Goal: Information Seeking & Learning: Check status

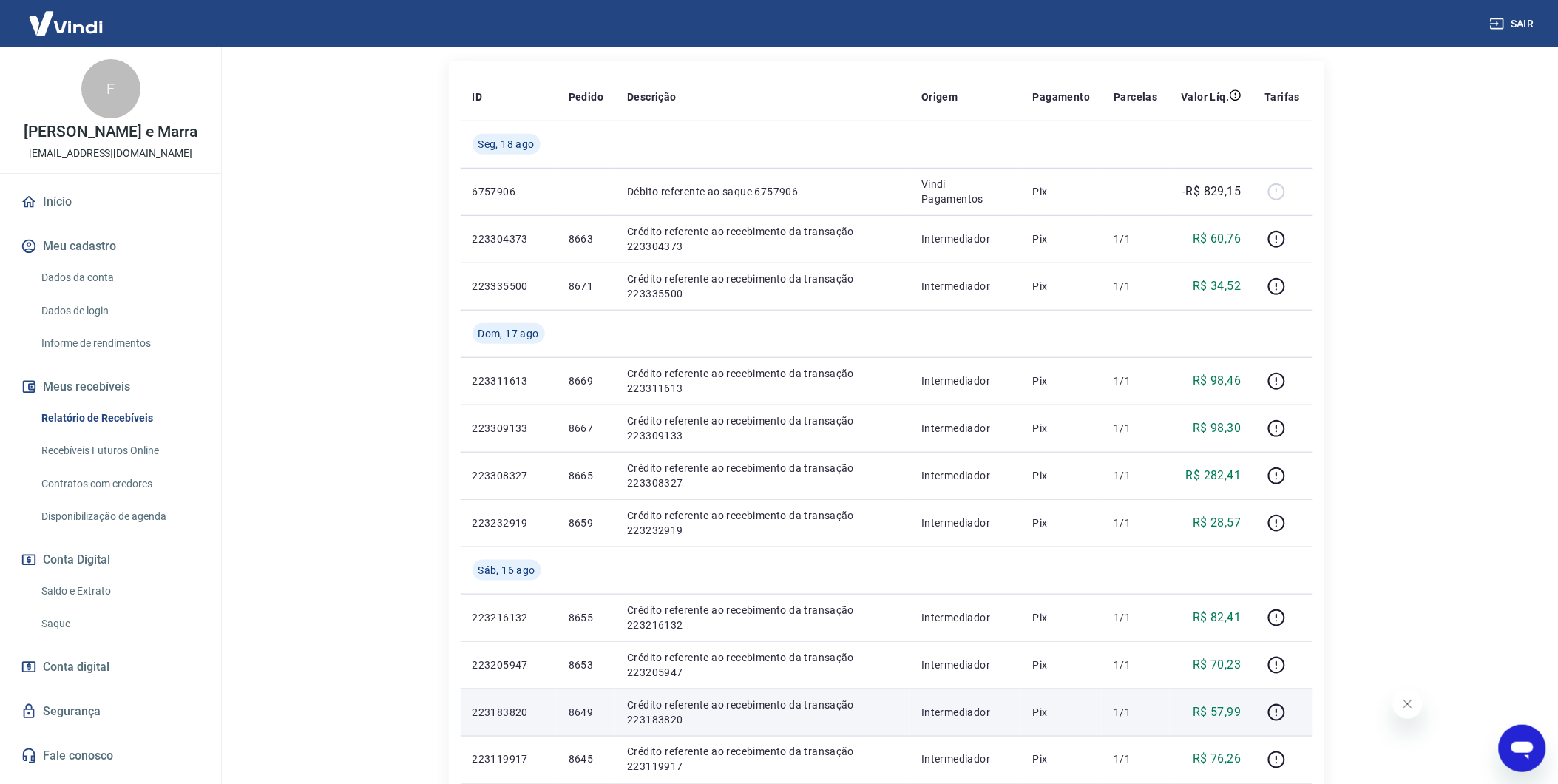
scroll to position [246, 0]
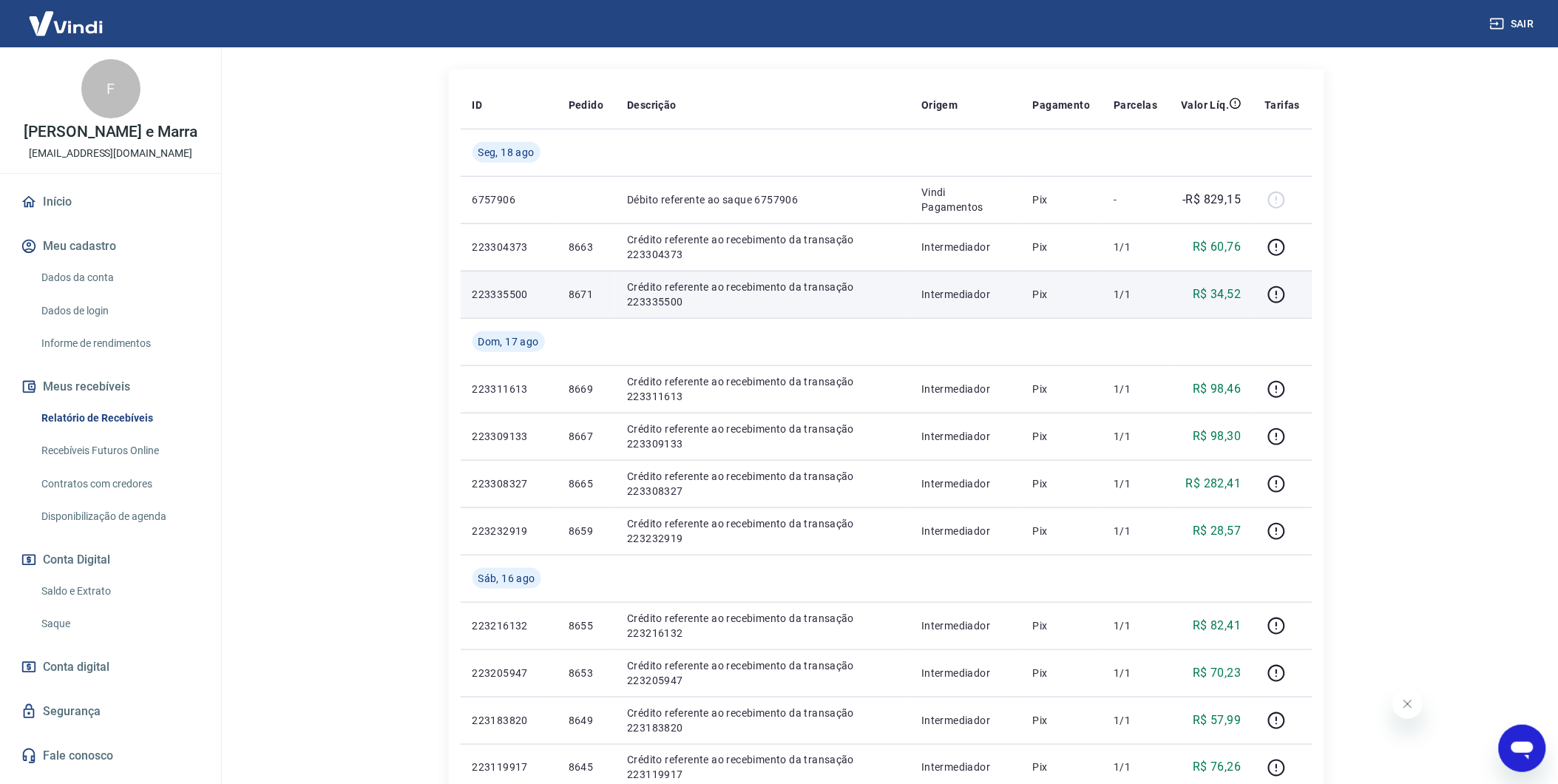
click at [1221, 291] on p "R$ 34,52" at bounding box center [1217, 294] width 48 height 18
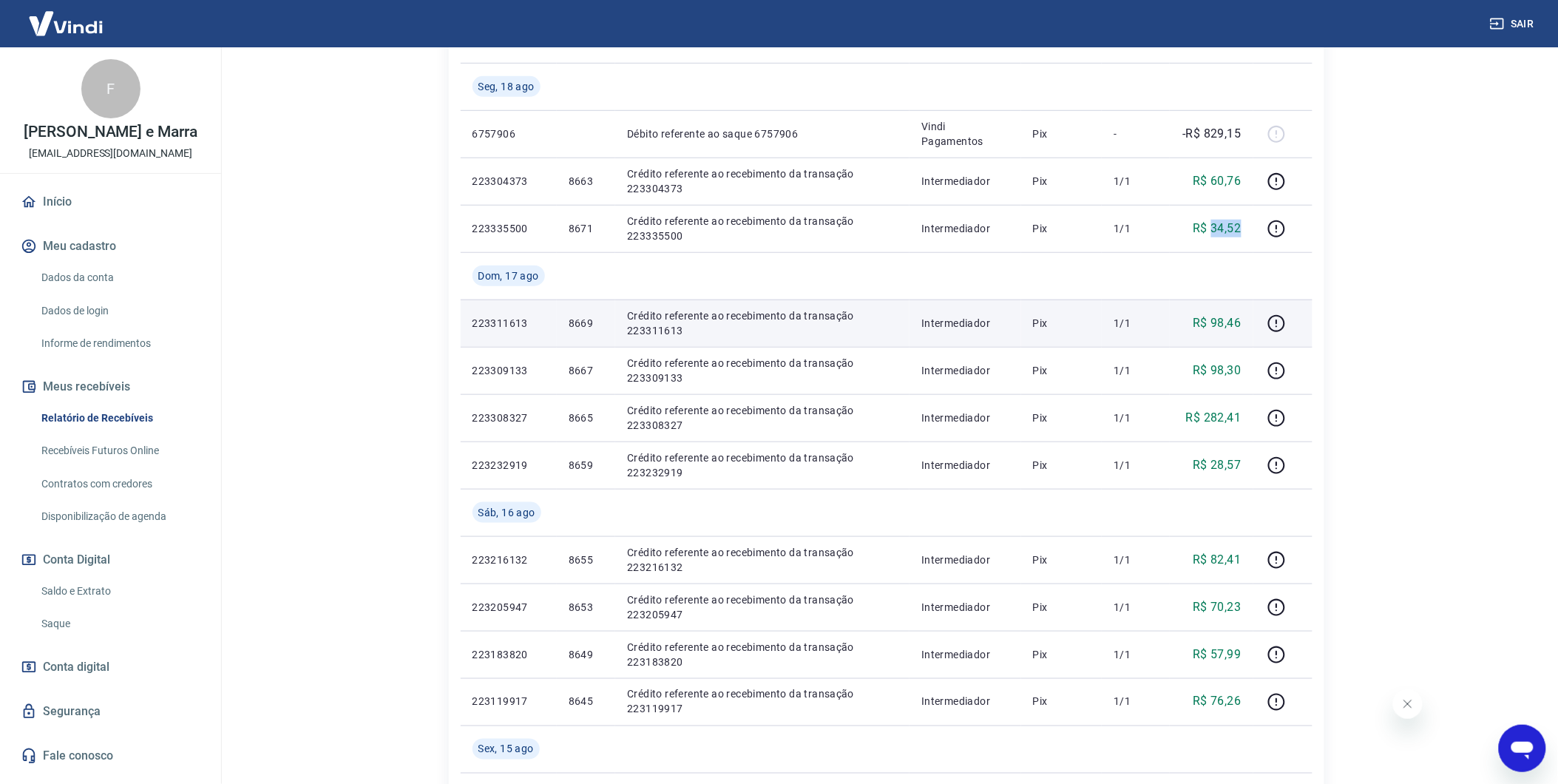
scroll to position [574, 0]
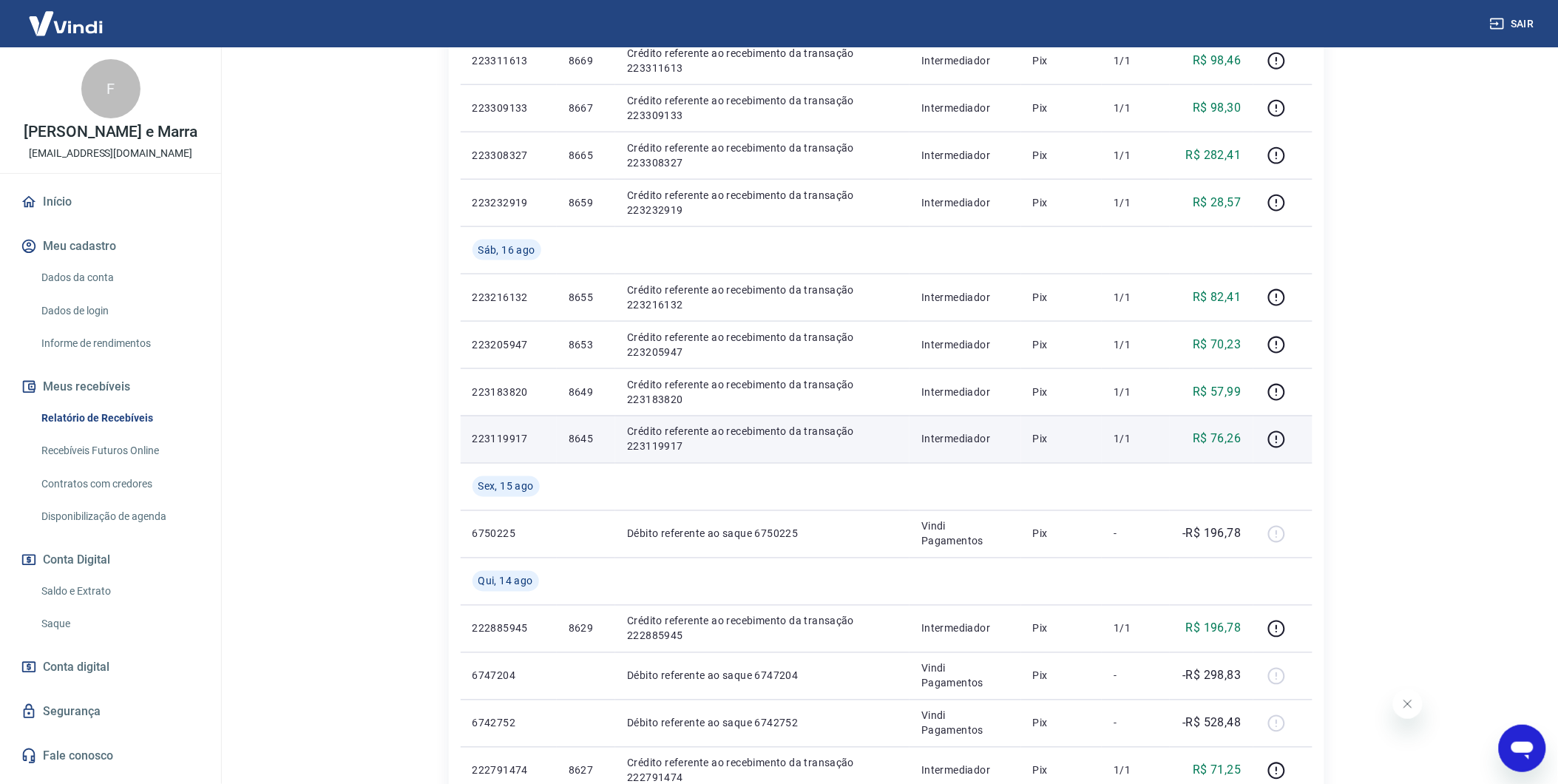
click at [1225, 432] on p "R$ 76,26" at bounding box center [1217, 439] width 48 height 18
copy p "76,26"
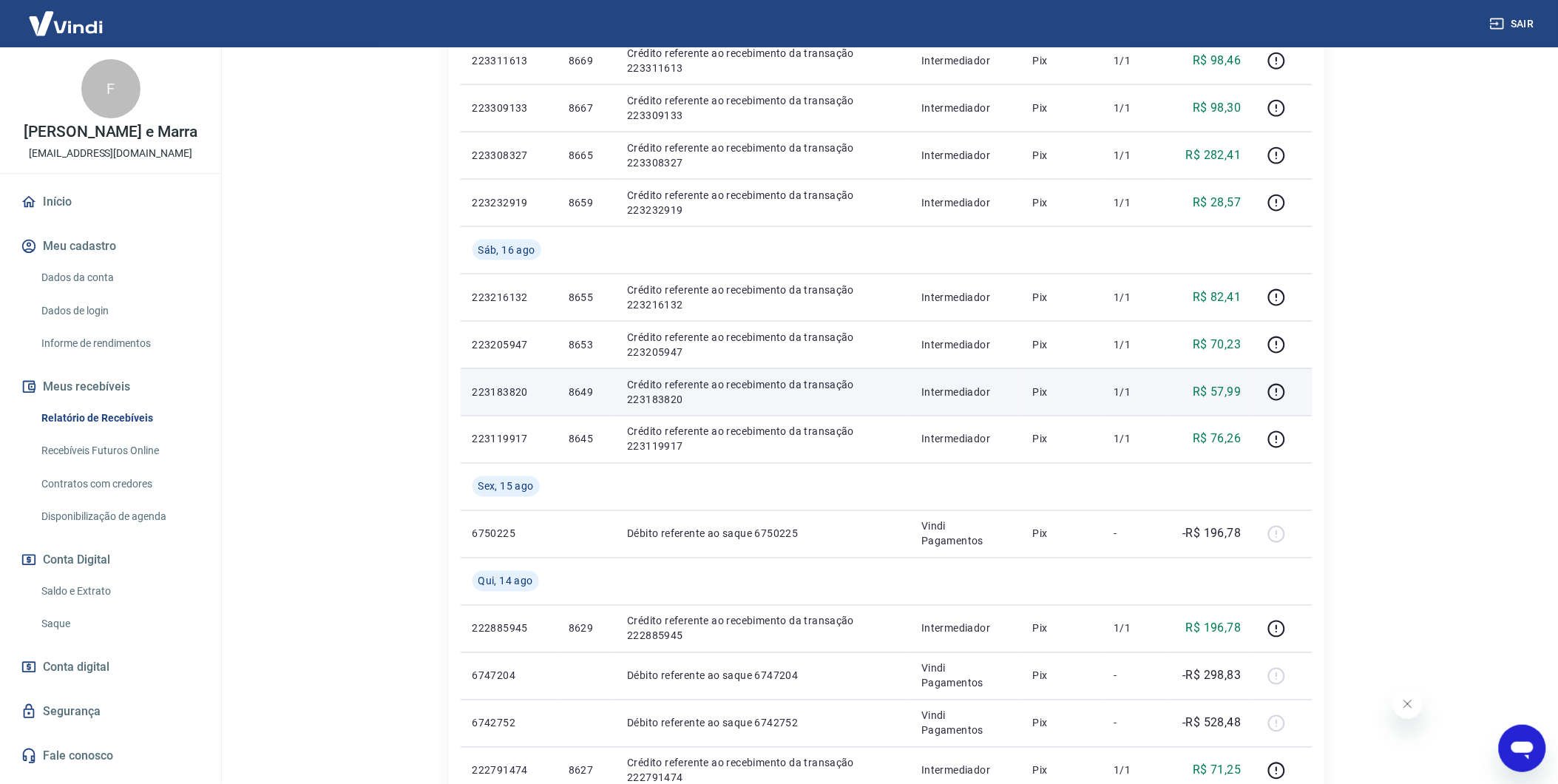
click at [1232, 386] on p "R$ 57,99" at bounding box center [1217, 392] width 48 height 18
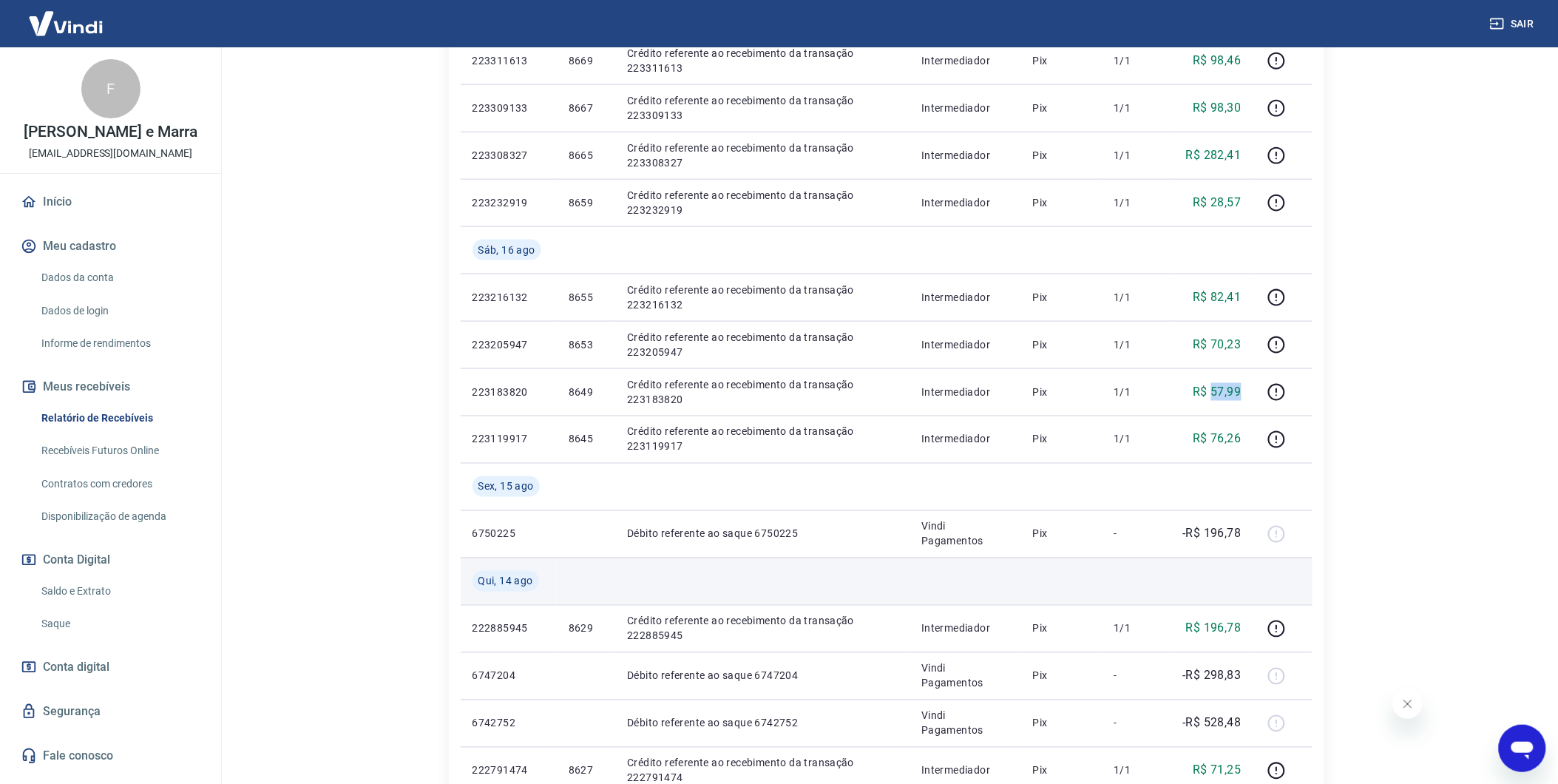
copy p "57,99"
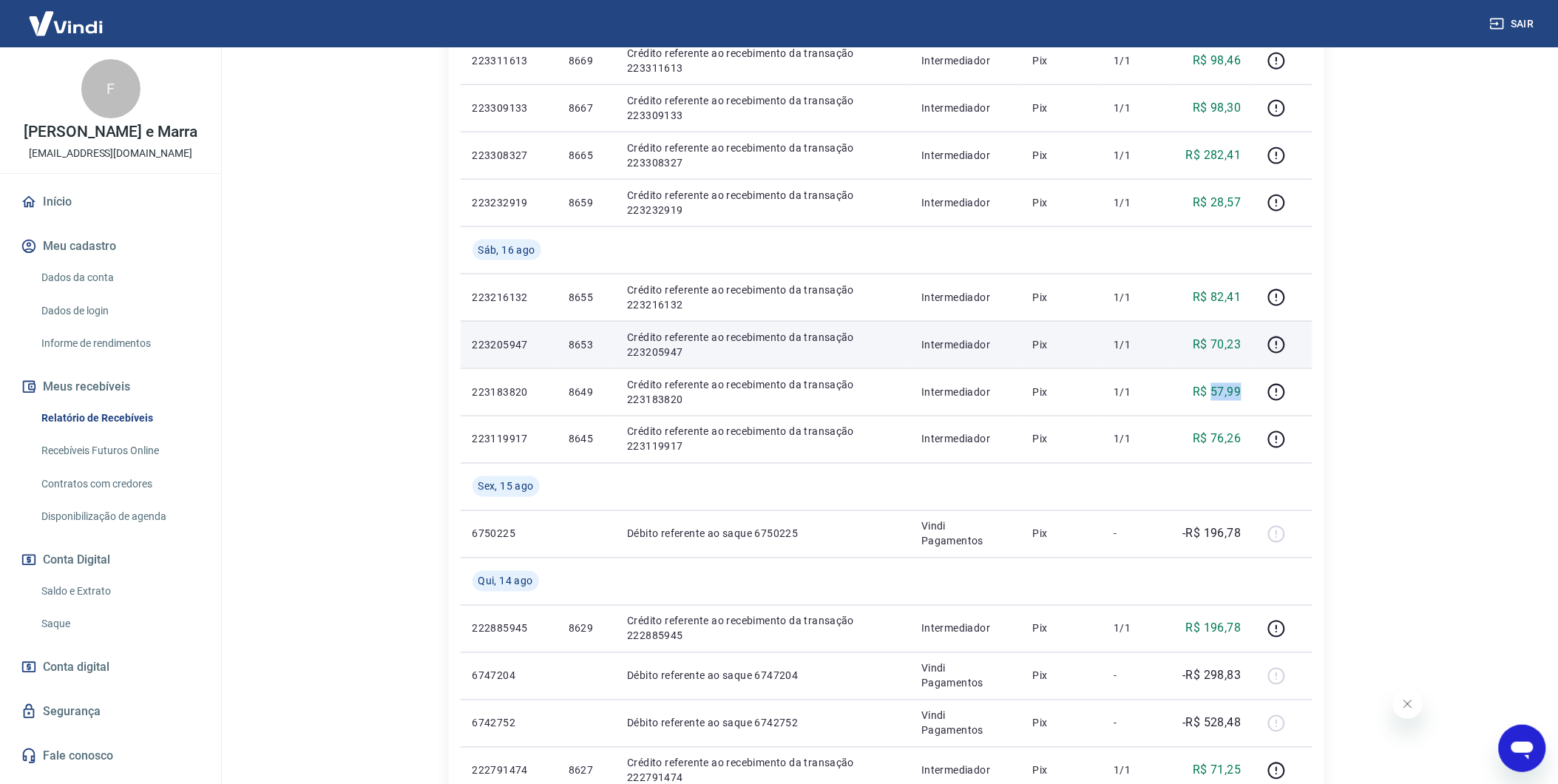
click at [1223, 337] on p "R$ 70,23" at bounding box center [1217, 344] width 48 height 18
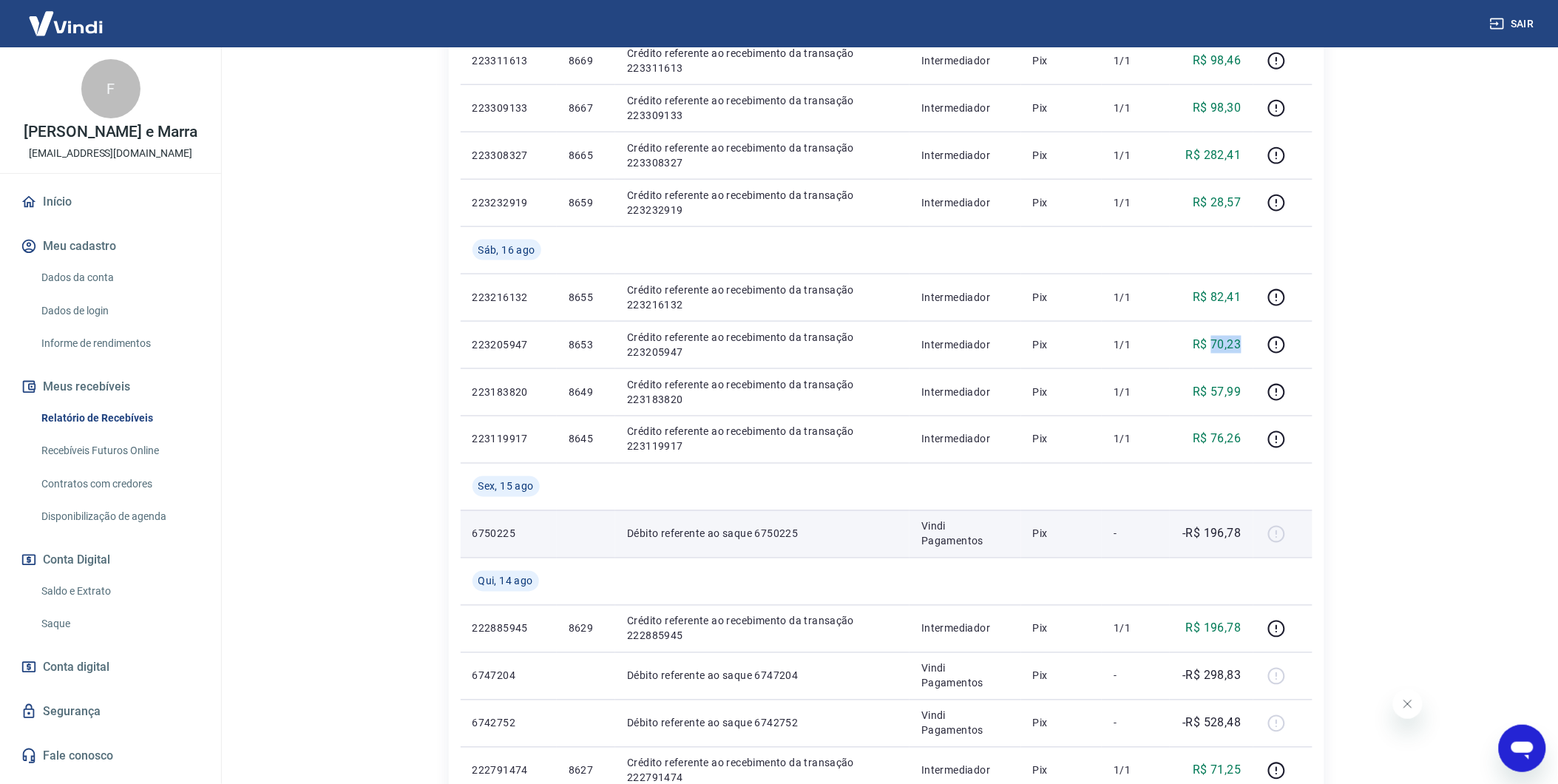
copy p "70,23"
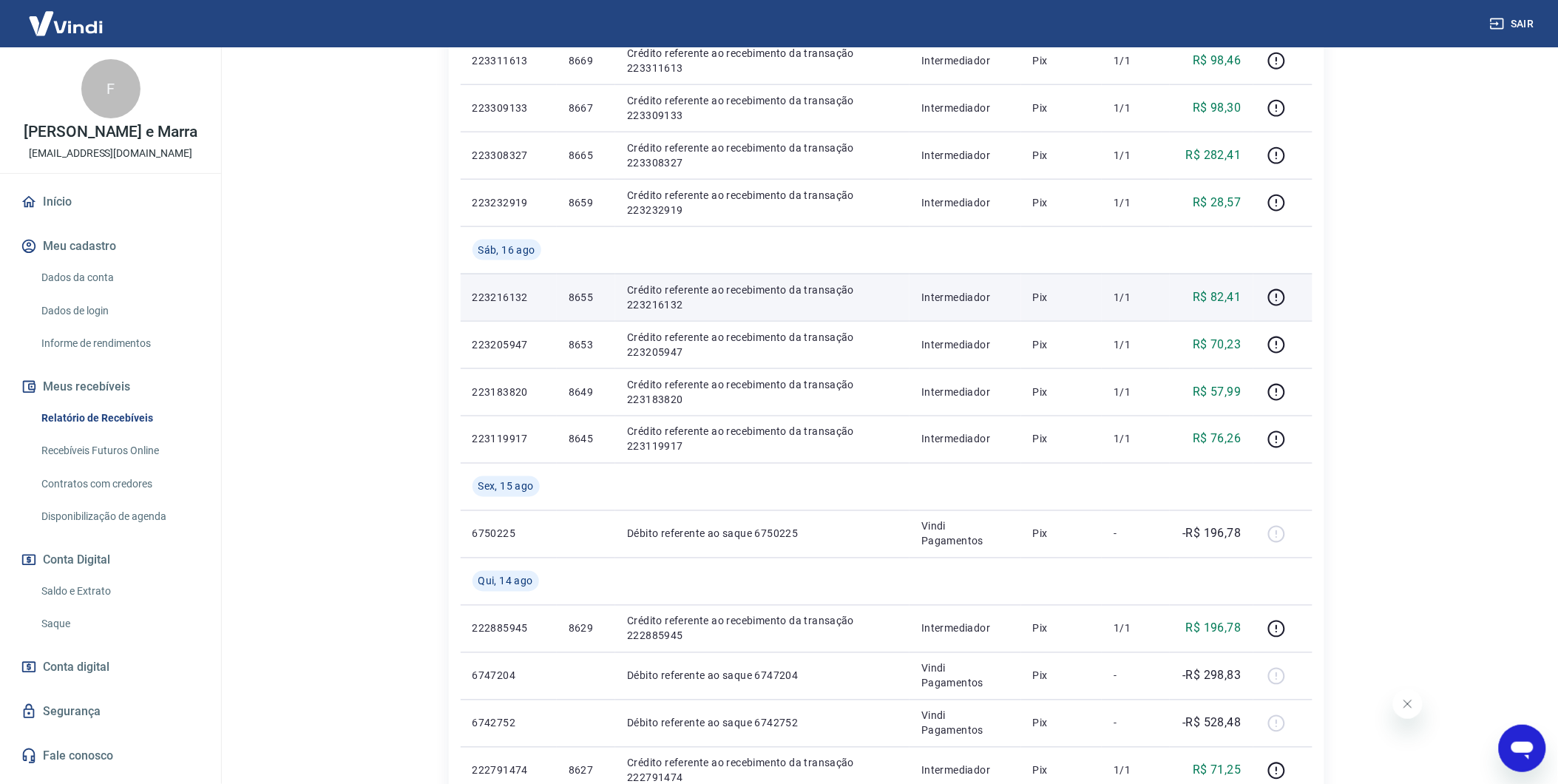
click at [1218, 282] on td "R$ 82,41" at bounding box center [1212, 297] width 84 height 48
click at [1241, 303] on p "R$ 82,41" at bounding box center [1217, 297] width 48 height 18
click at [1241, 299] on p "R$ 82,41" at bounding box center [1217, 297] width 48 height 18
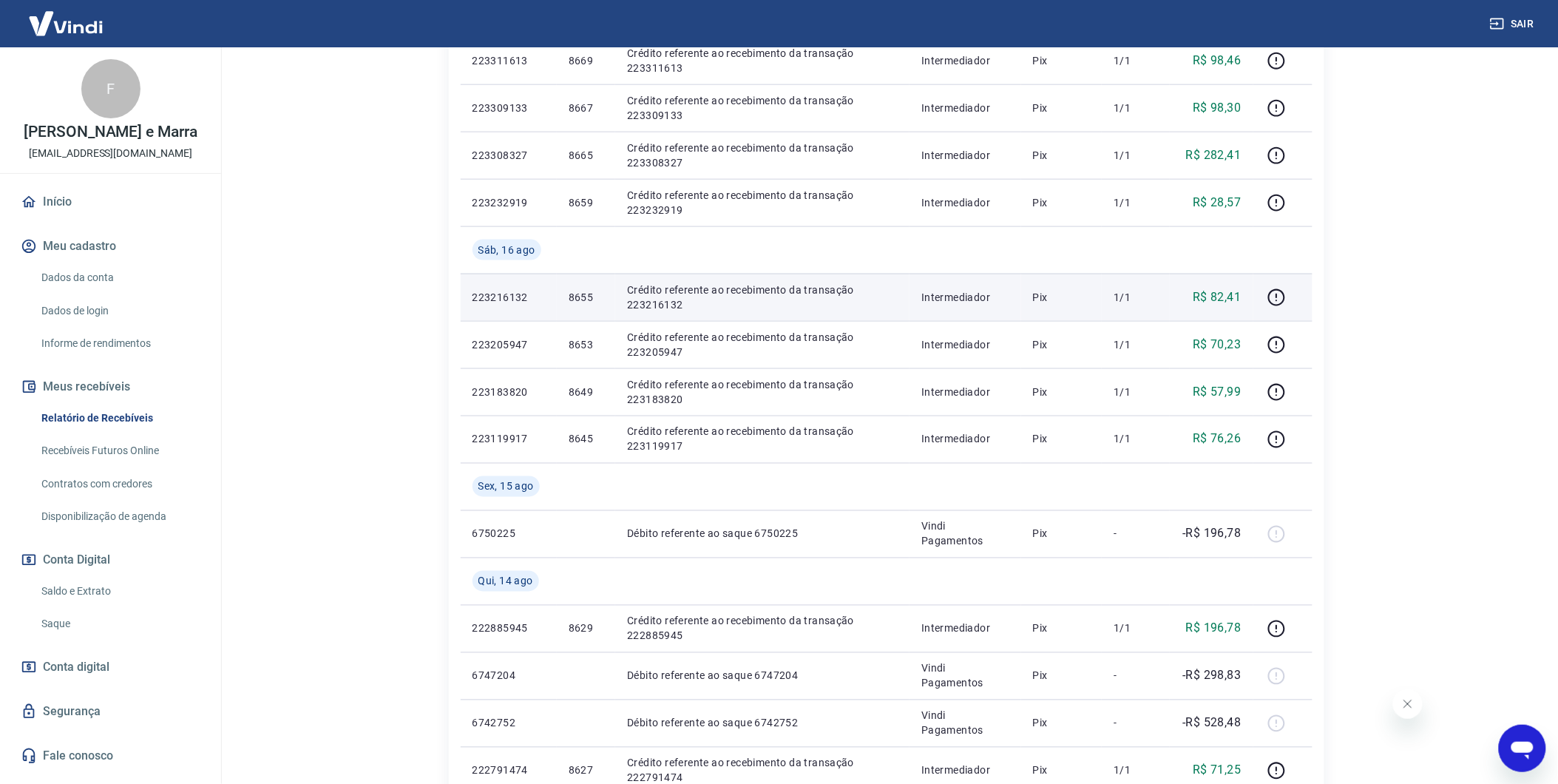
click at [1233, 299] on p "R$ 82,41" at bounding box center [1217, 297] width 48 height 18
copy p "82,41"
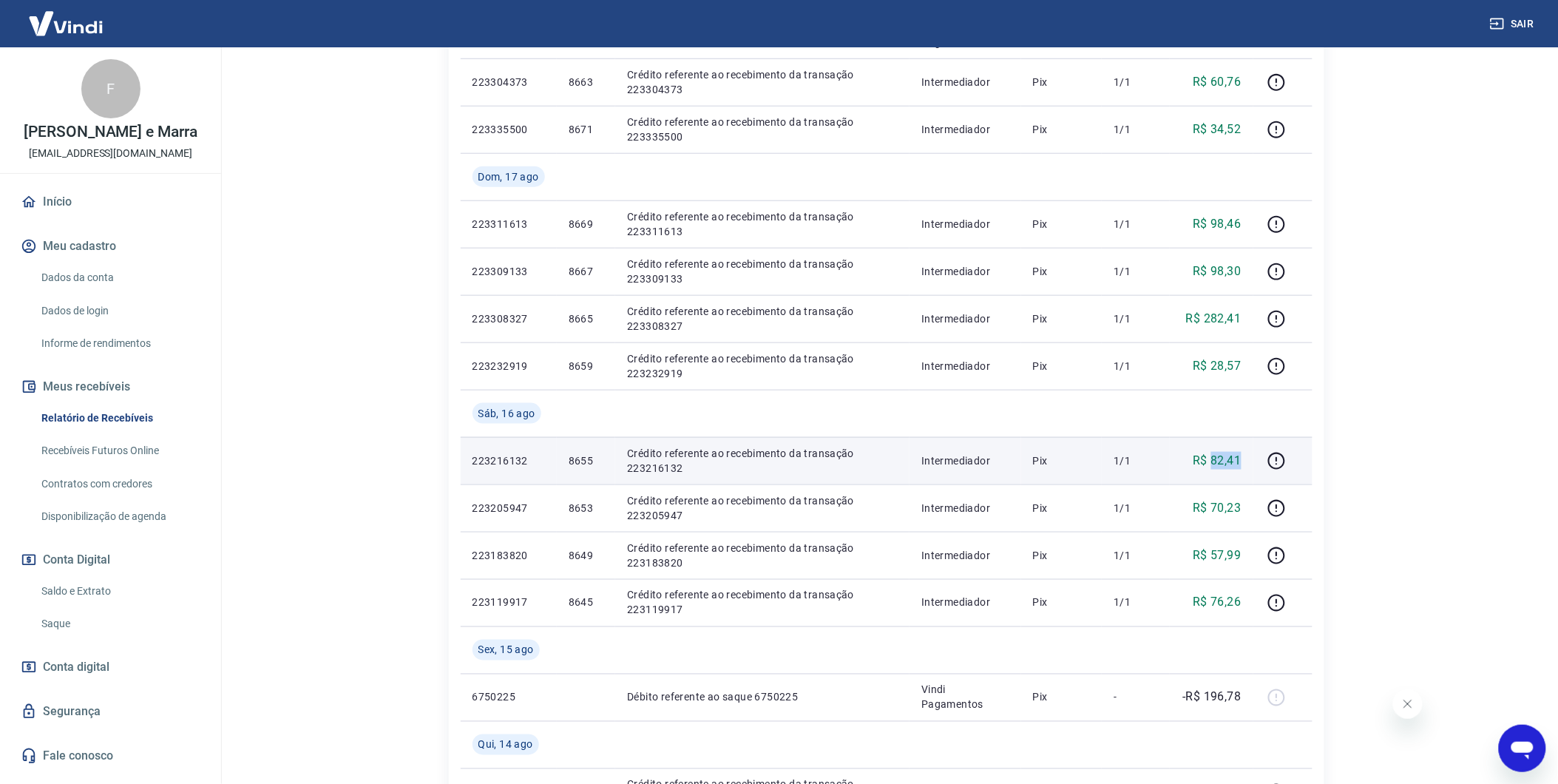
scroll to position [411, 0]
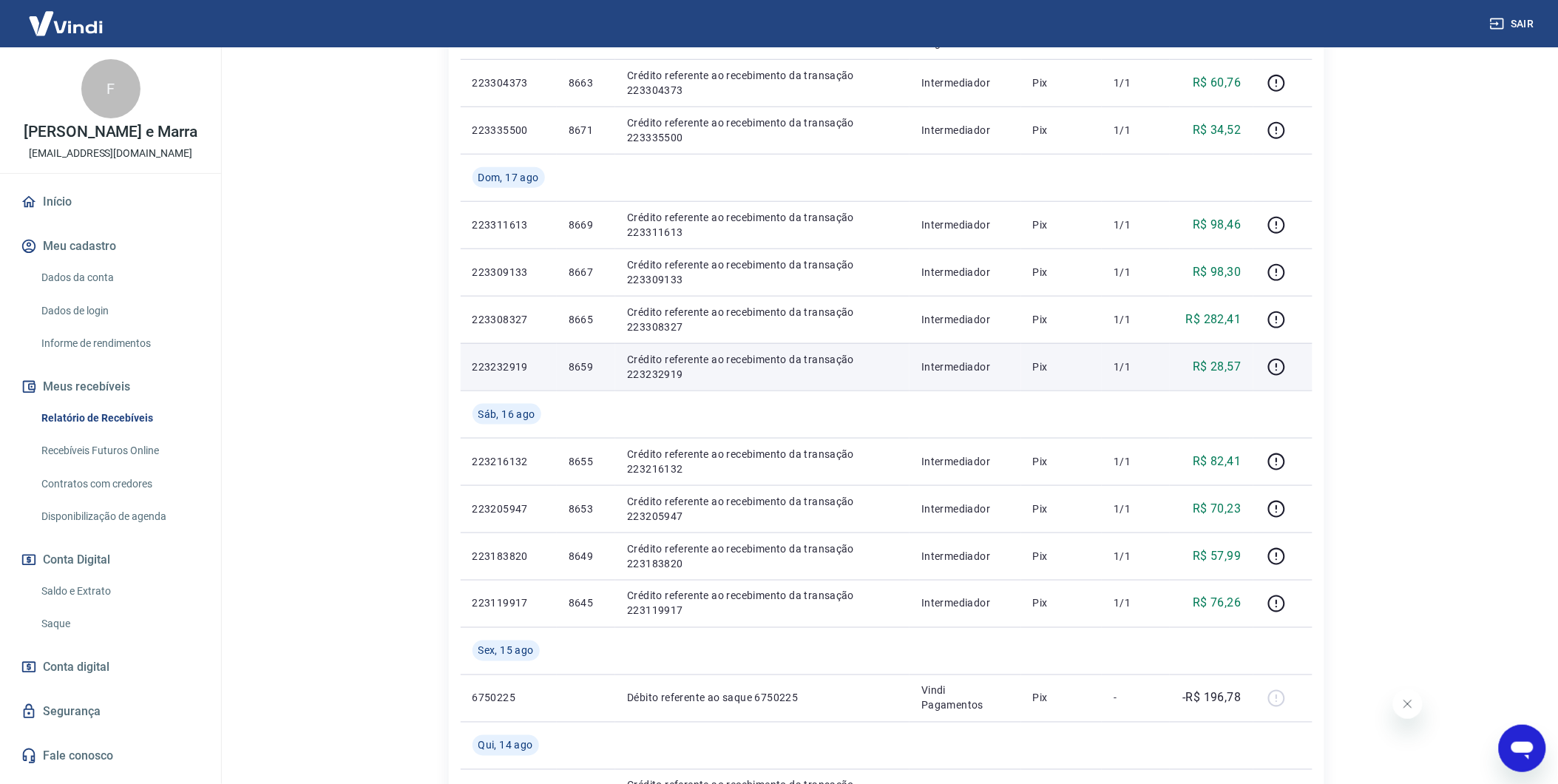
click at [1230, 358] on p "R$ 28,57" at bounding box center [1217, 367] width 48 height 18
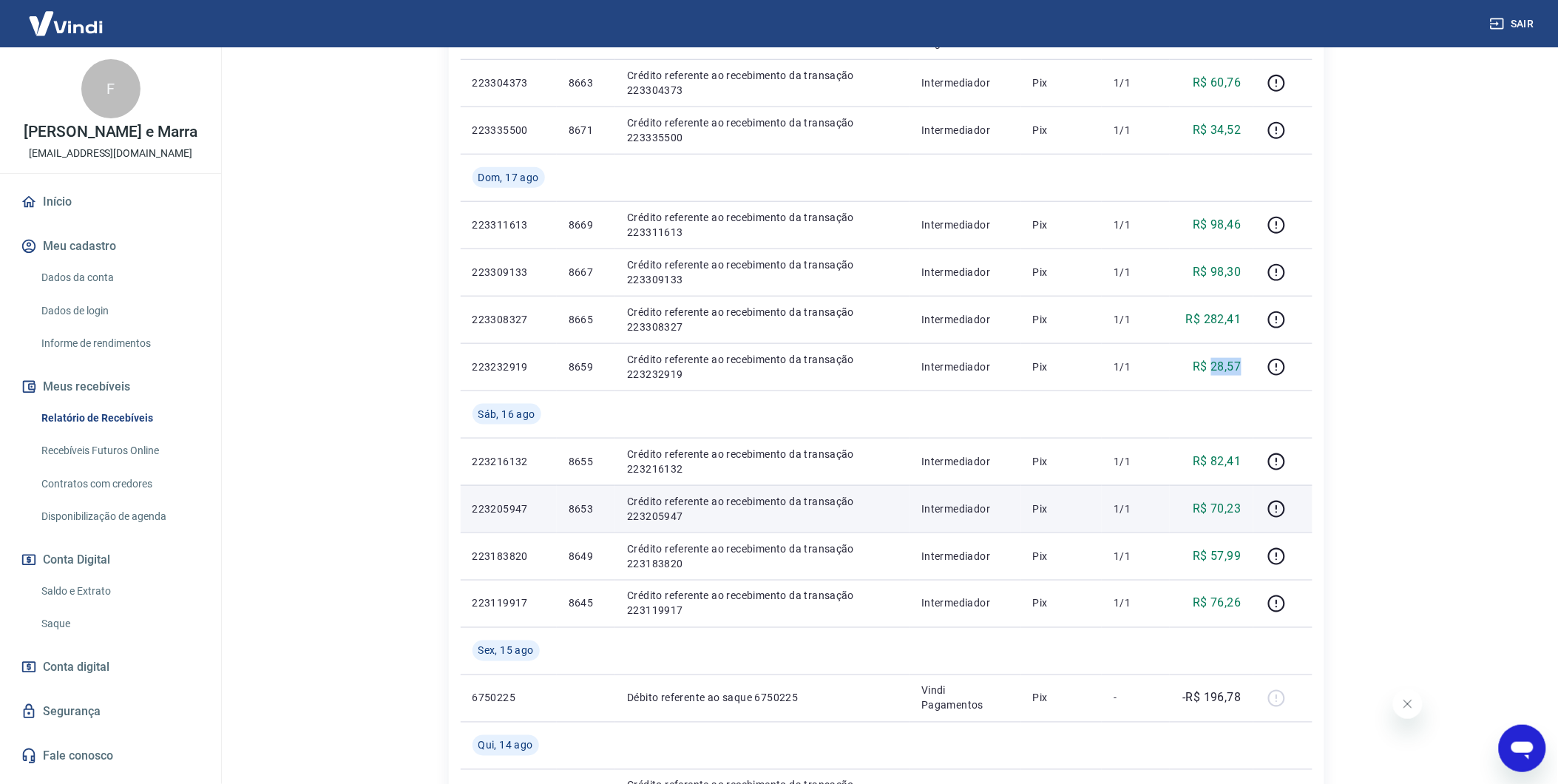
copy p "28,57"
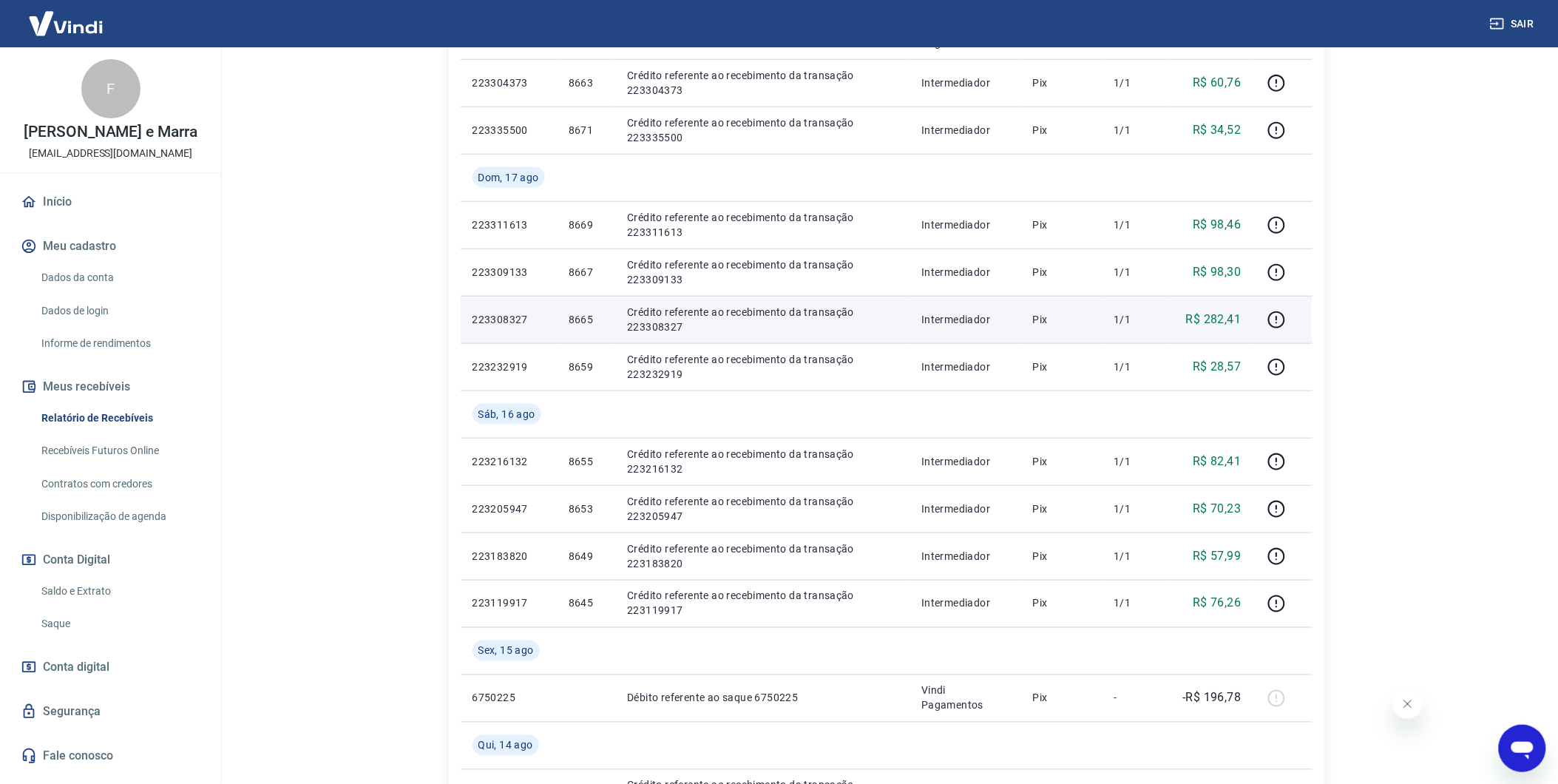
click at [1224, 315] on p "R$ 282,41" at bounding box center [1214, 319] width 55 height 18
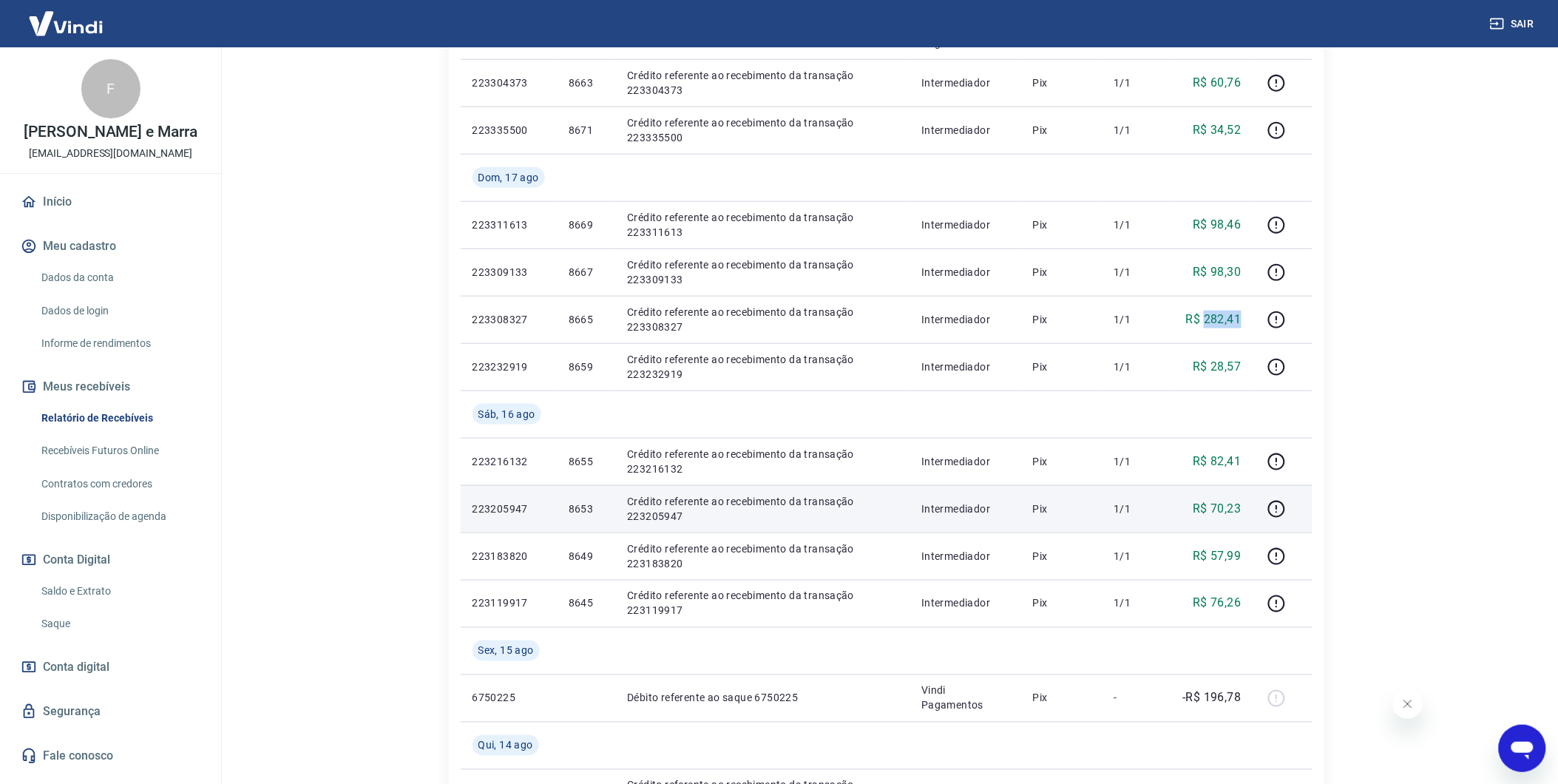
copy p "282,41"
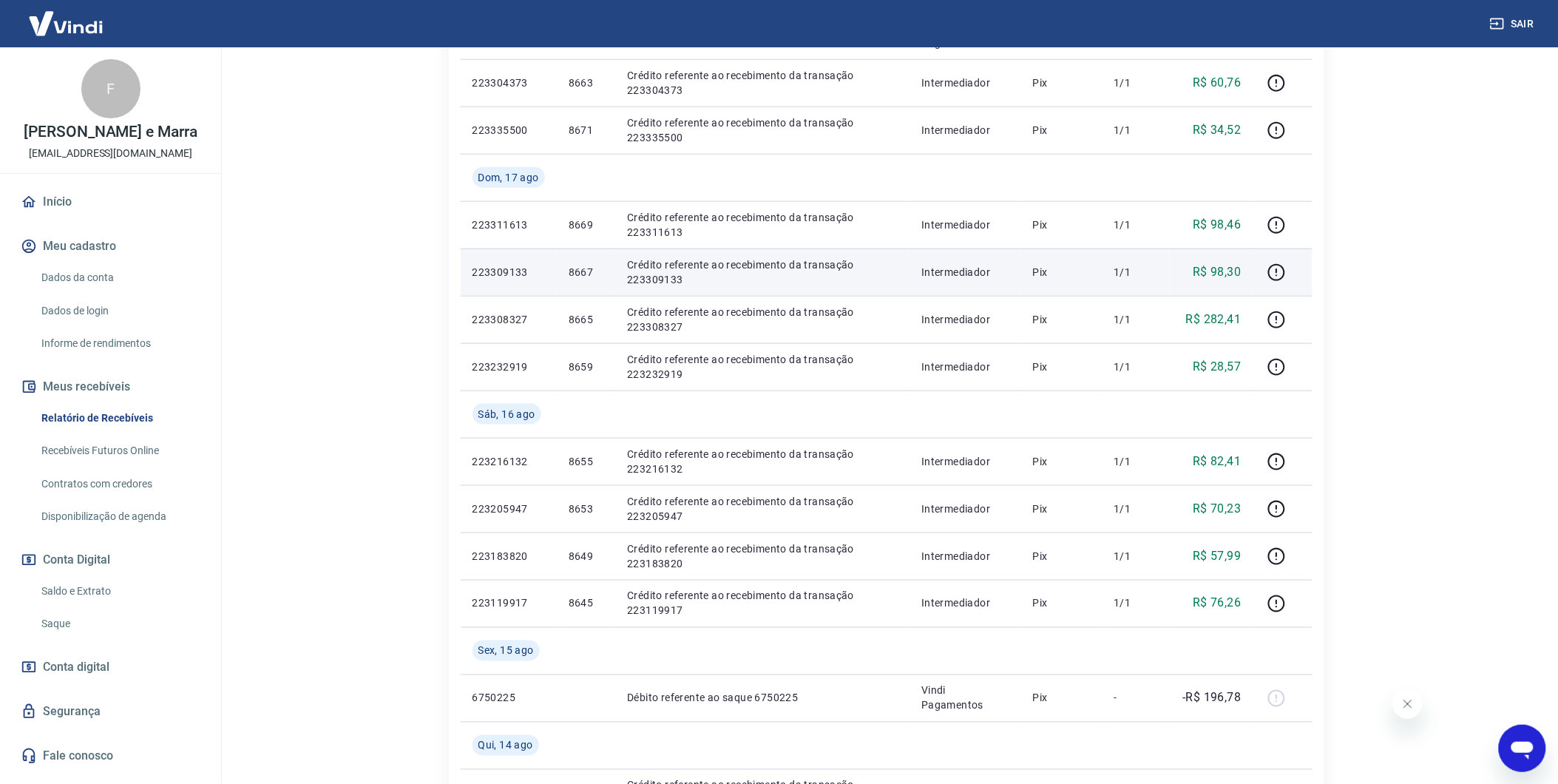
click at [1235, 273] on p "R$ 98,30" at bounding box center [1217, 271] width 48 height 18
copy p "98,30"
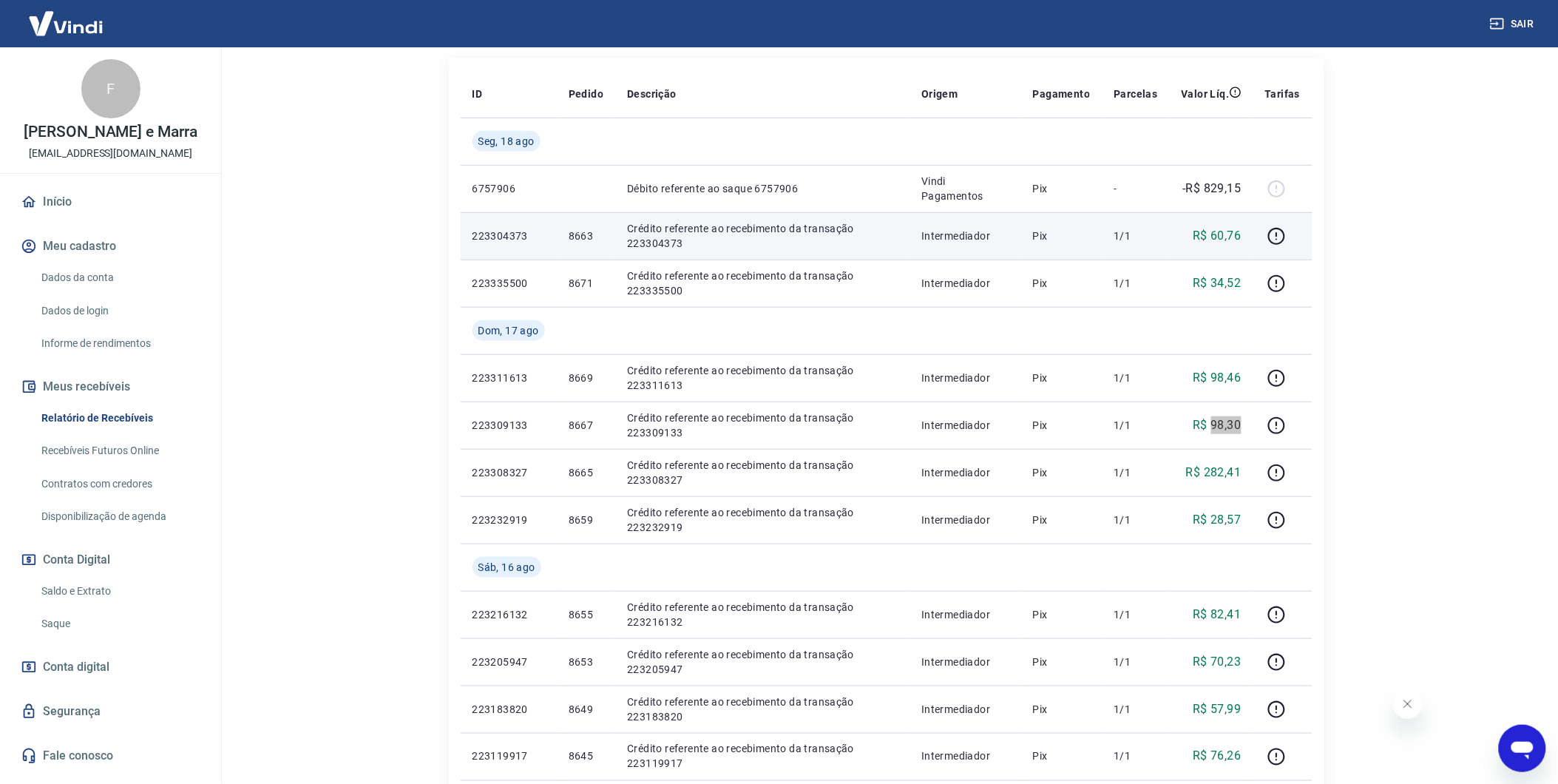
scroll to position [246, 0]
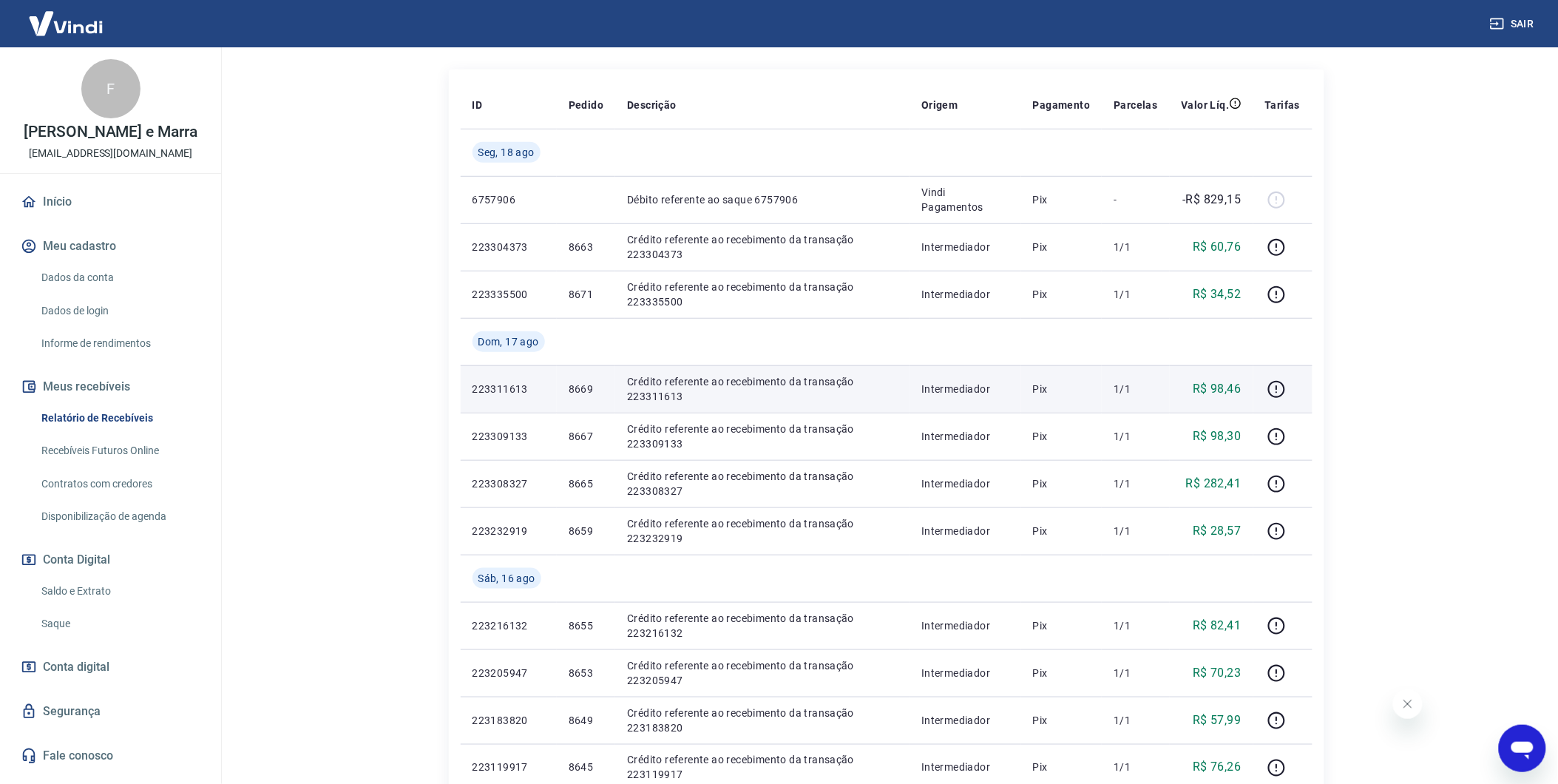
click at [1239, 391] on p "R$ 98,46" at bounding box center [1217, 389] width 48 height 18
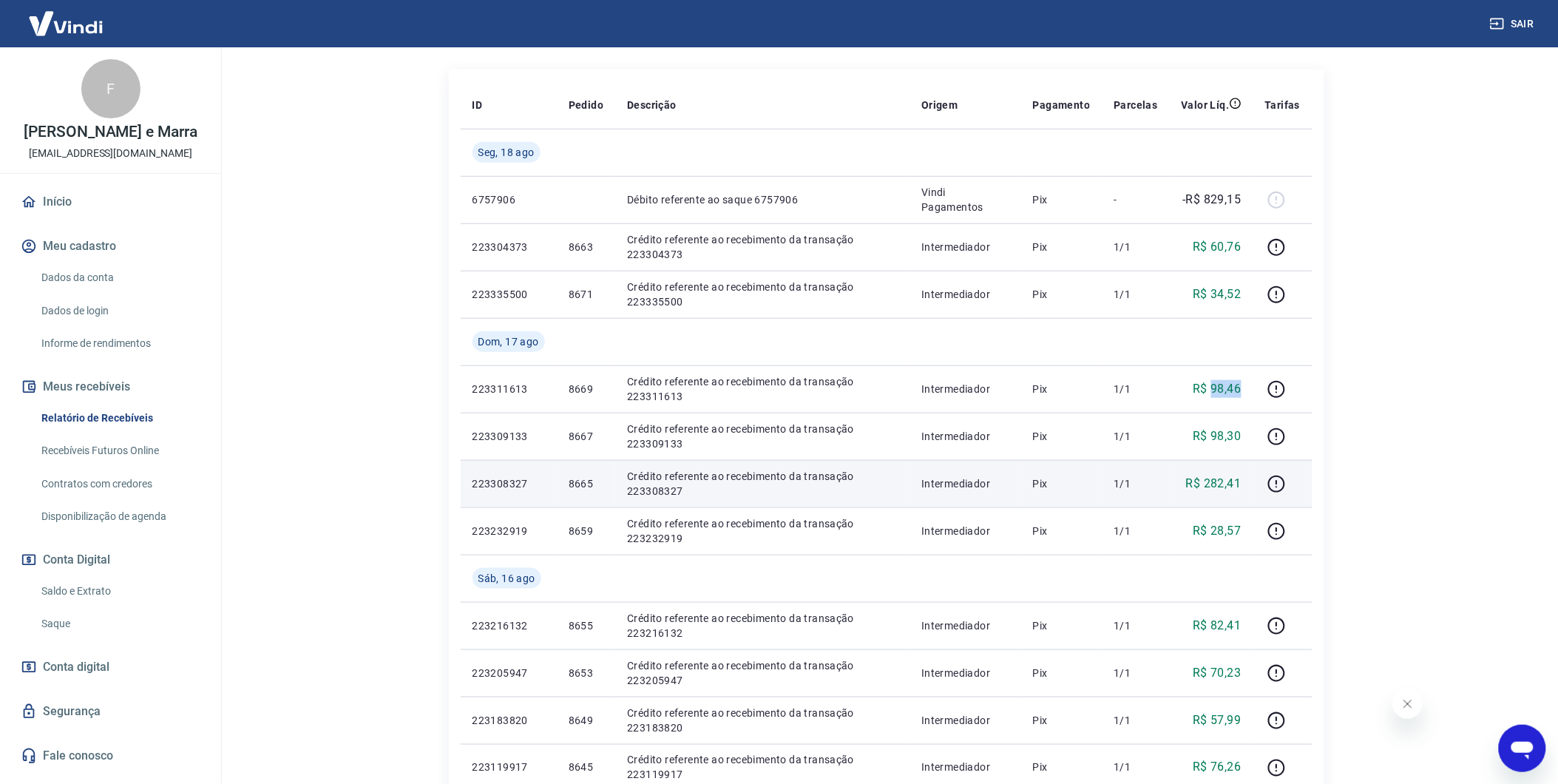
copy p "98,46"
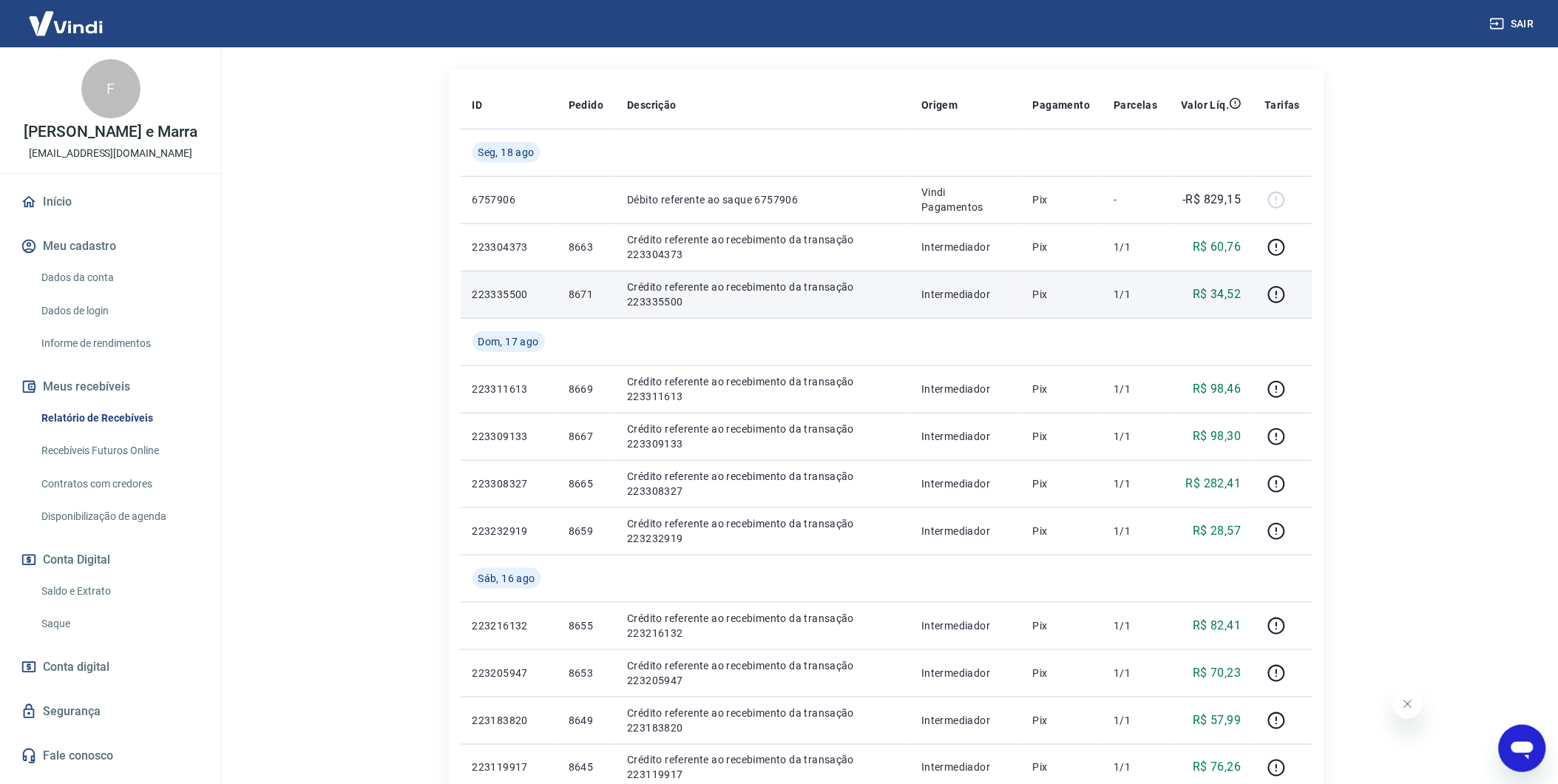
click at [1255, 289] on td at bounding box center [1284, 294] width 59 height 48
click at [1231, 292] on p "R$ 34,52" at bounding box center [1217, 294] width 48 height 18
copy p "34,52"
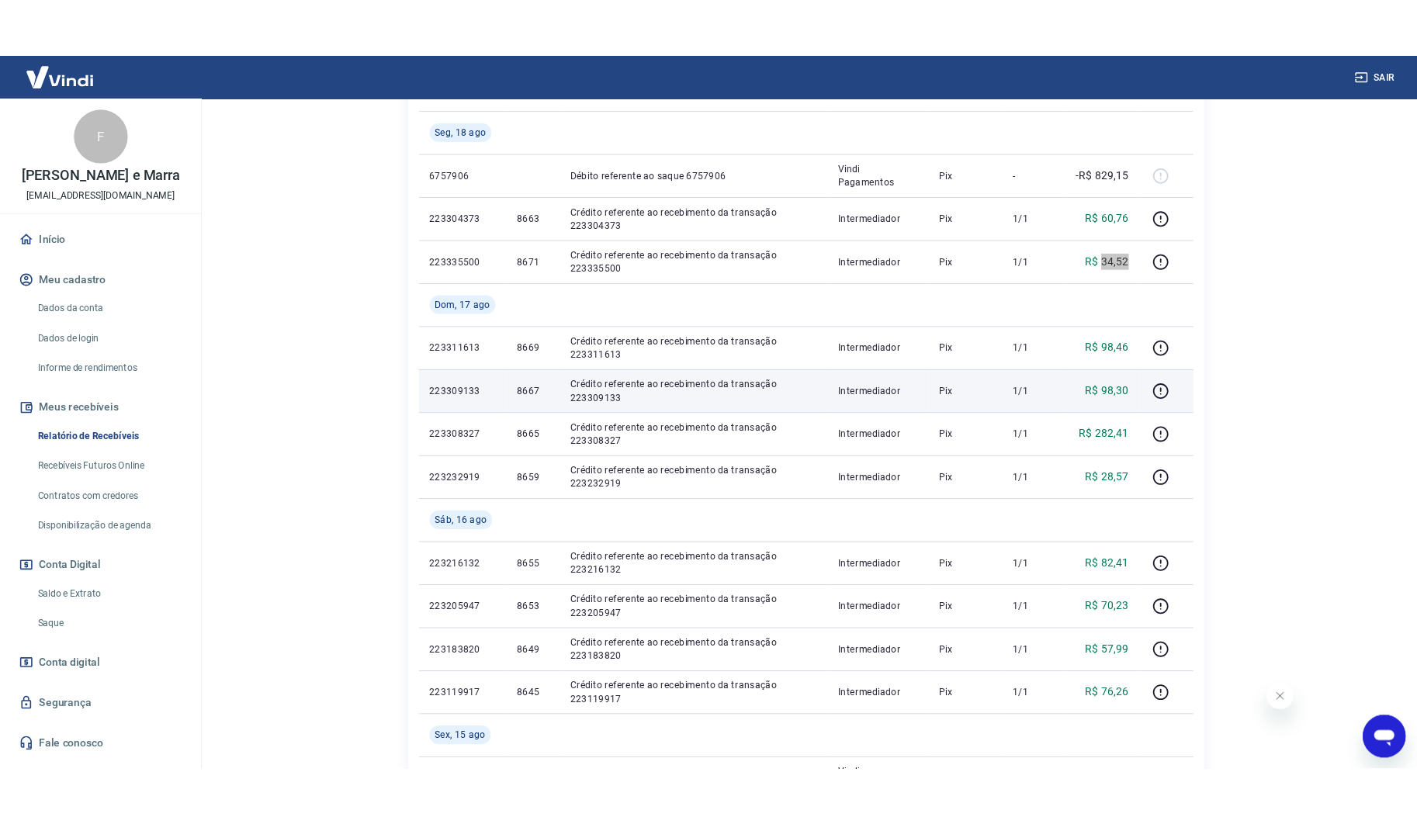
scroll to position [603, 0]
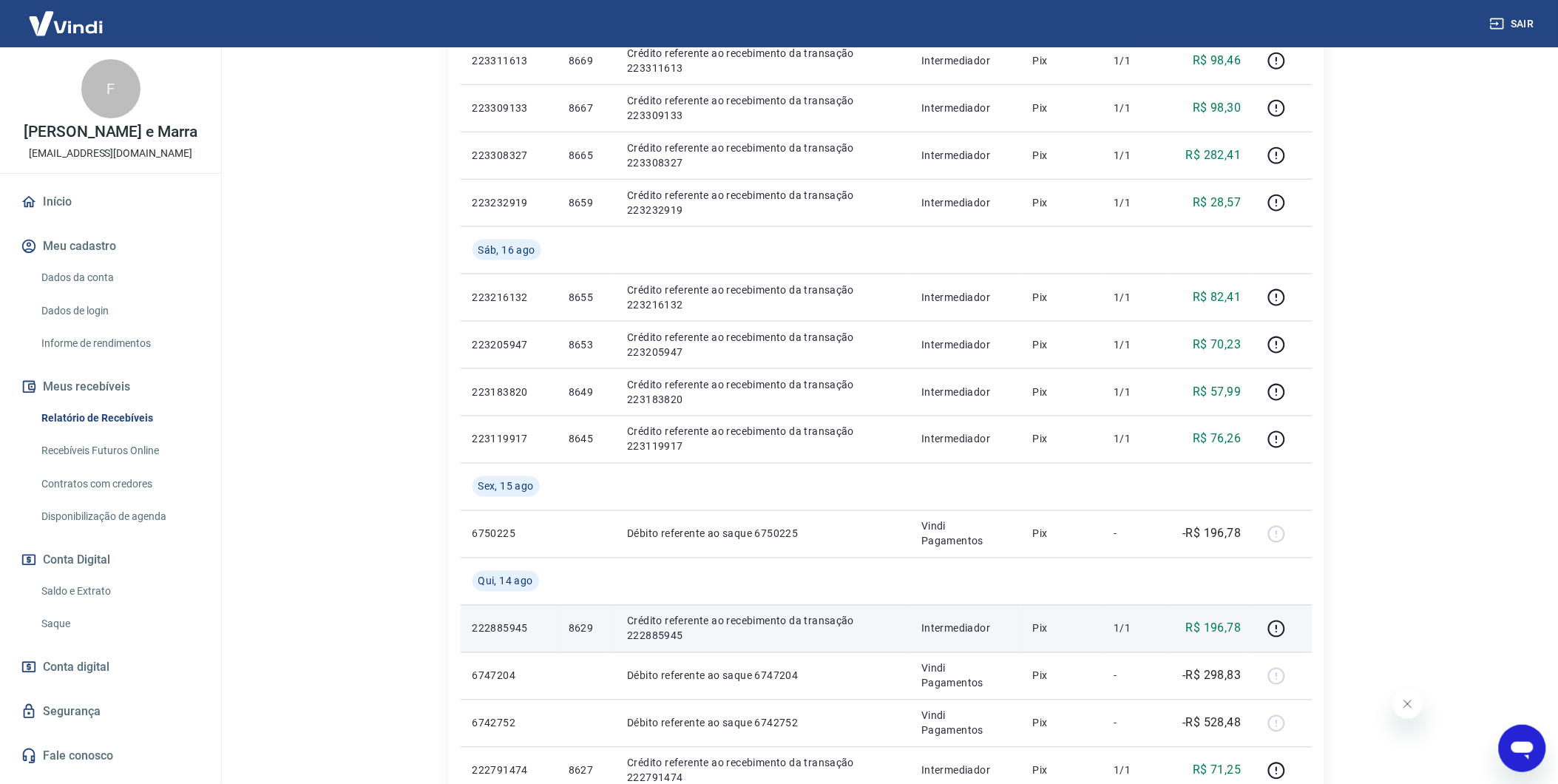
click at [567, 618] on td "8629" at bounding box center [585, 629] width 58 height 48
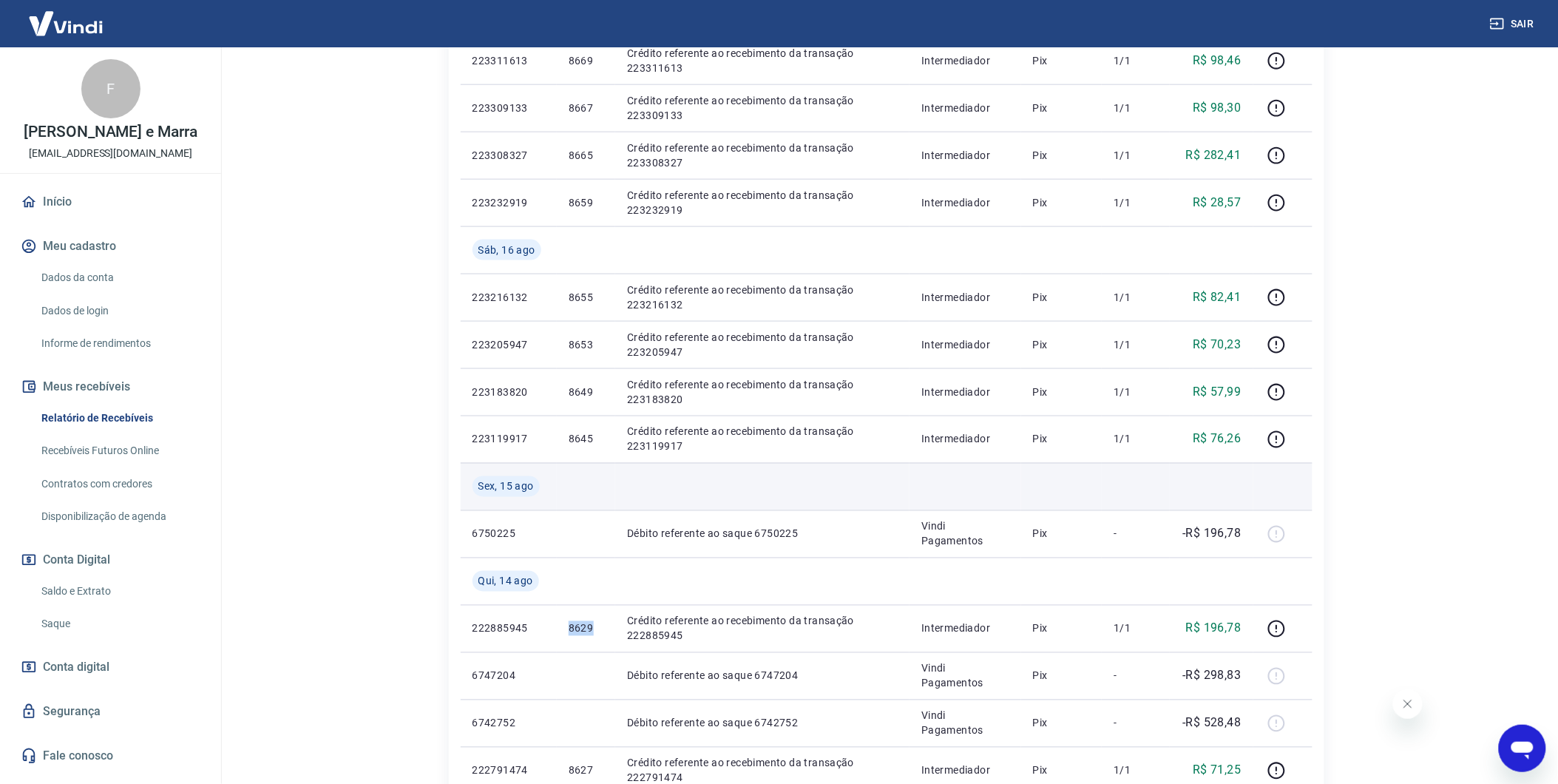
copy p "8629"
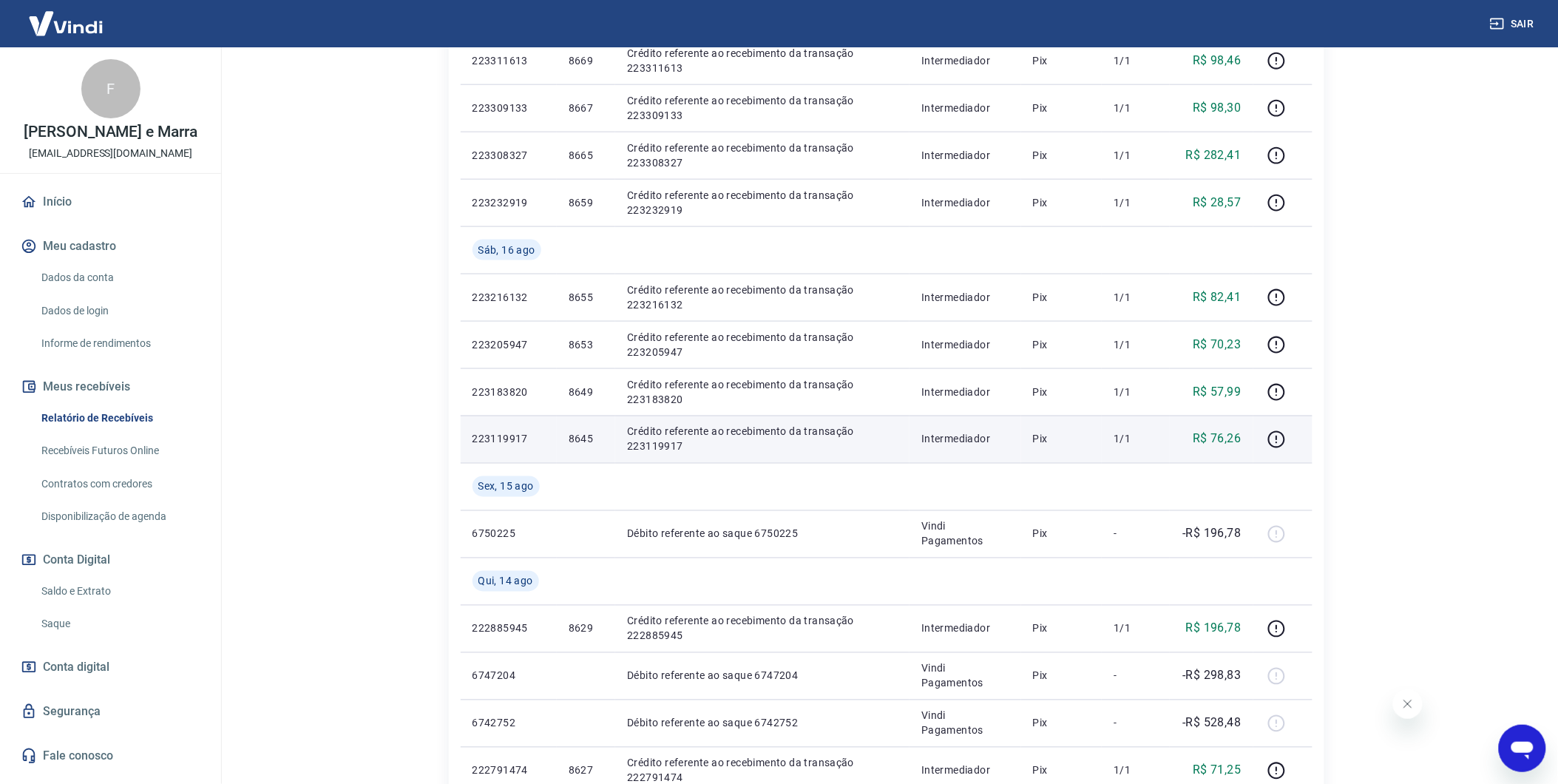
click at [583, 436] on p "8645" at bounding box center [586, 439] width 34 height 15
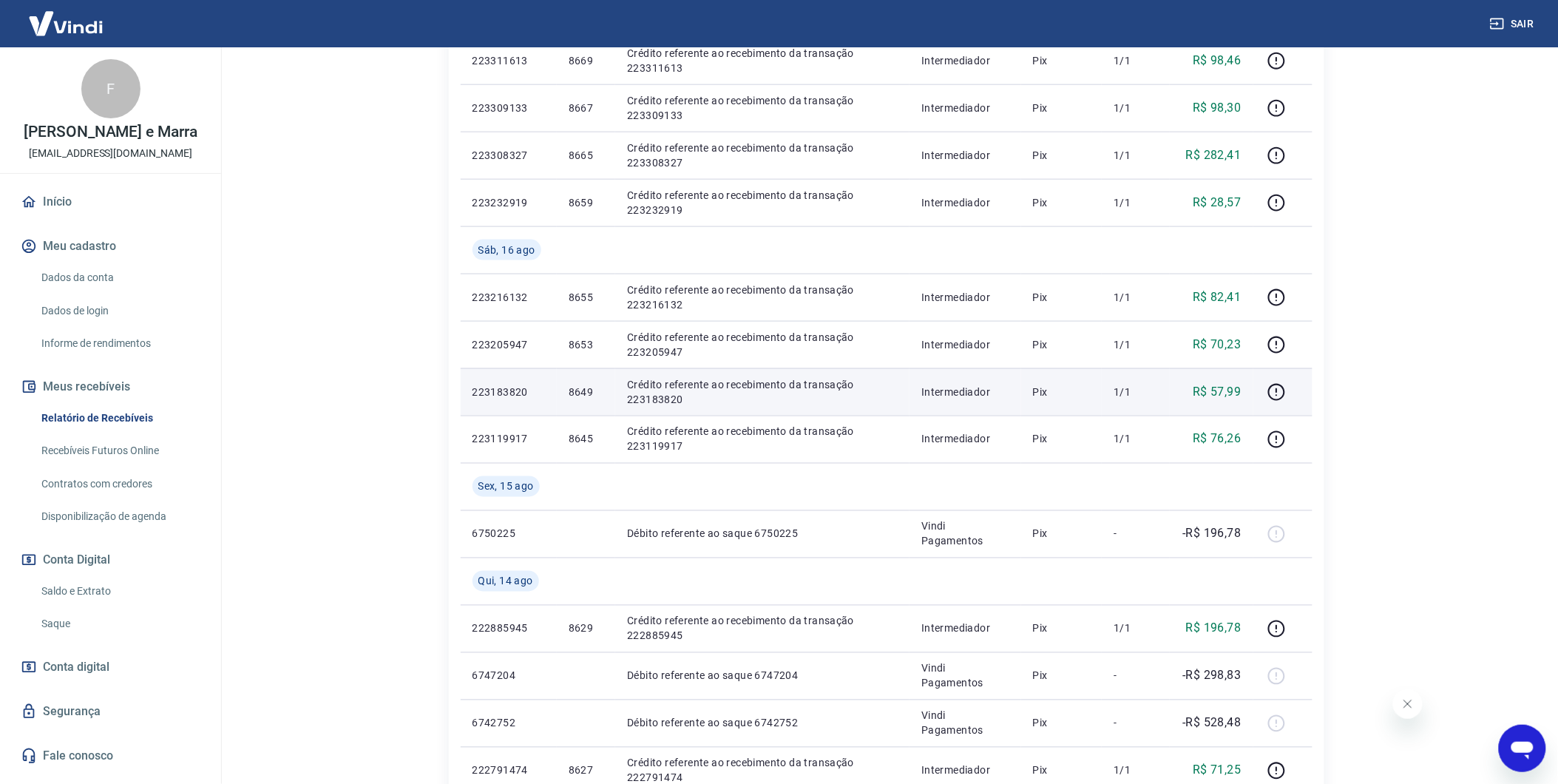
click at [586, 382] on td "8649" at bounding box center [585, 392] width 58 height 48
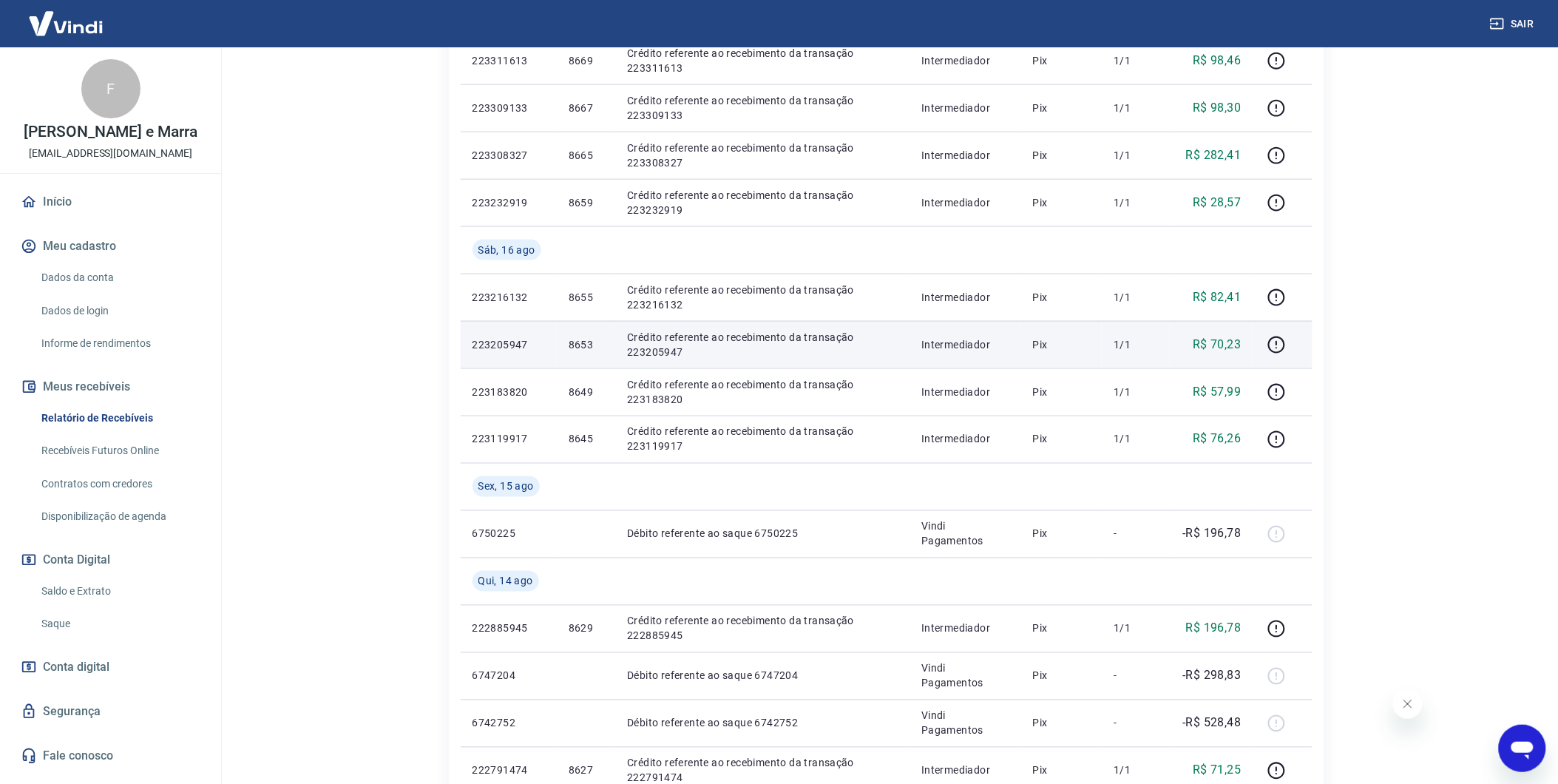
click at [594, 337] on p "8653" at bounding box center [586, 345] width 34 height 15
click at [581, 341] on p "8653" at bounding box center [586, 345] width 34 height 15
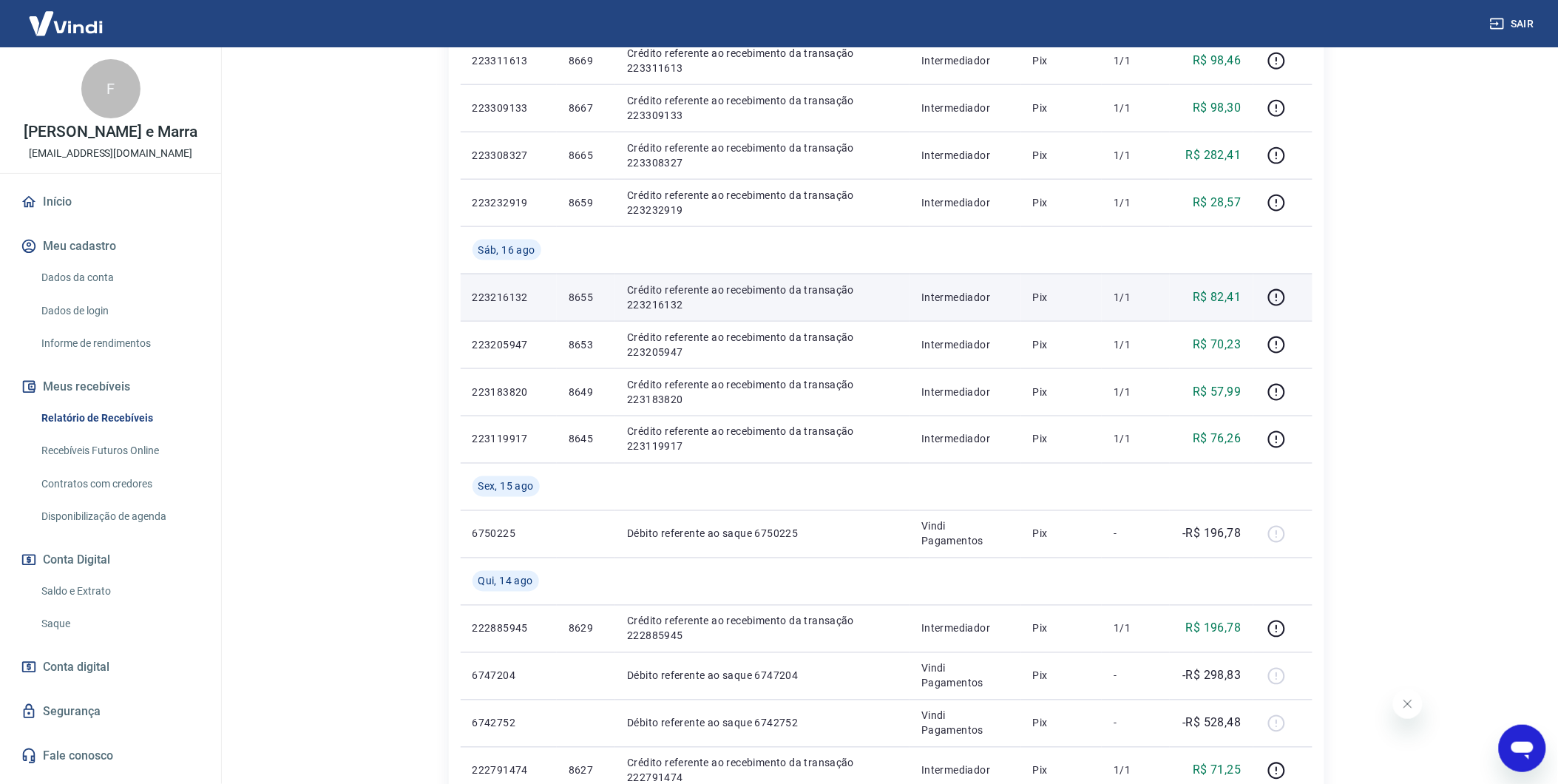
click at [580, 294] on p "8655" at bounding box center [586, 297] width 34 height 15
click at [580, 296] on p "8655" at bounding box center [586, 297] width 34 height 15
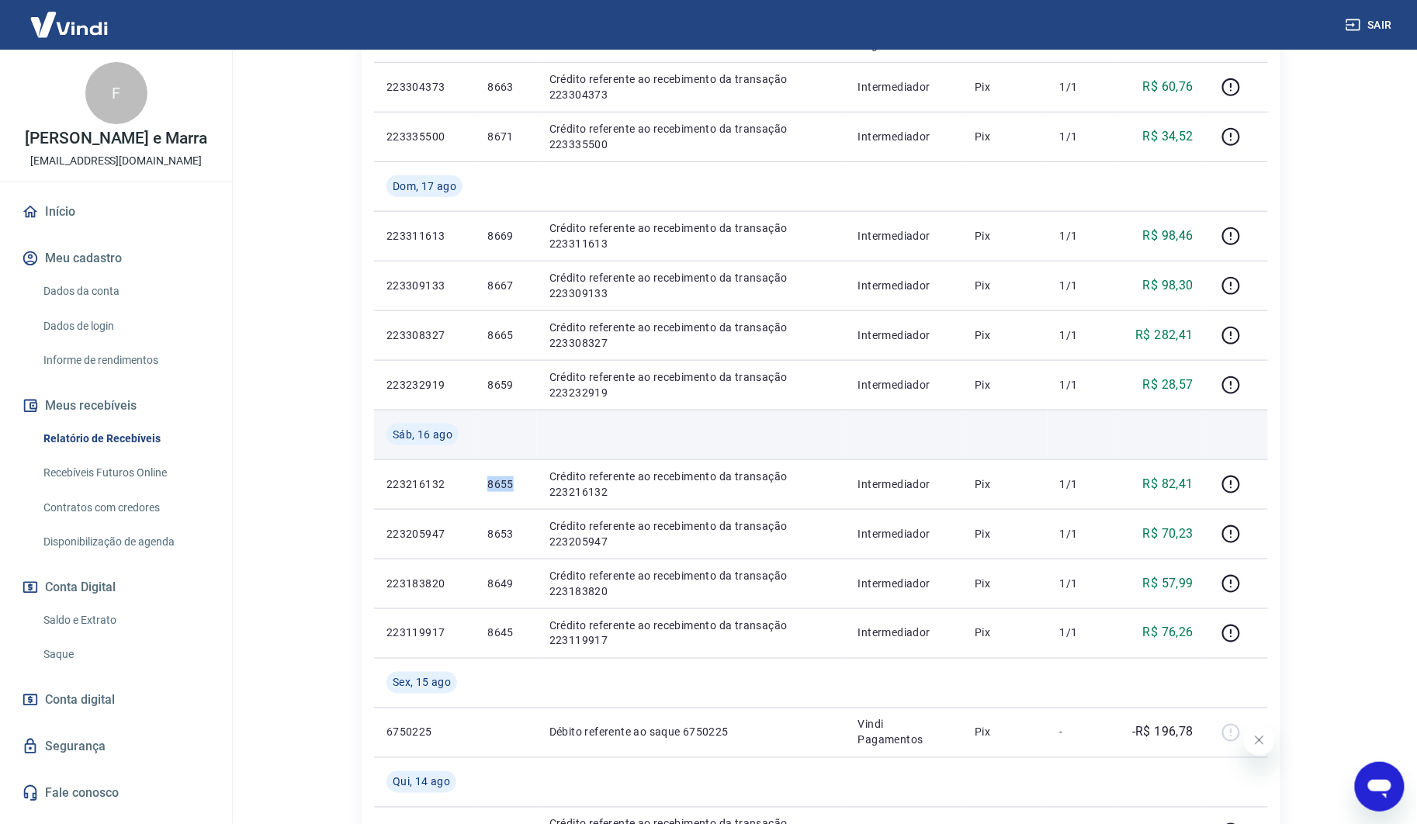
scroll to position [345, 0]
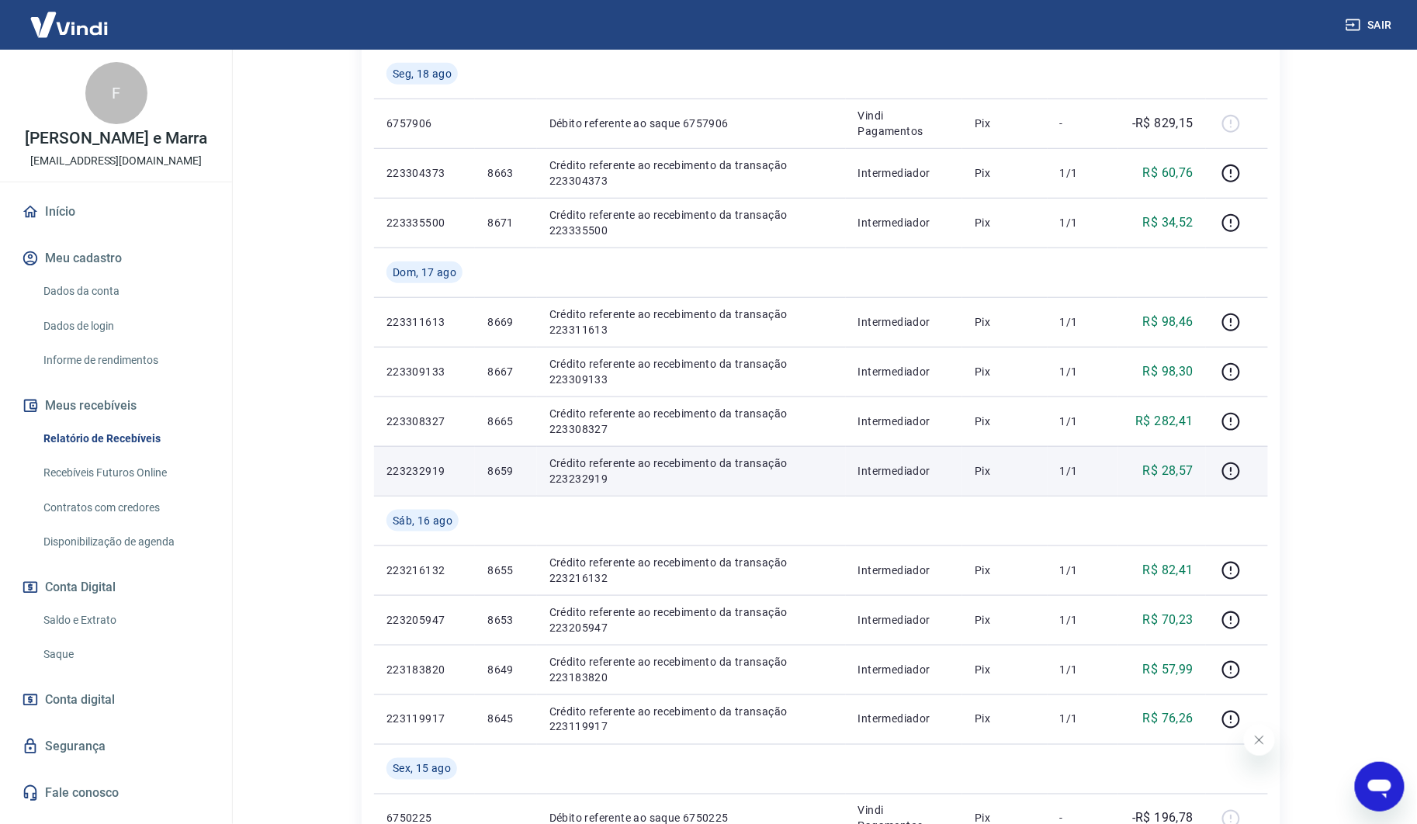
click at [500, 470] on p "8659" at bounding box center [505, 471] width 36 height 16
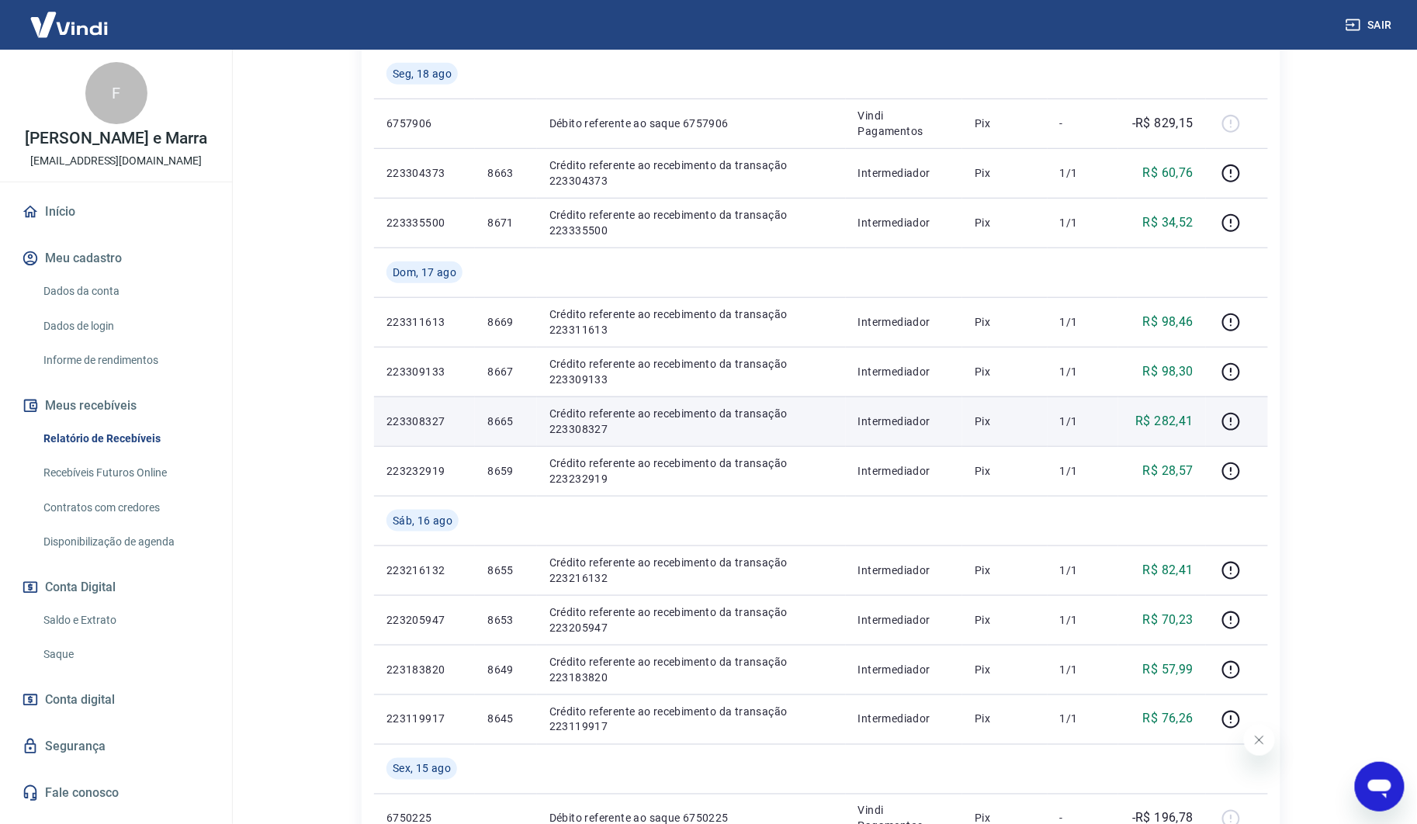
click at [484, 412] on td "8665" at bounding box center [505, 422] width 61 height 50
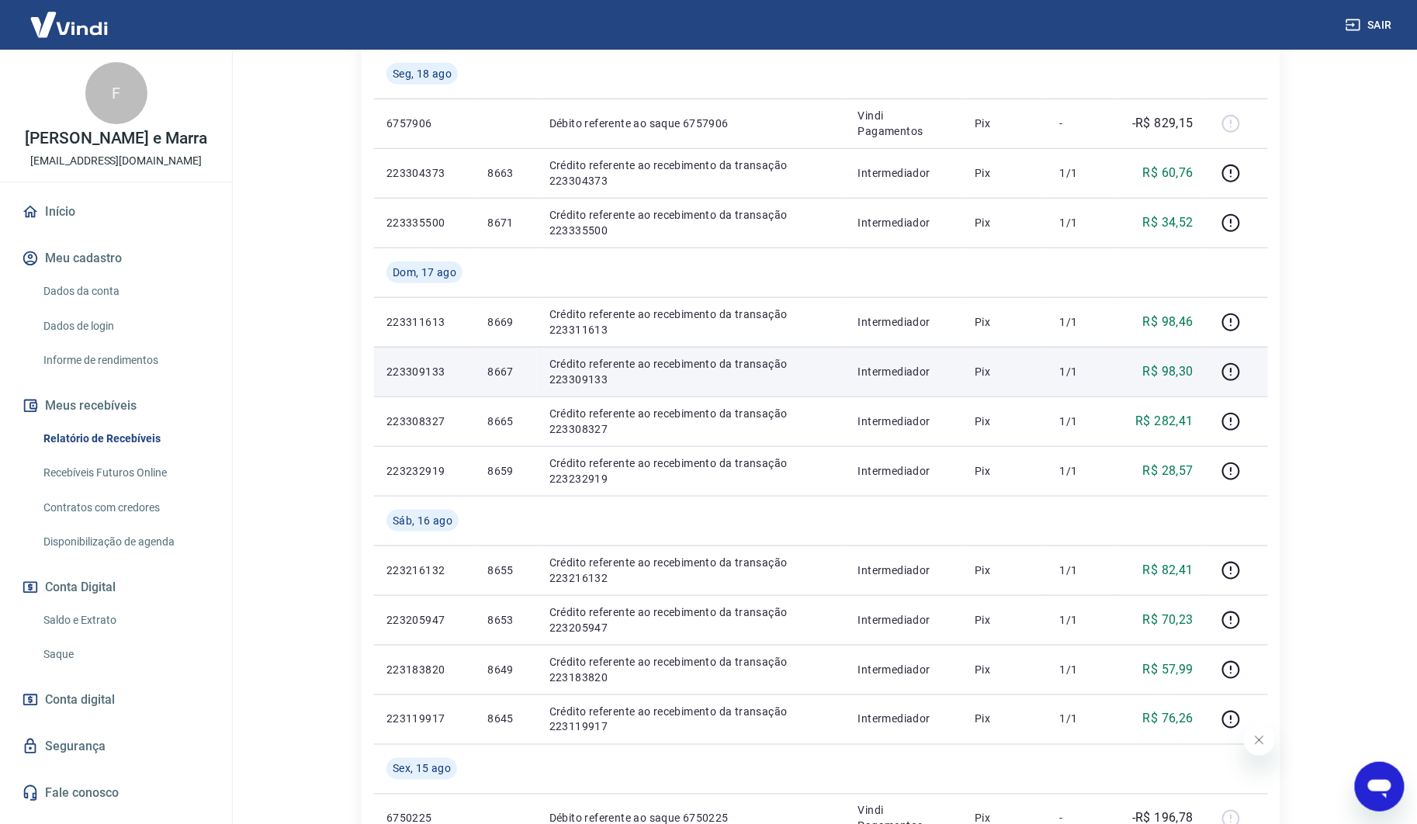
click at [484, 359] on td "8667" at bounding box center [505, 372] width 61 height 50
click at [494, 383] on td "8667" at bounding box center [505, 372] width 61 height 50
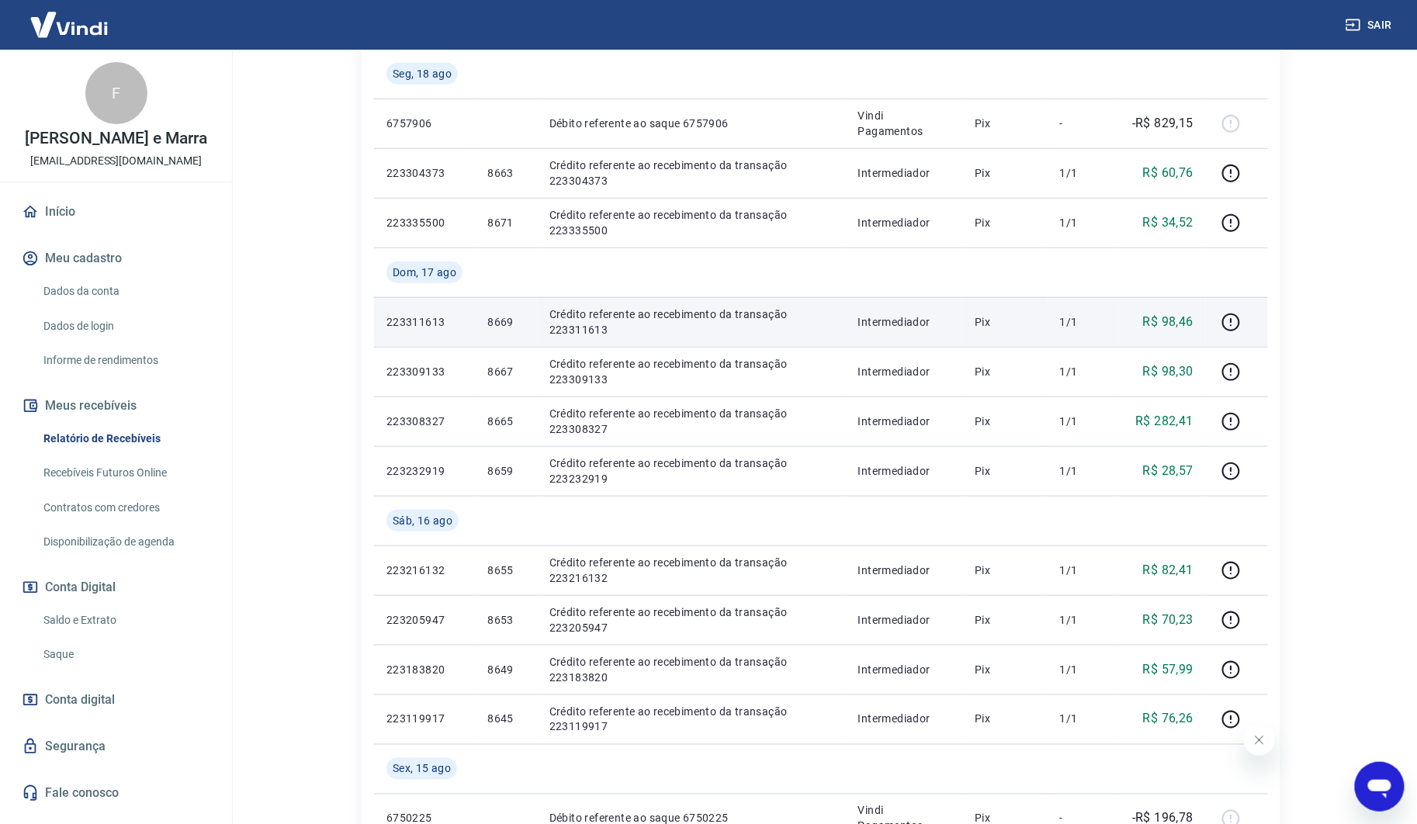
click at [508, 324] on p "8669" at bounding box center [505, 322] width 36 height 16
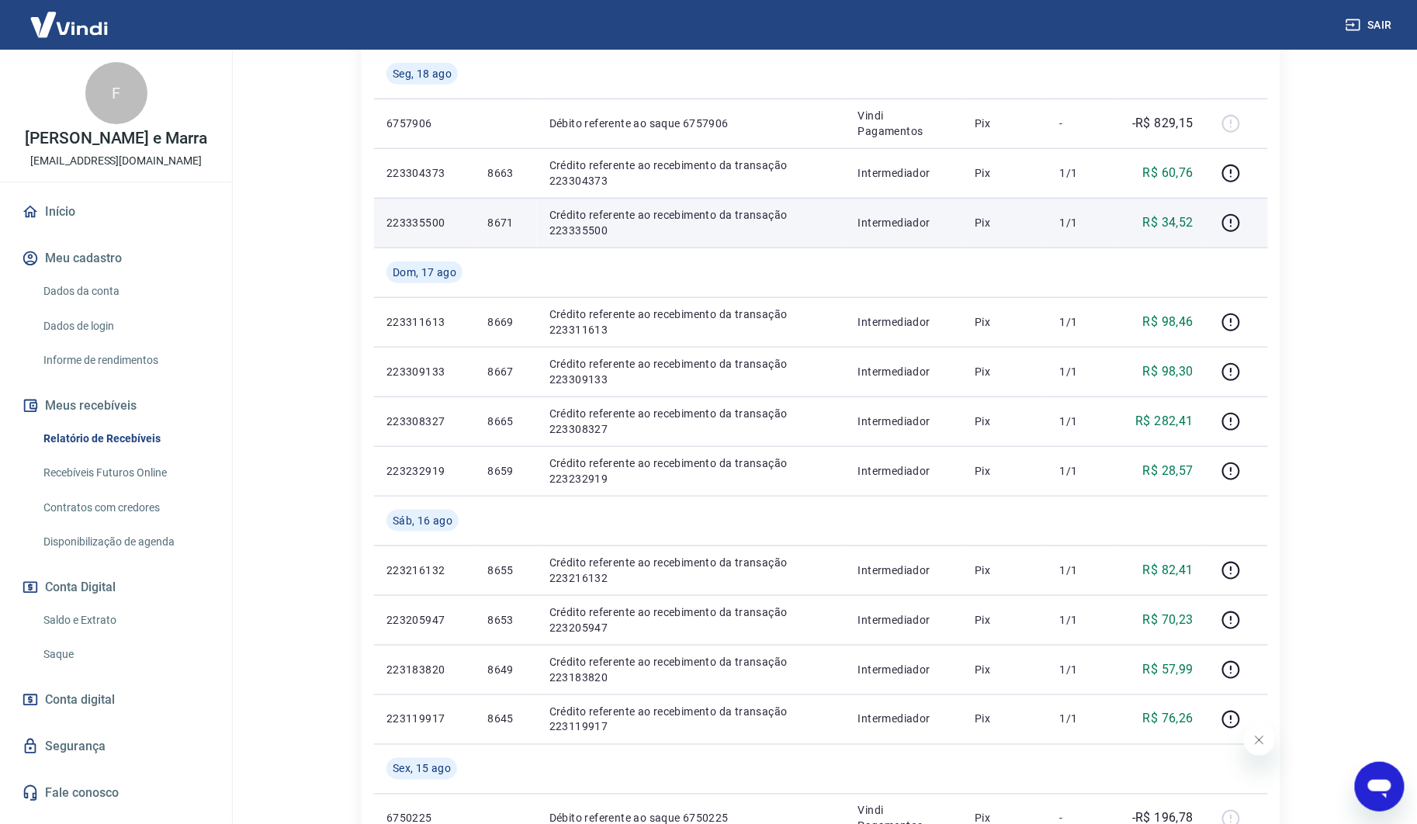
click at [500, 218] on p "8671" at bounding box center [505, 223] width 36 height 16
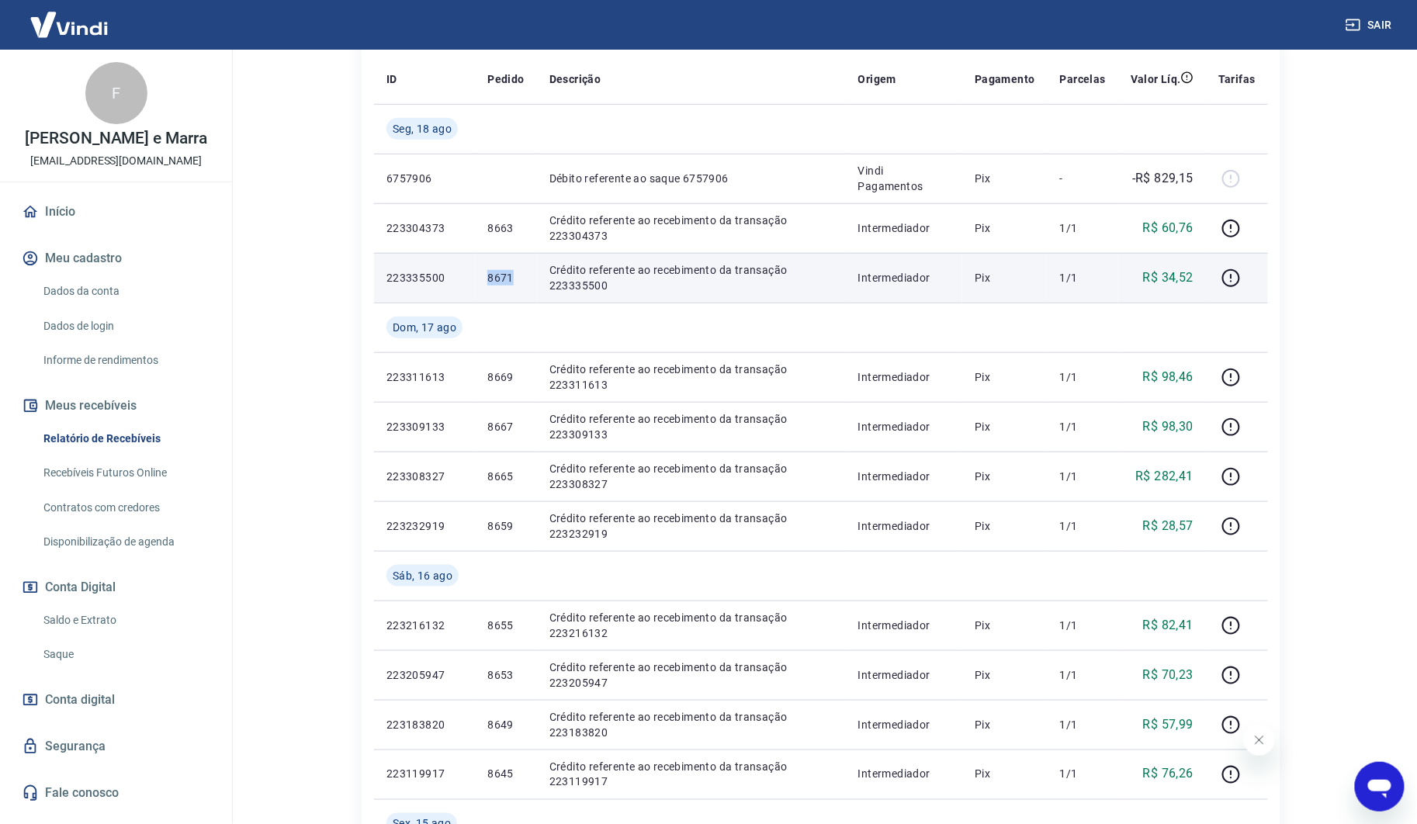
scroll to position [258, 0]
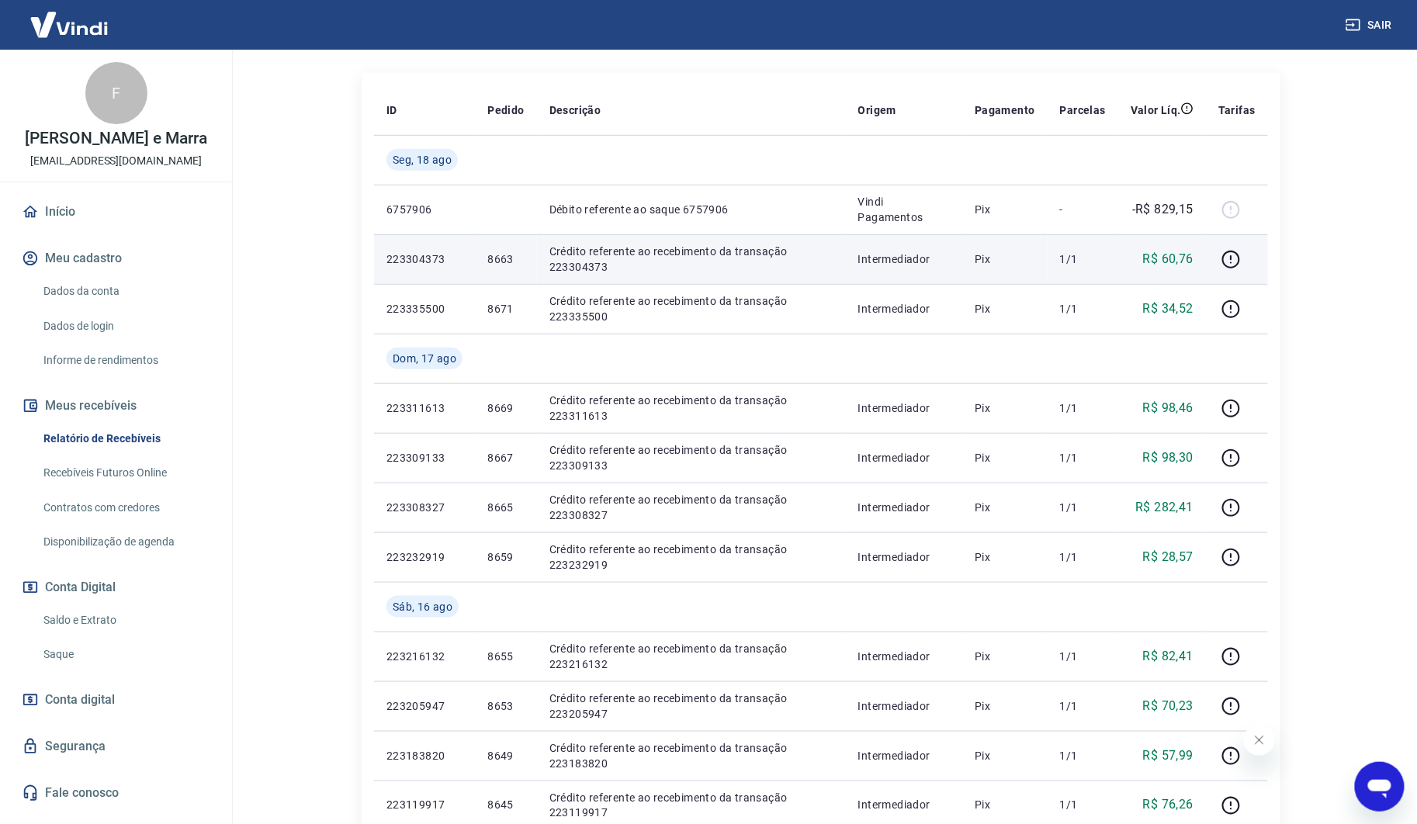
click at [494, 250] on td "8663" at bounding box center [505, 259] width 61 height 50
click at [1175, 258] on p "R$ 60,76" at bounding box center [1168, 259] width 50 height 19
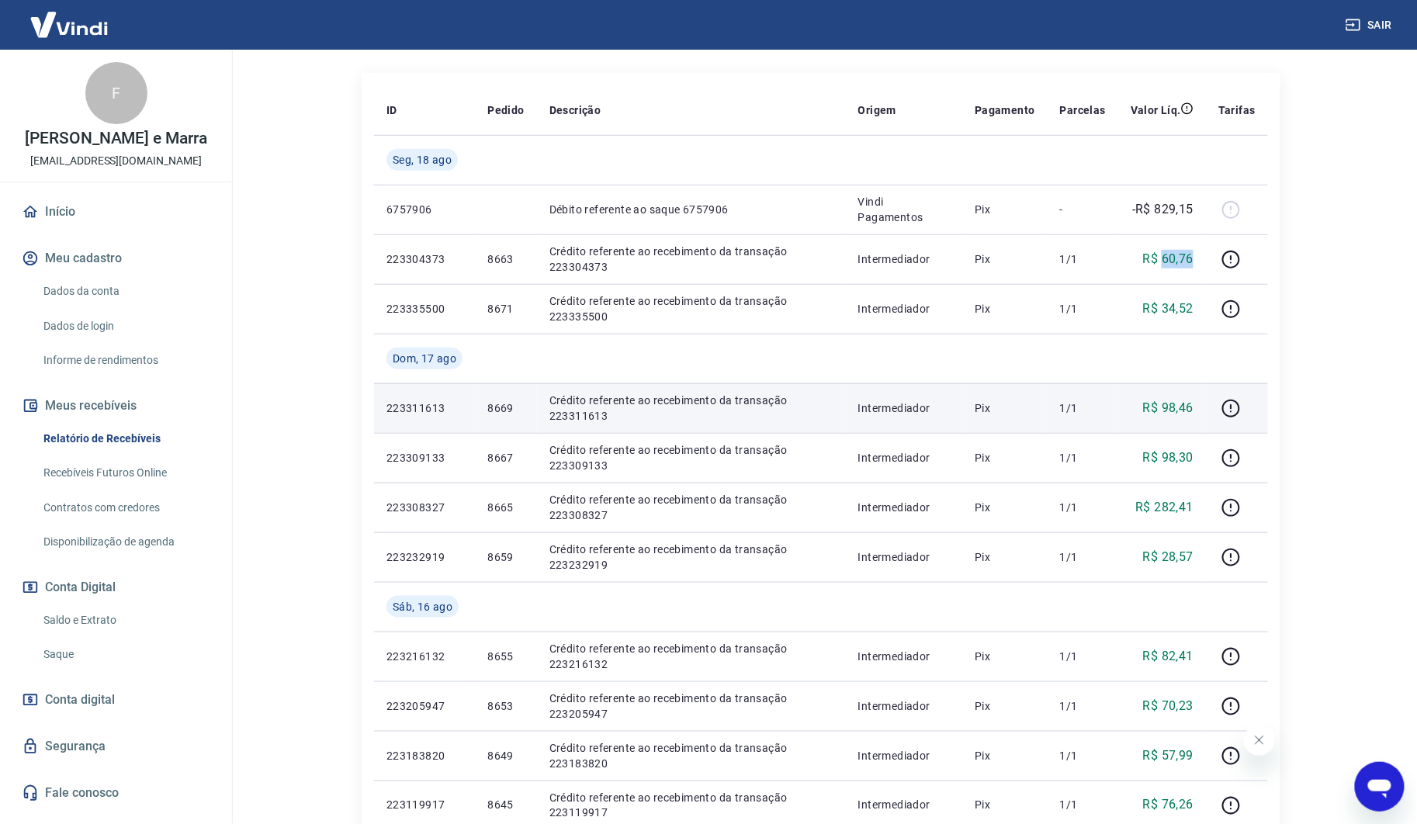
click at [755, 394] on p "Crédito referente ao recebimento da transação 223311613" at bounding box center [692, 408] width 284 height 31
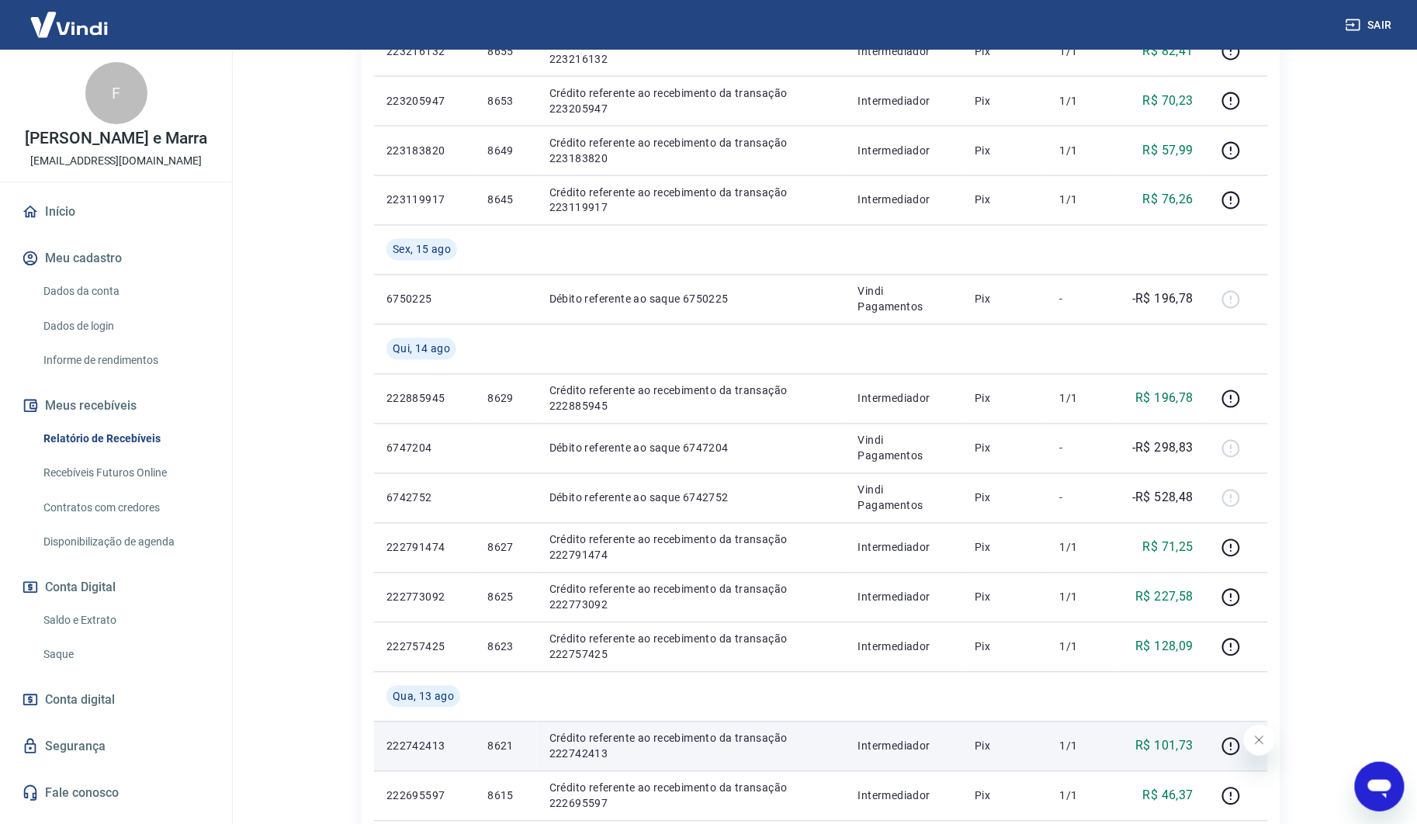
scroll to position [1115, 0]
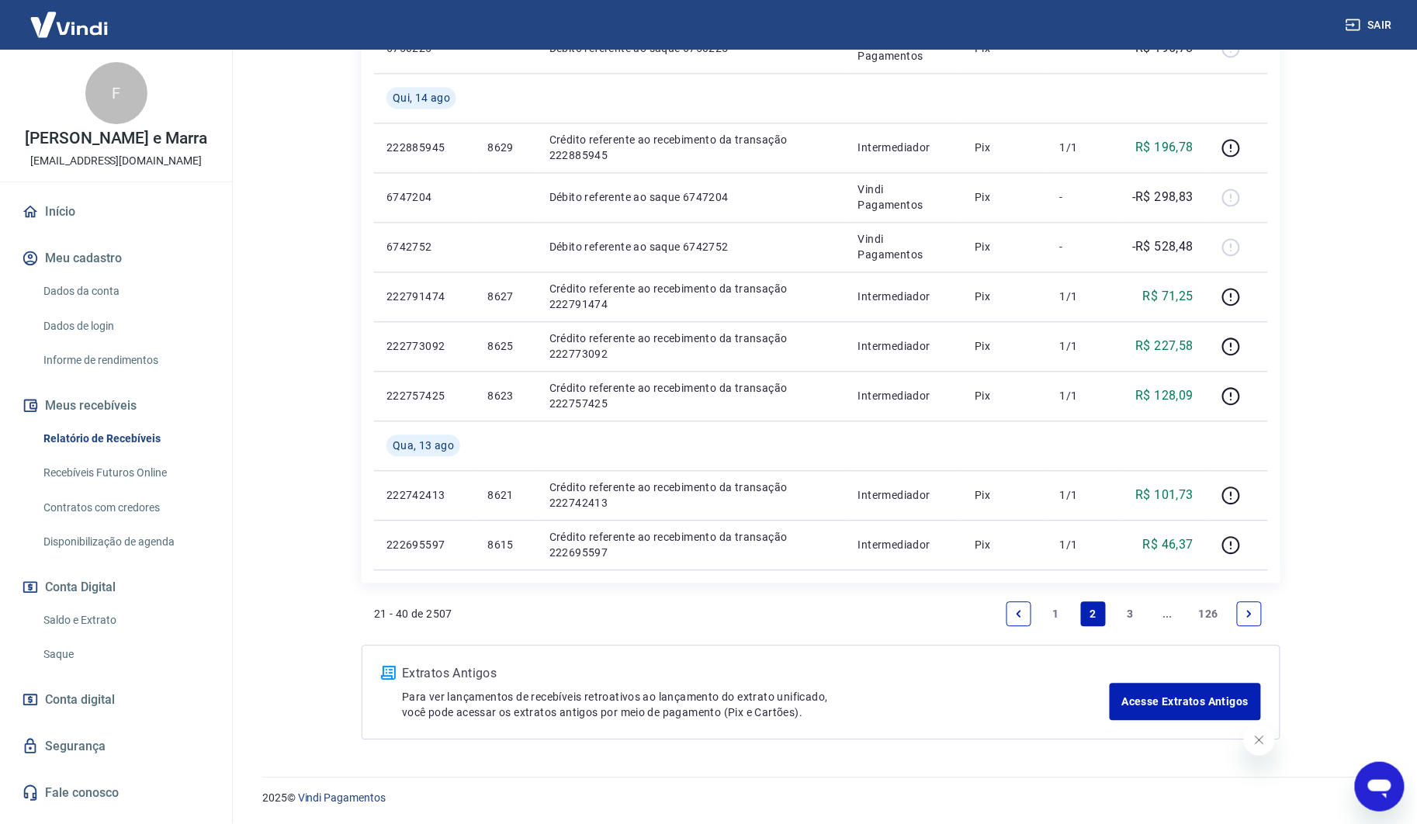
click at [1048, 612] on link "1" at bounding box center [1056, 614] width 25 height 25
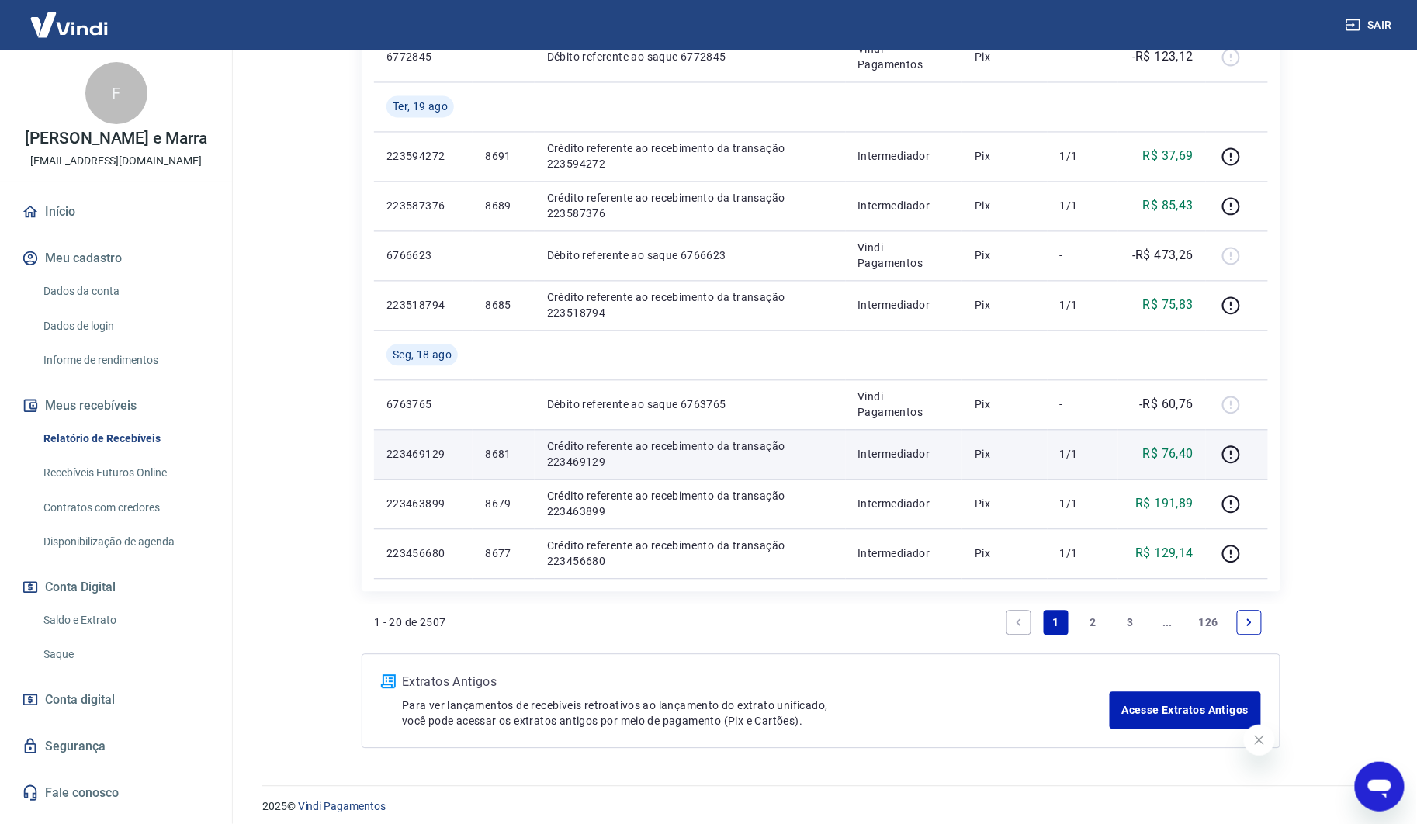
scroll to position [1066, 0]
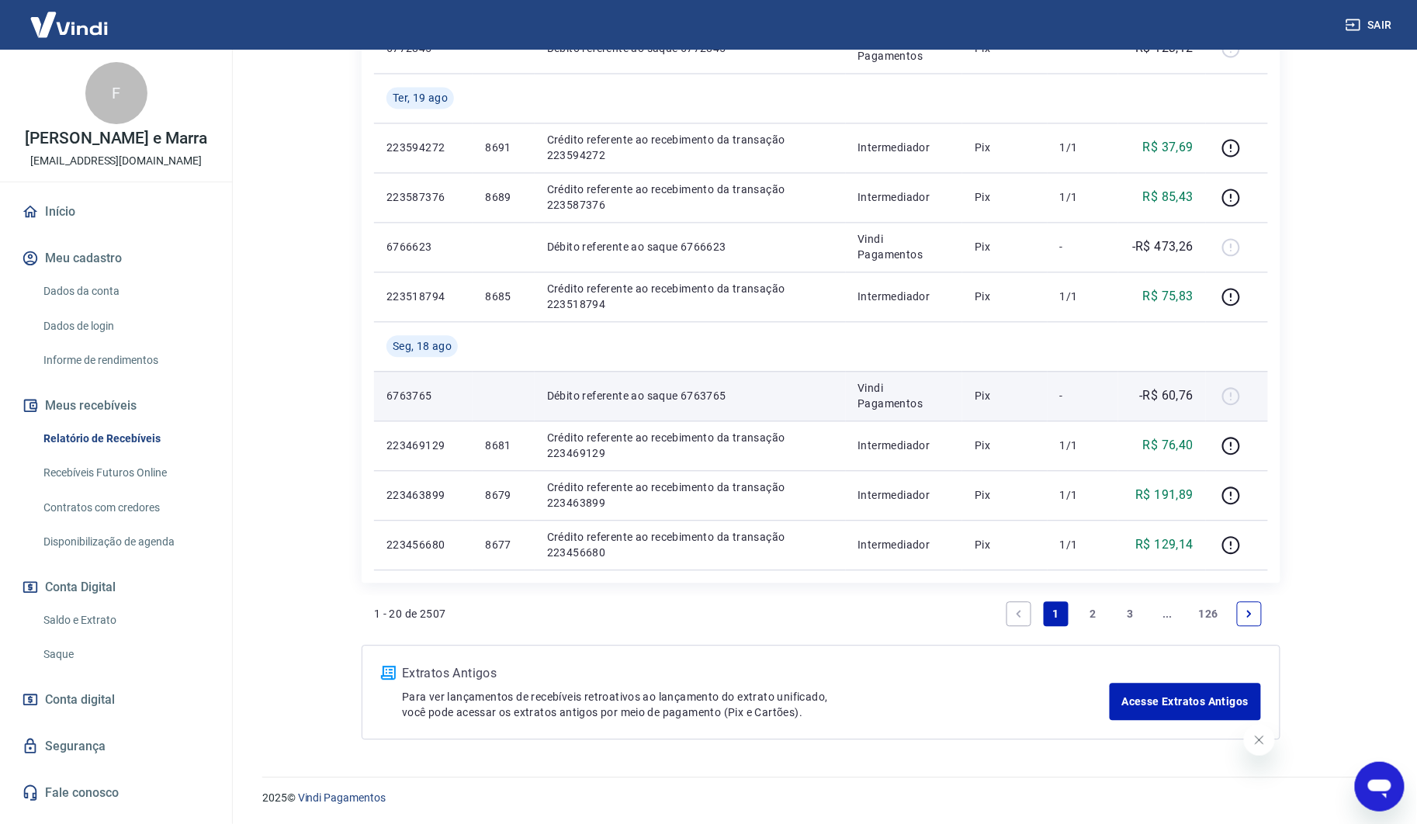
click at [1185, 397] on p "-R$ 60,76" at bounding box center [1167, 396] width 54 height 19
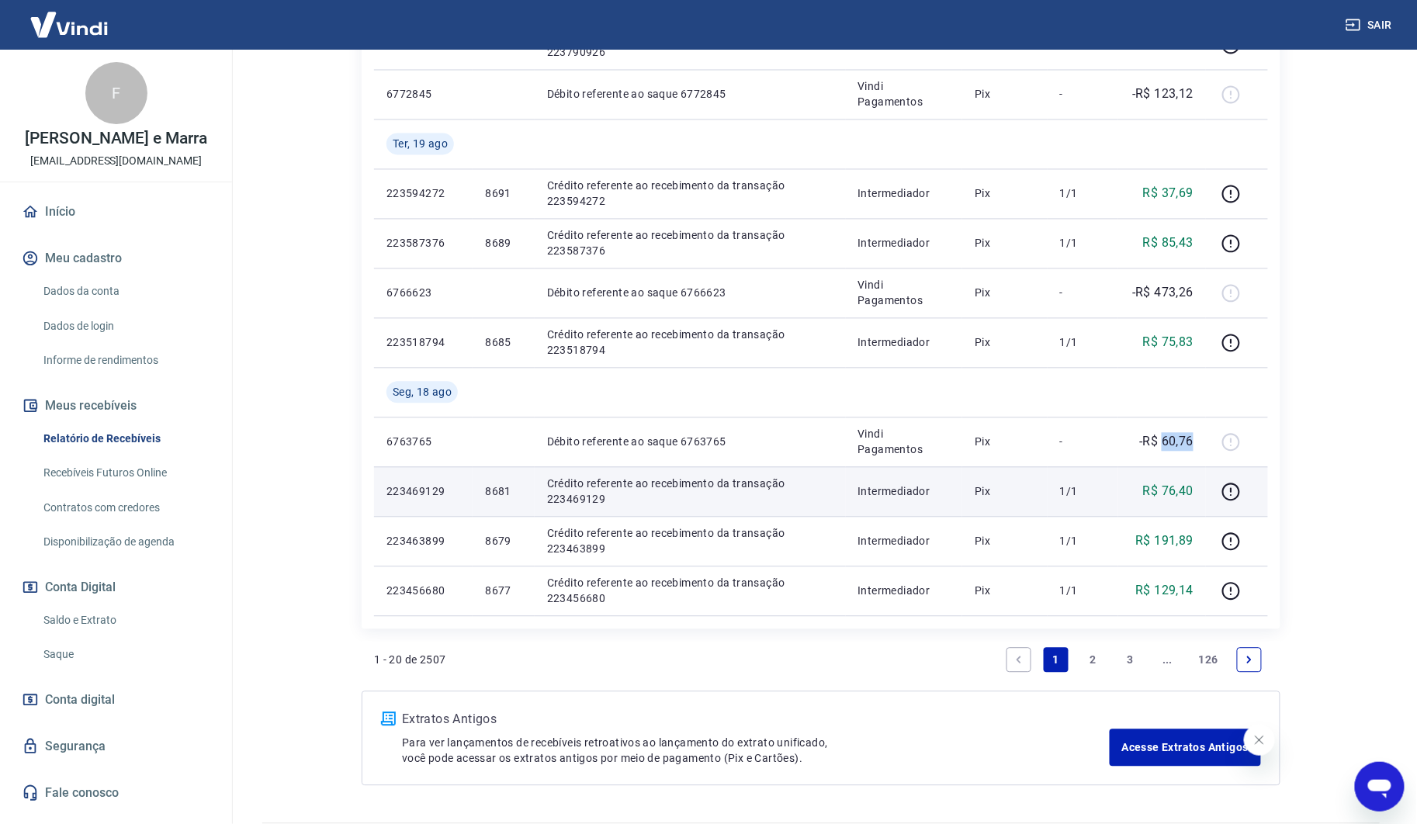
scroll to position [893, 0]
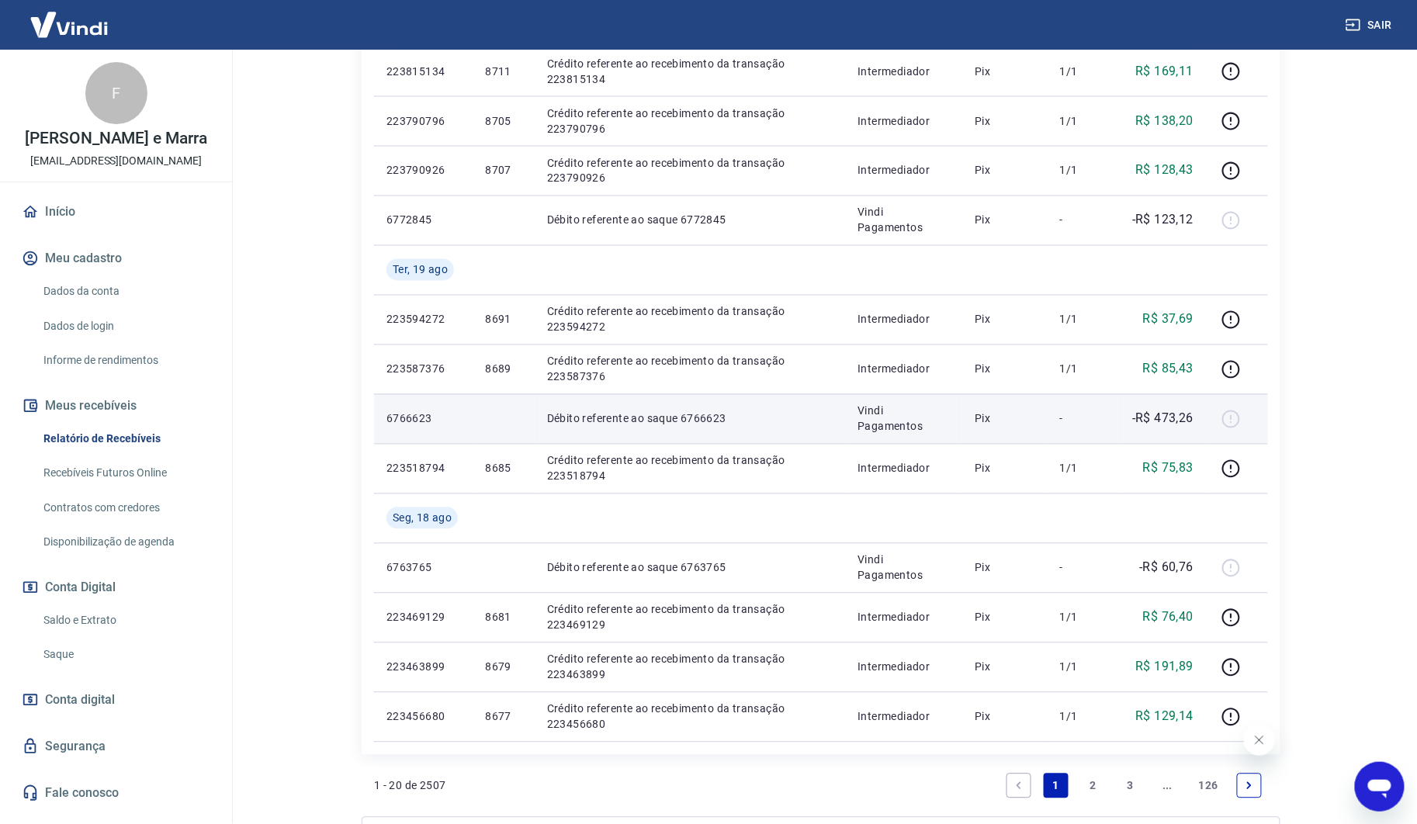
click at [1169, 423] on p "-R$ 473,26" at bounding box center [1162, 419] width 61 height 19
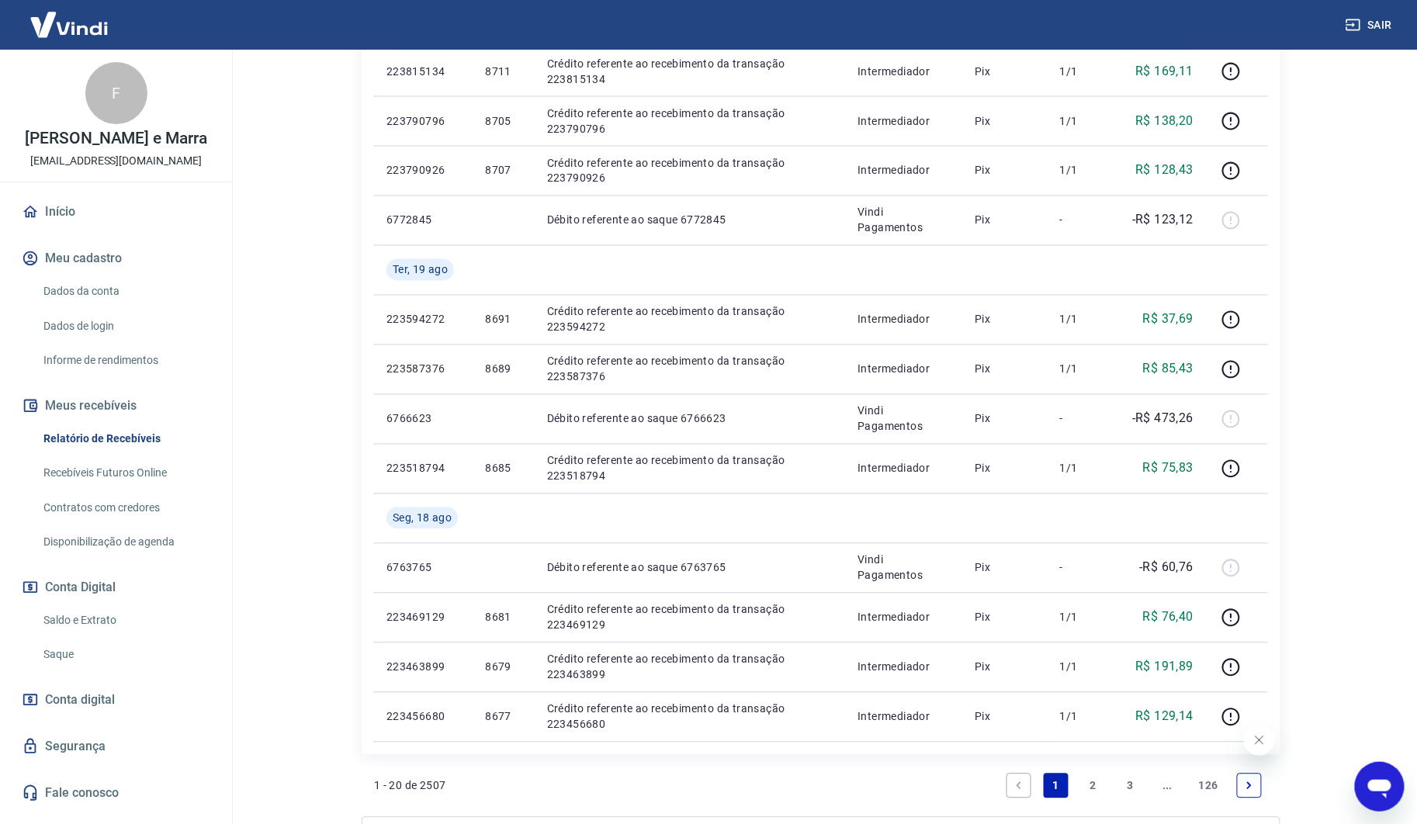
drag, startPoint x: 1364, startPoint y: 510, endPoint x: 711, endPoint y: 3, distance: 826.4
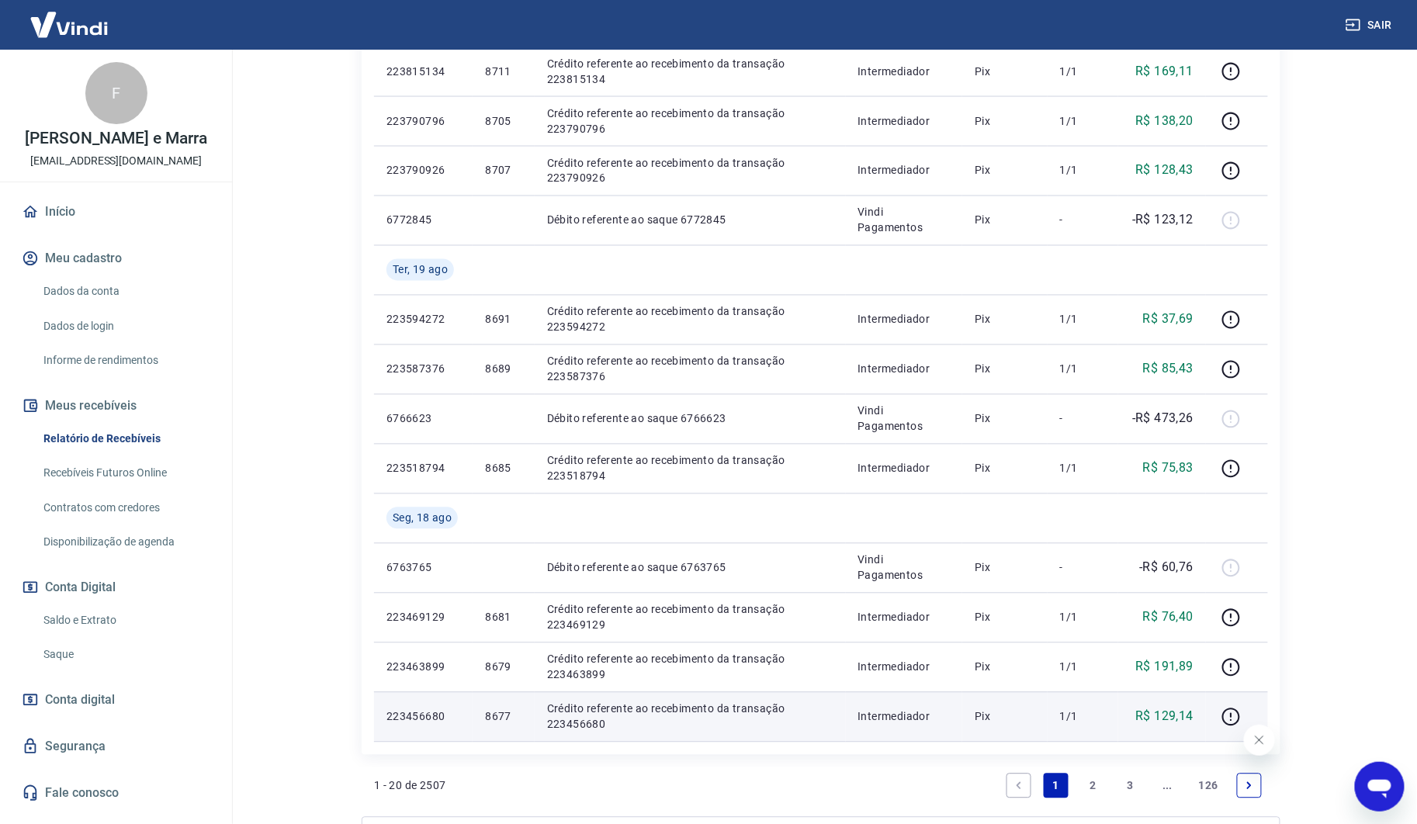
click at [1166, 712] on p "R$ 129,14" at bounding box center [1165, 717] width 58 height 19
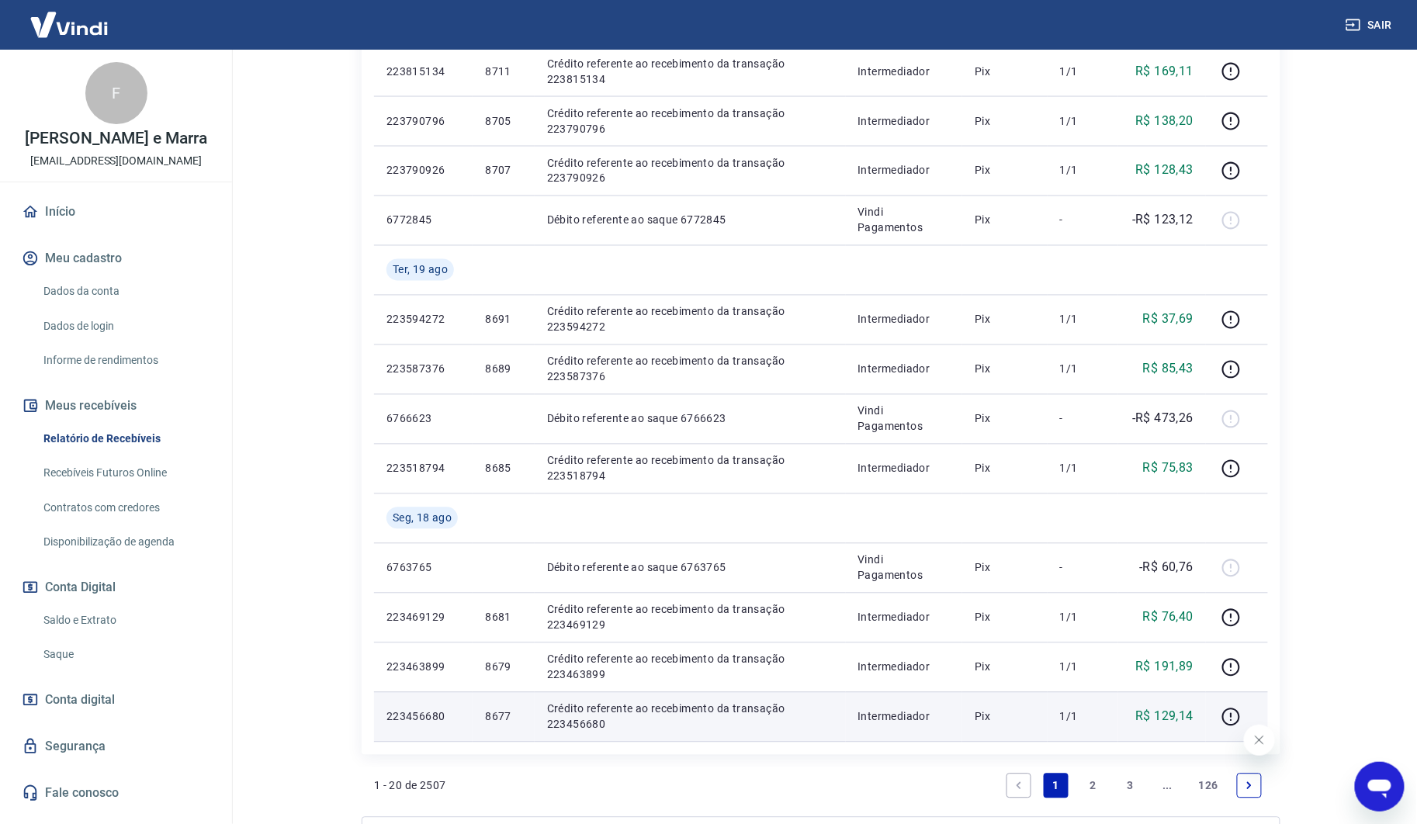
click at [487, 711] on p "8677" at bounding box center [503, 717] width 36 height 16
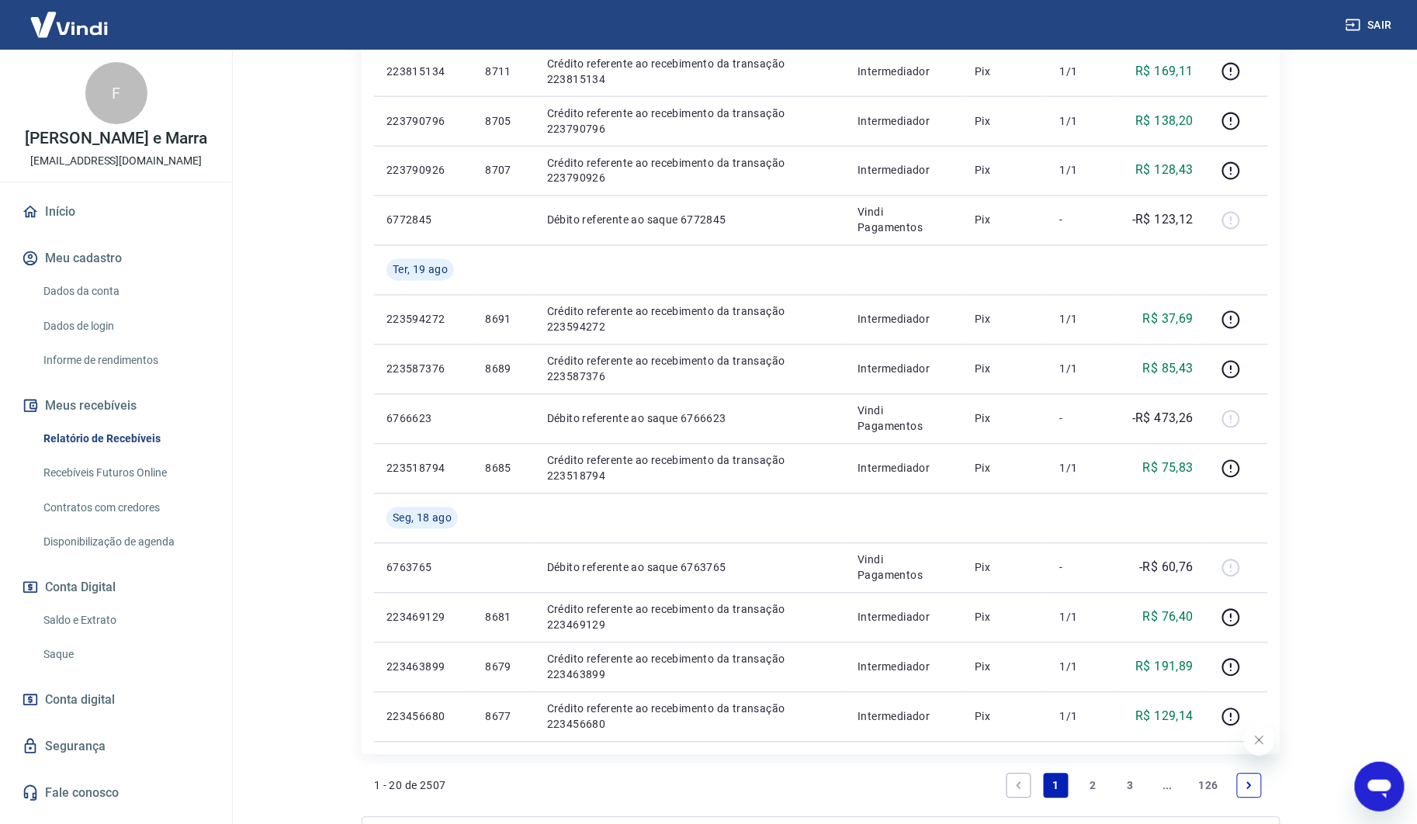
click at [1088, 786] on link "2" at bounding box center [1093, 786] width 25 height 25
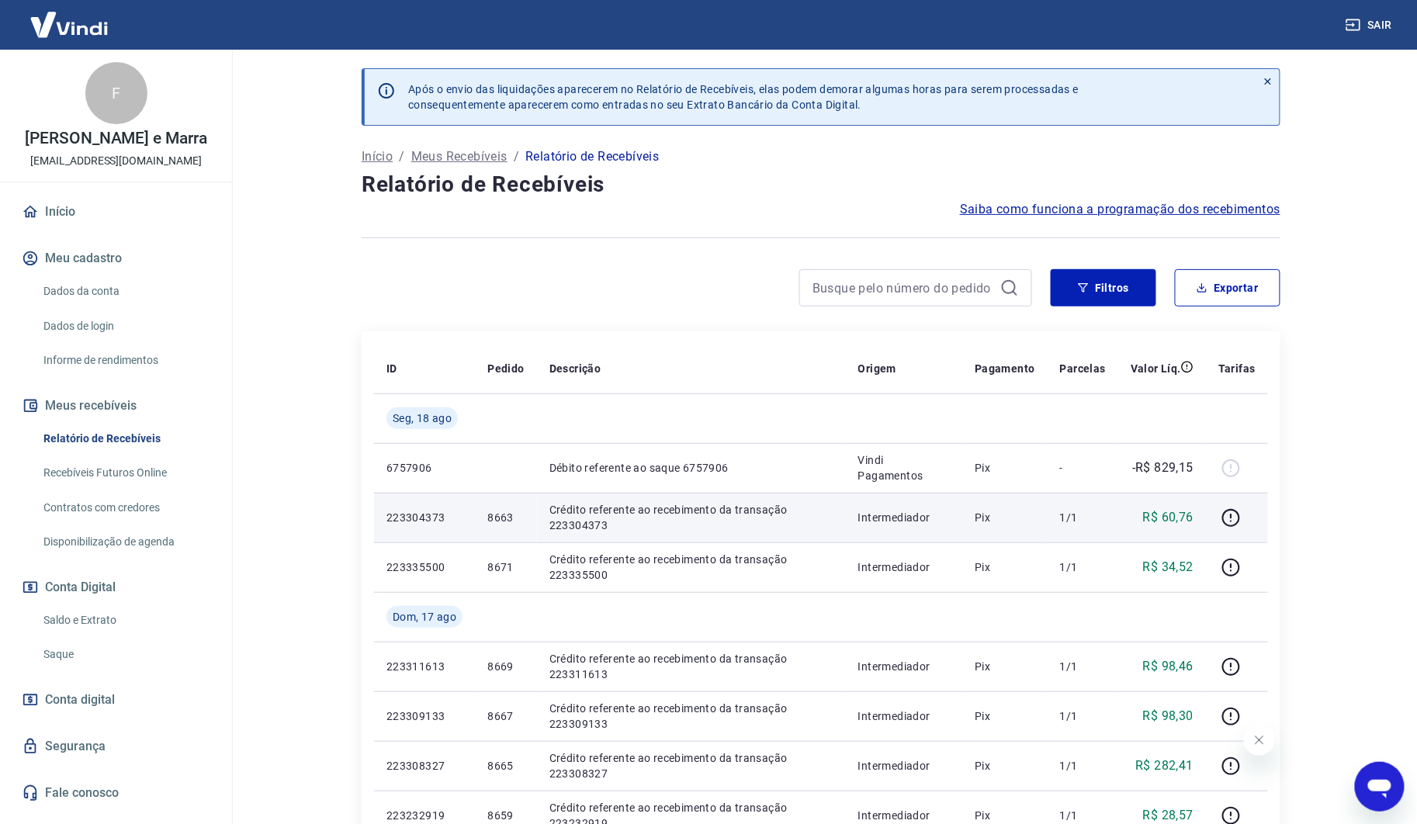
click at [487, 525] on p "8663" at bounding box center [505, 518] width 36 height 16
click at [494, 516] on p "8663" at bounding box center [505, 518] width 36 height 16
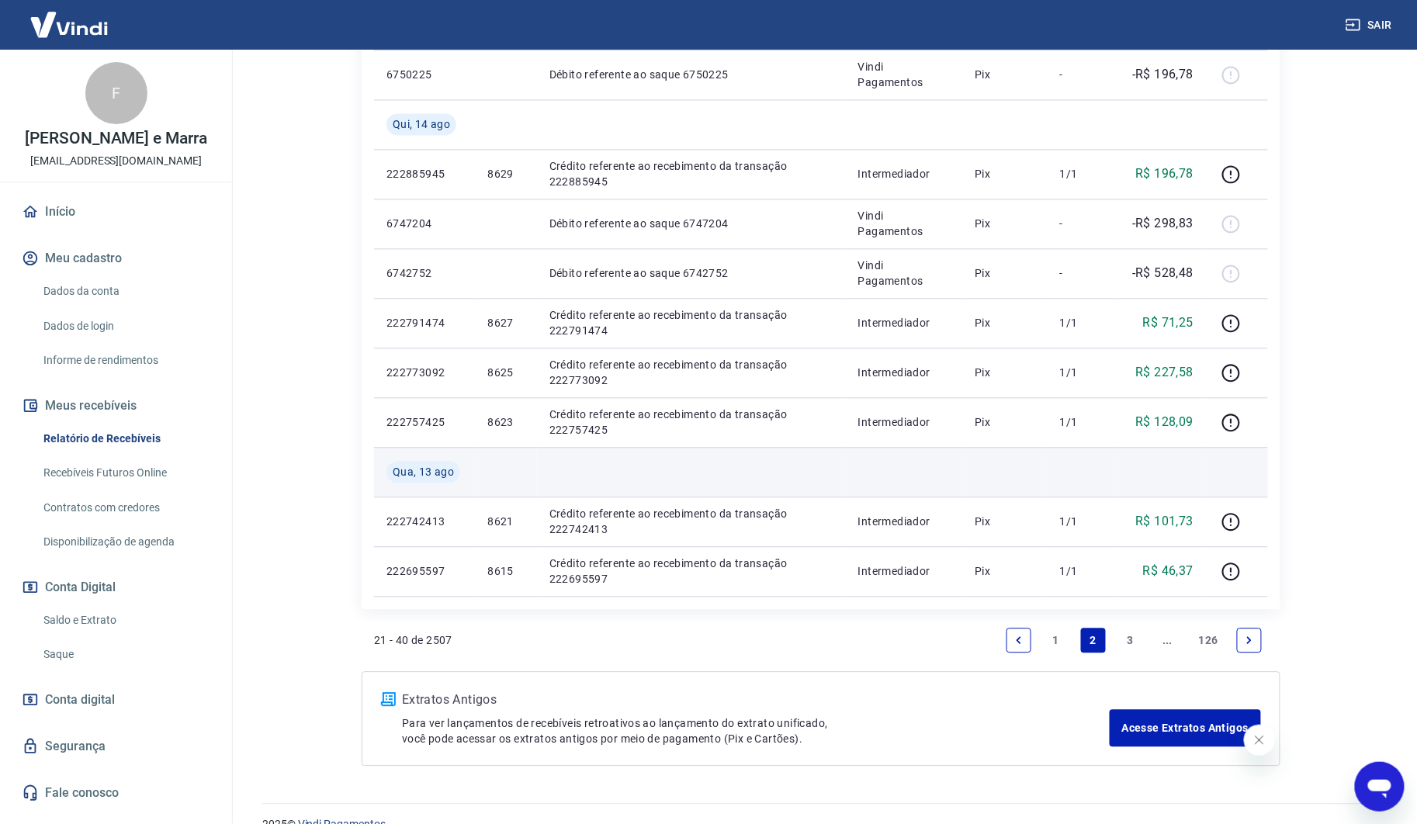
scroll to position [1115, 0]
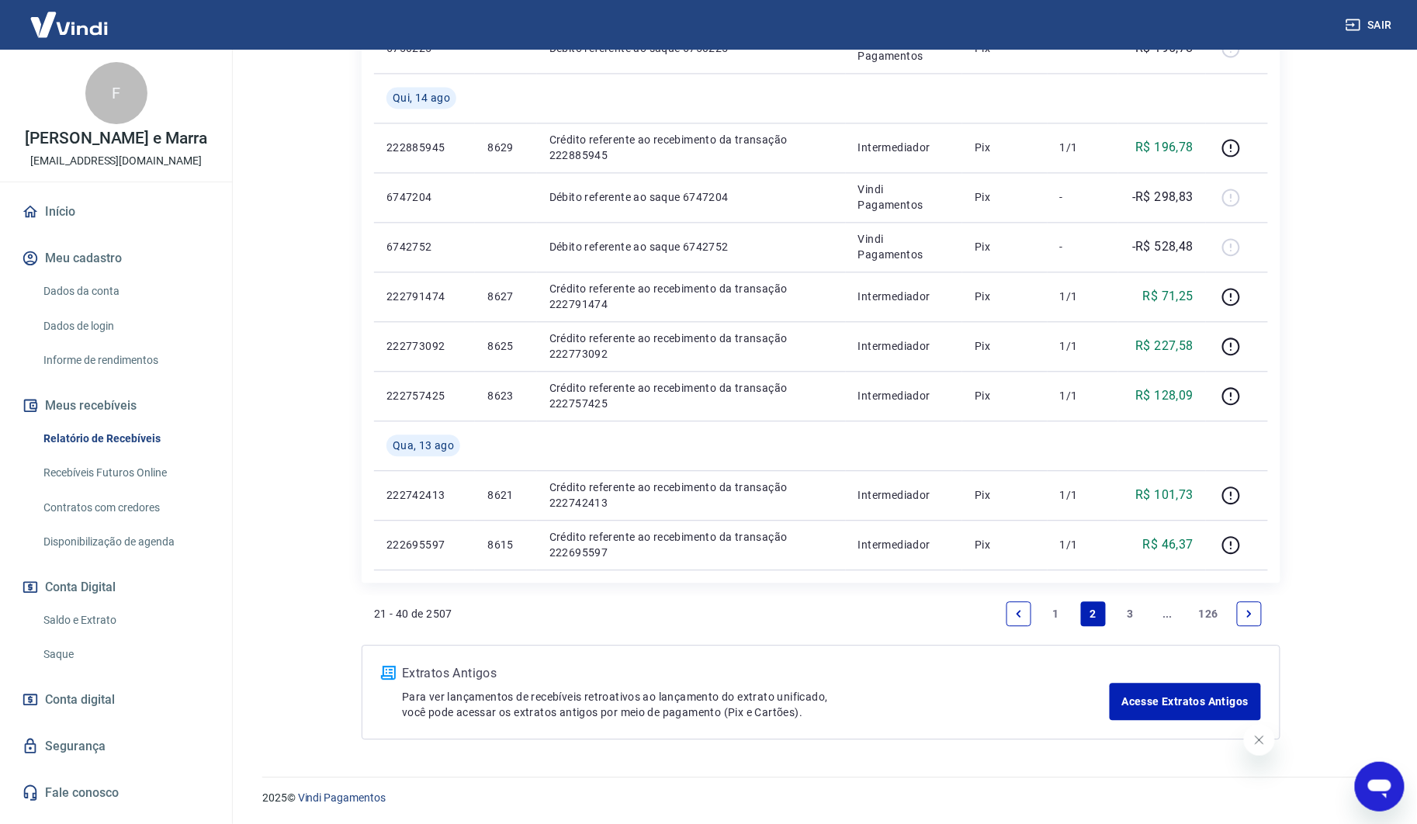
click at [1046, 614] on link "1" at bounding box center [1056, 614] width 25 height 25
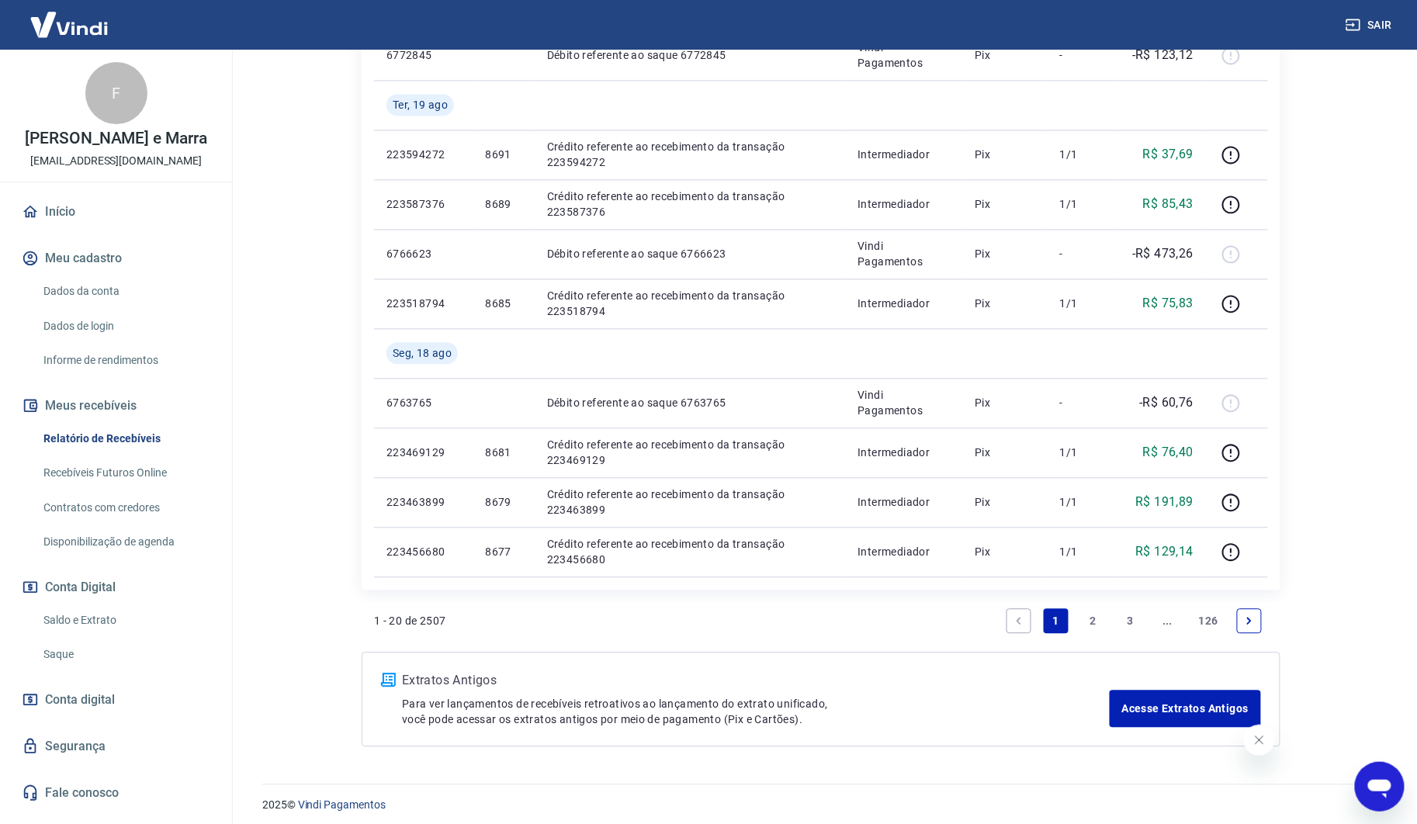
scroll to position [1066, 0]
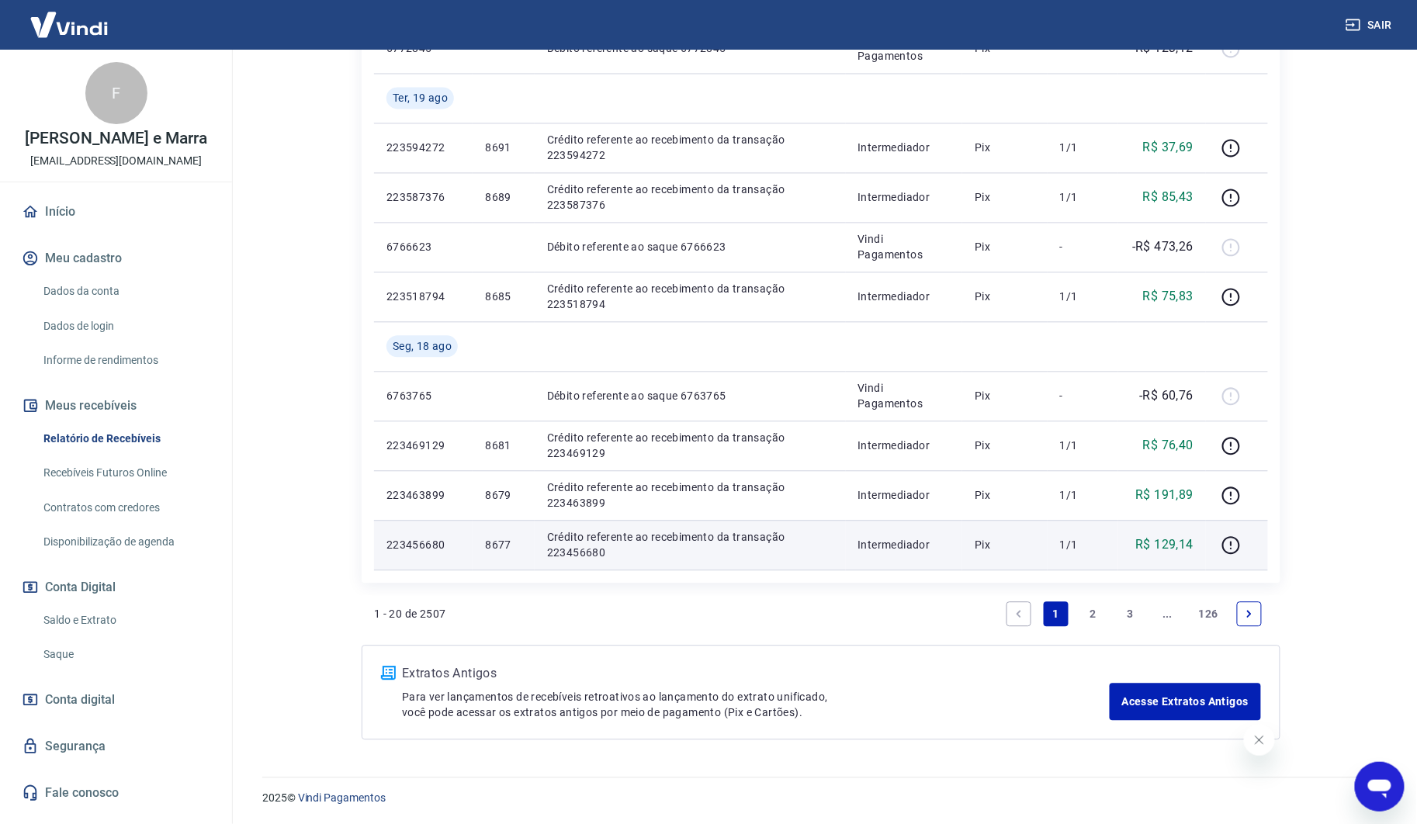
click at [476, 555] on td "8677" at bounding box center [503, 545] width 61 height 50
click at [494, 554] on td "8677" at bounding box center [503, 545] width 61 height 50
click at [501, 546] on p "8677" at bounding box center [503, 545] width 36 height 16
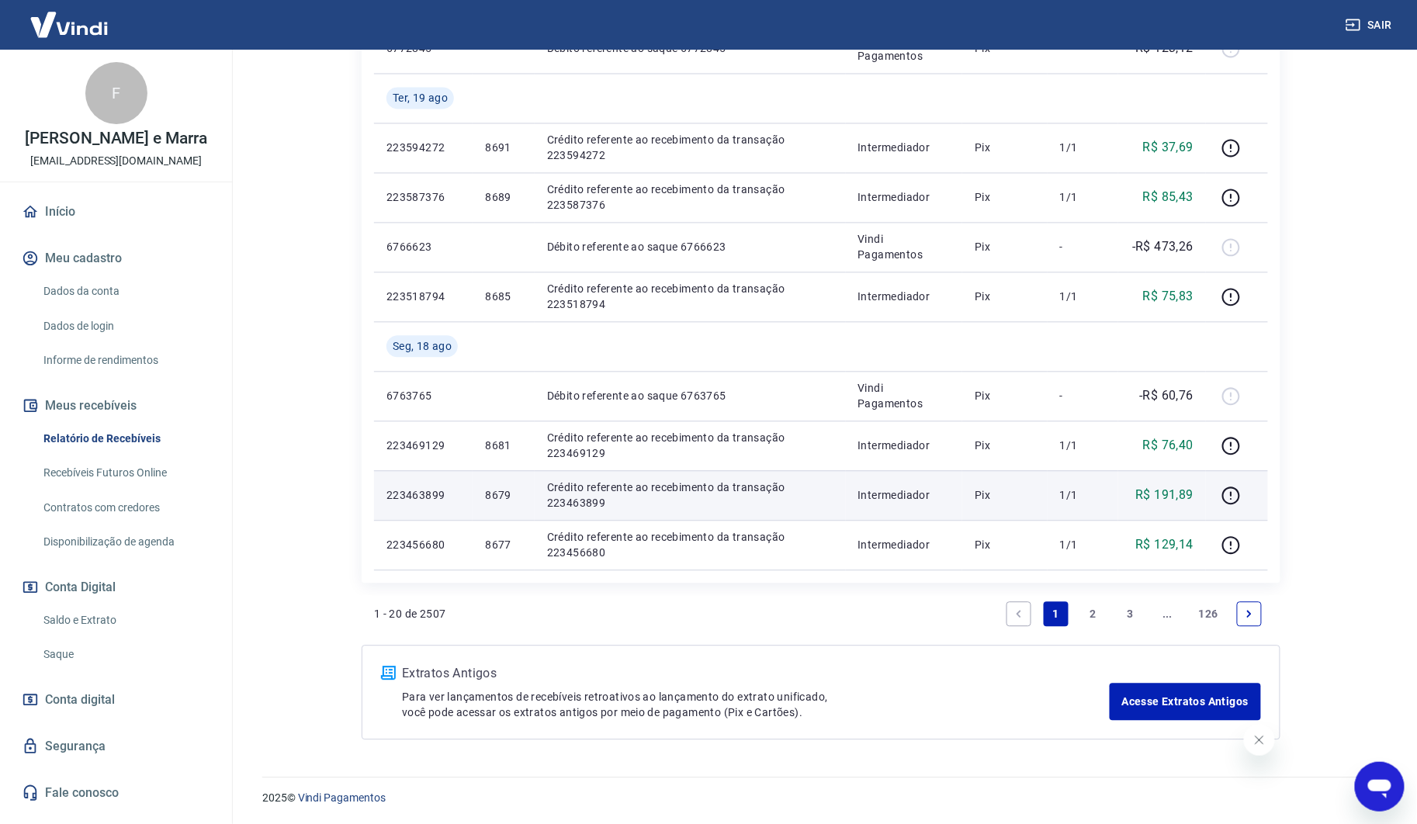
click at [502, 500] on p "8679" at bounding box center [503, 495] width 36 height 16
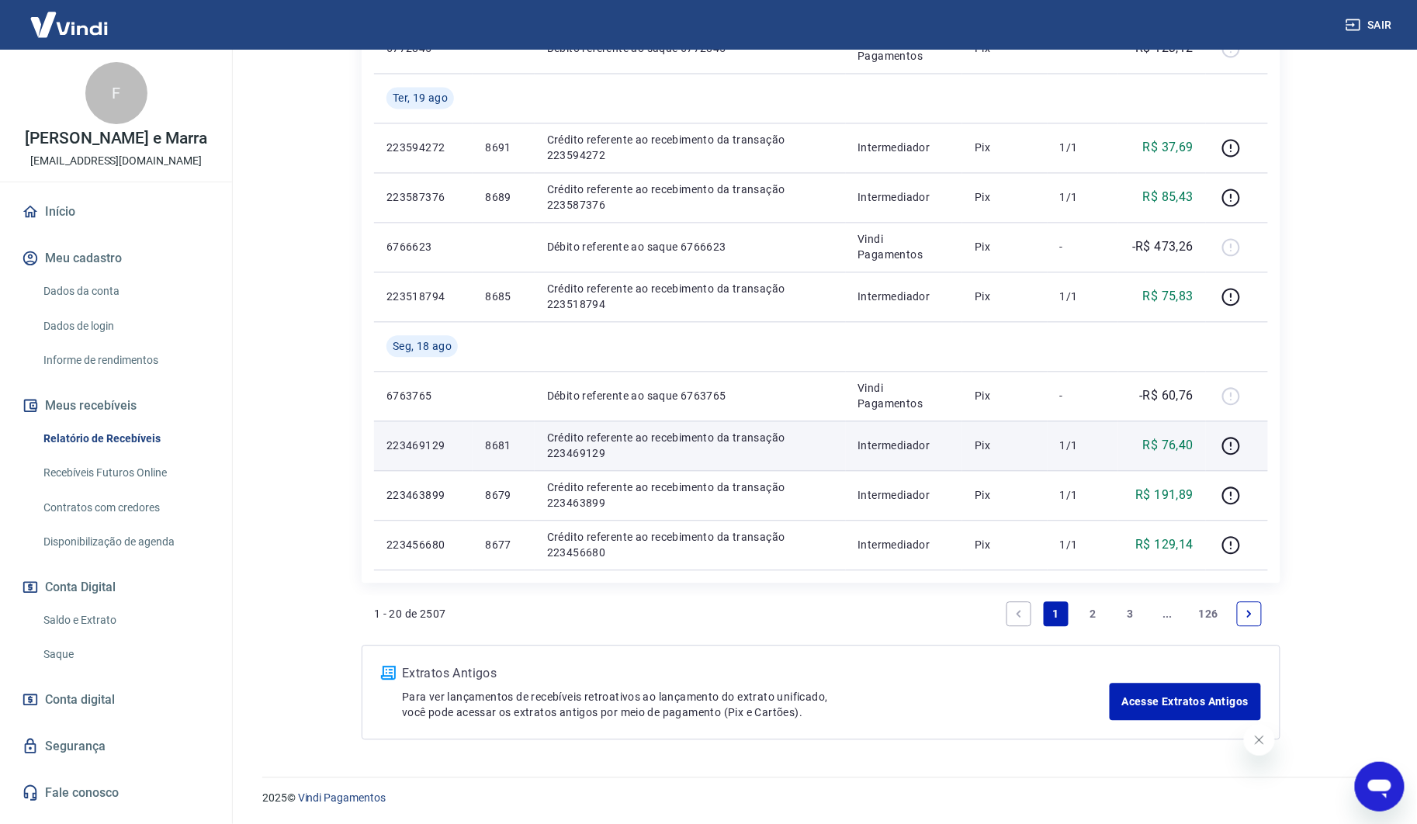
click at [493, 439] on p "8681" at bounding box center [503, 446] width 36 height 16
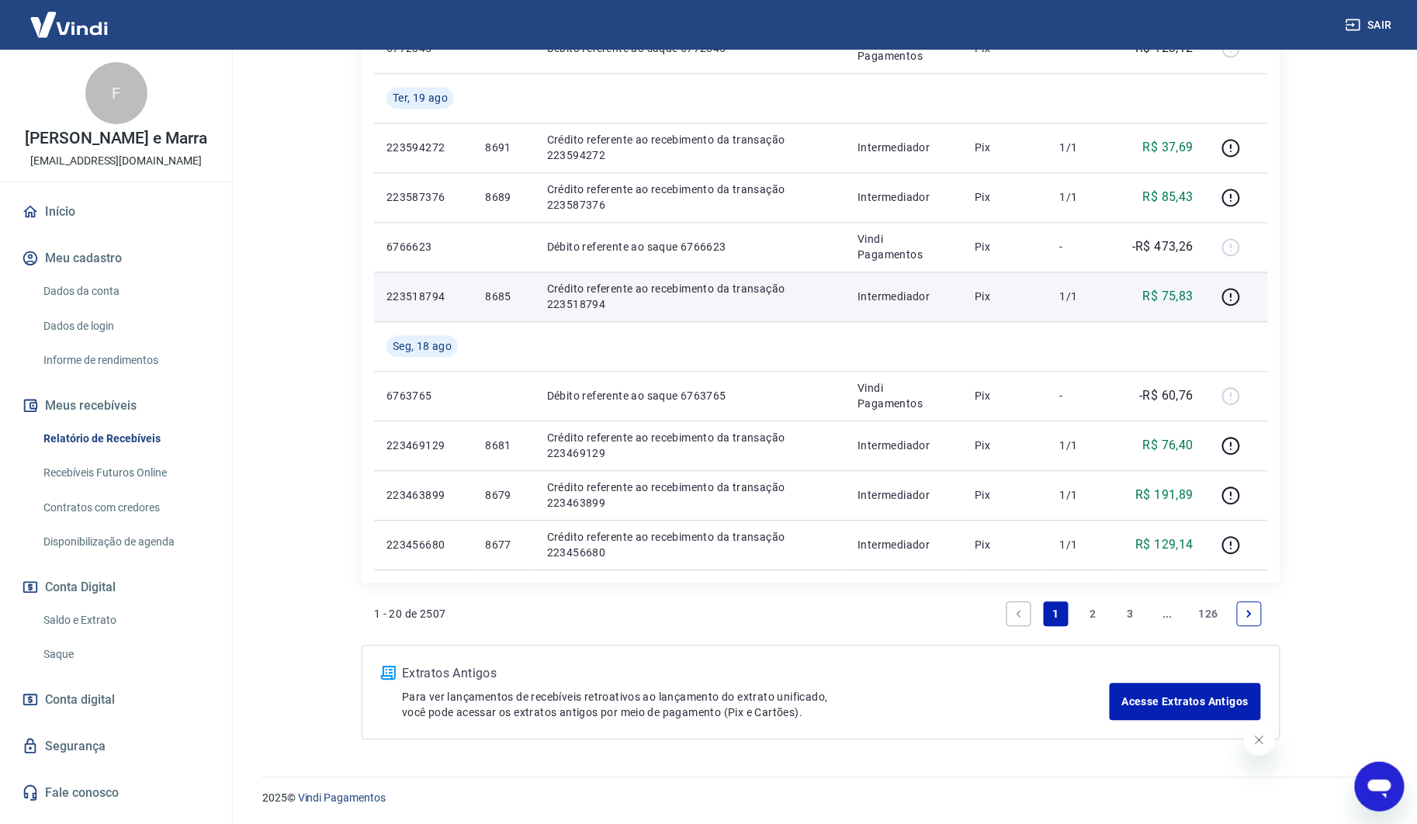
click at [498, 295] on p "8685" at bounding box center [503, 297] width 36 height 16
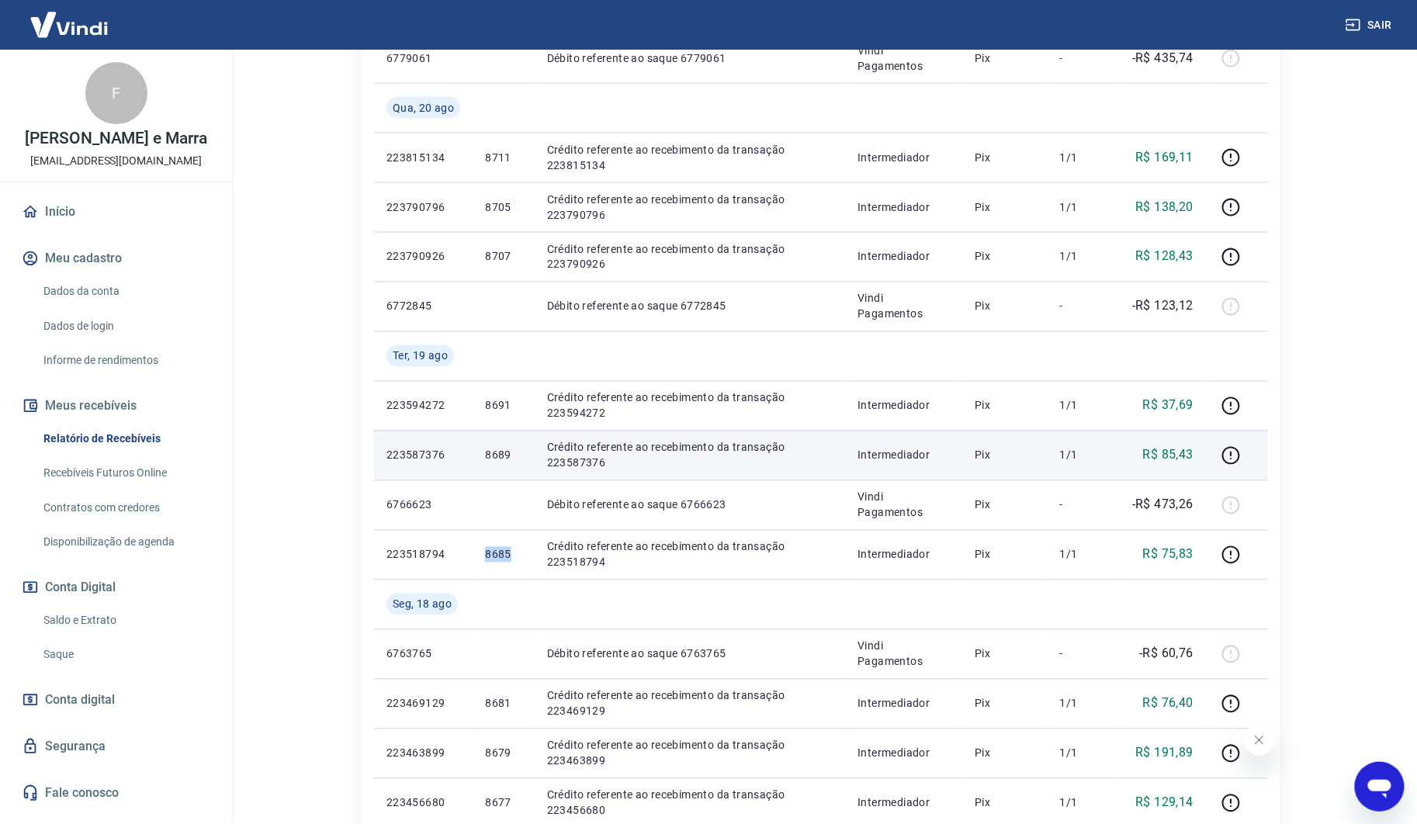
scroll to position [720, 0]
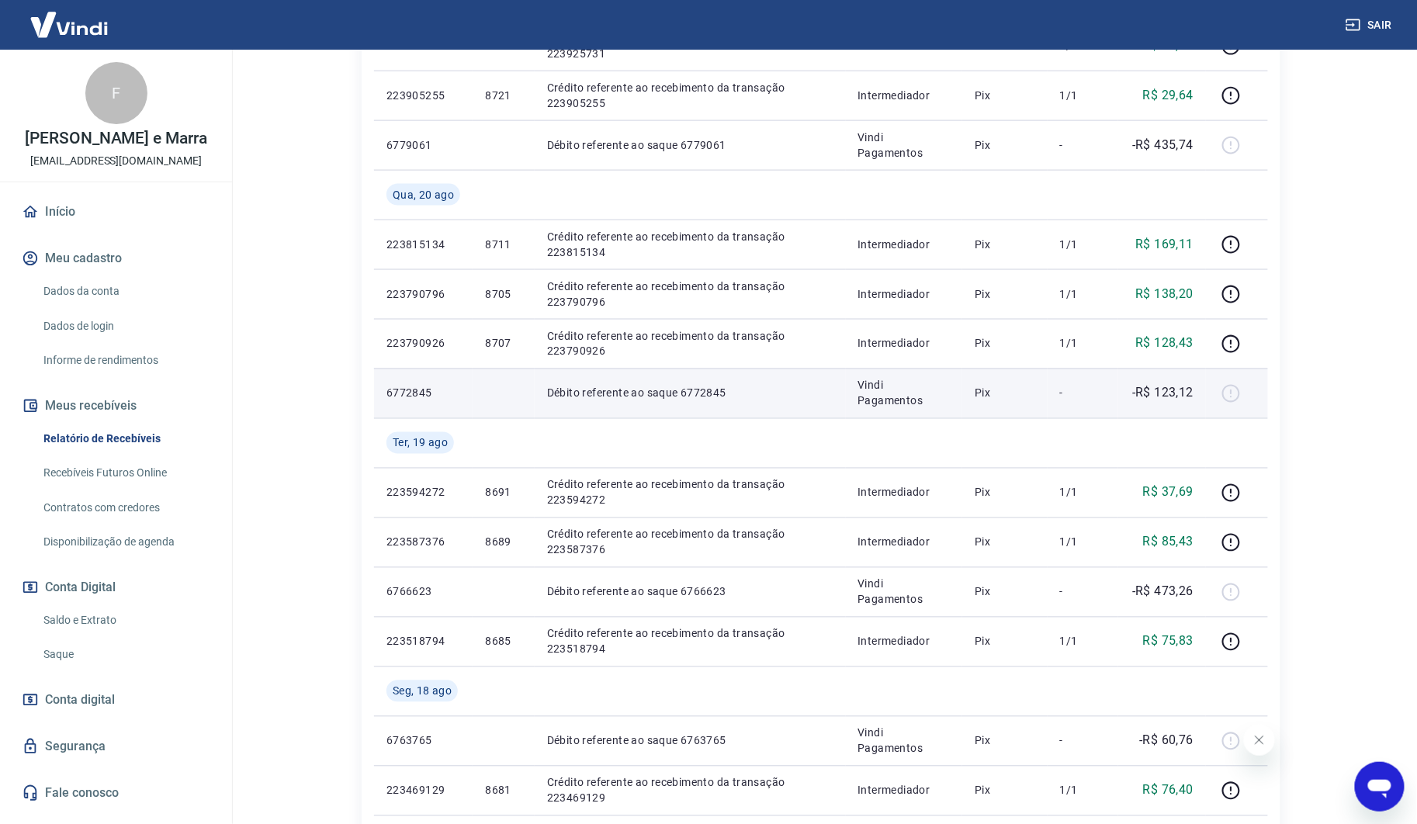
drag, startPoint x: 1188, startPoint y: 392, endPoint x: 1175, endPoint y: 386, distance: 13.9
click at [1181, 387] on p "-R$ 123,12" at bounding box center [1162, 393] width 61 height 19
drag, startPoint x: 1175, startPoint y: 386, endPoint x: 1162, endPoint y: 408, distance: 26.1
click at [1158, 384] on p "-R$ 123,12" at bounding box center [1162, 393] width 61 height 19
click at [1181, 394] on p "-R$ 123,12" at bounding box center [1162, 393] width 61 height 19
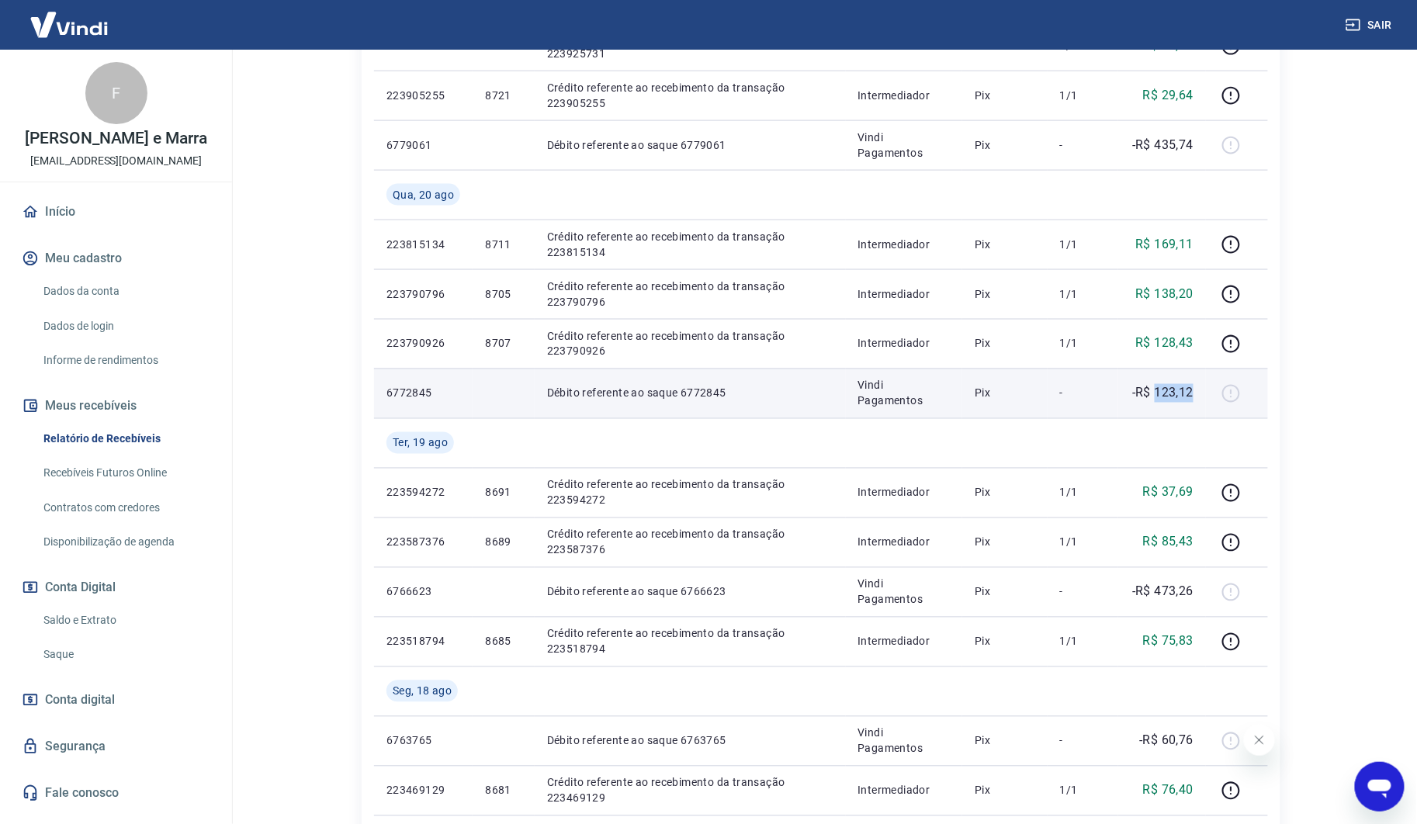
click at [1181, 394] on p "-R$ 123,12" at bounding box center [1162, 393] width 61 height 19
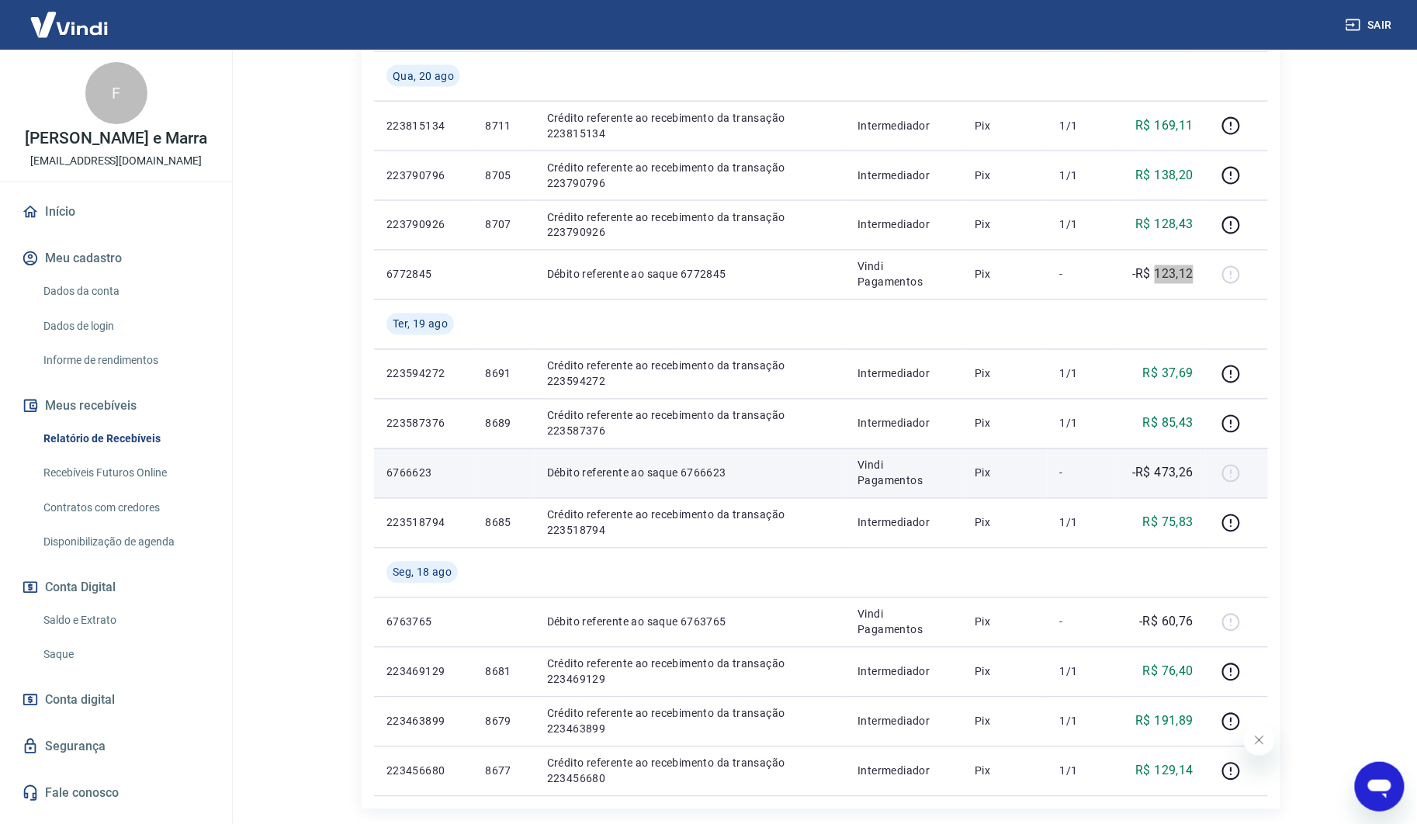
scroll to position [893, 0]
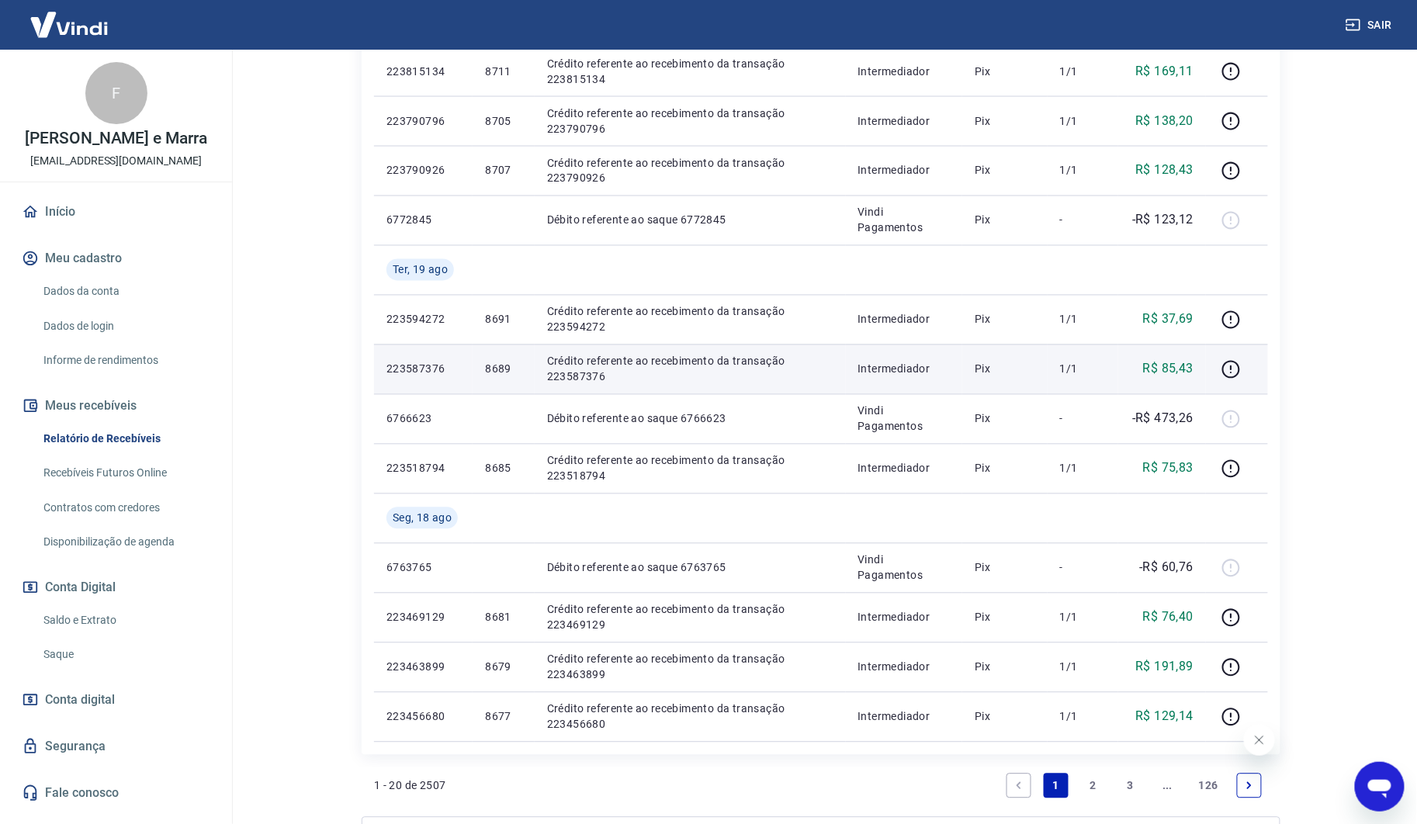
drag, startPoint x: 1190, startPoint y: 354, endPoint x: 1178, endPoint y: 370, distance: 20.0
click at [1190, 353] on td "R$ 85,43" at bounding box center [1162, 370] width 88 height 50
click at [1173, 380] on td "R$ 85,43" at bounding box center [1162, 370] width 88 height 50
click at [1178, 376] on p "R$ 85,43" at bounding box center [1168, 369] width 50 height 19
click at [1183, 373] on p "R$ 85,43" at bounding box center [1168, 369] width 50 height 19
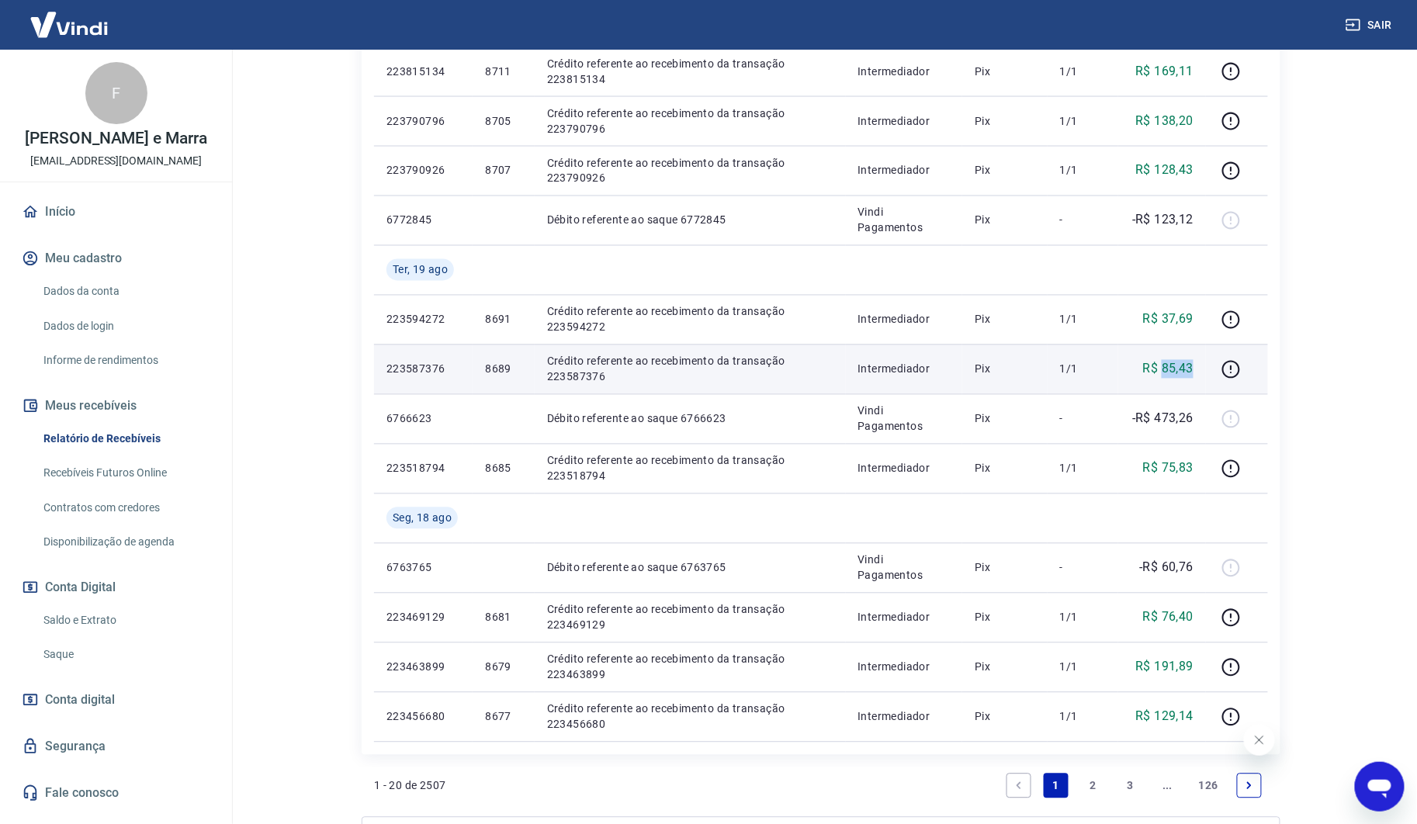
click at [1183, 373] on p "R$ 85,43" at bounding box center [1168, 369] width 50 height 19
click at [1172, 368] on p "R$ 85,43" at bounding box center [1168, 369] width 50 height 19
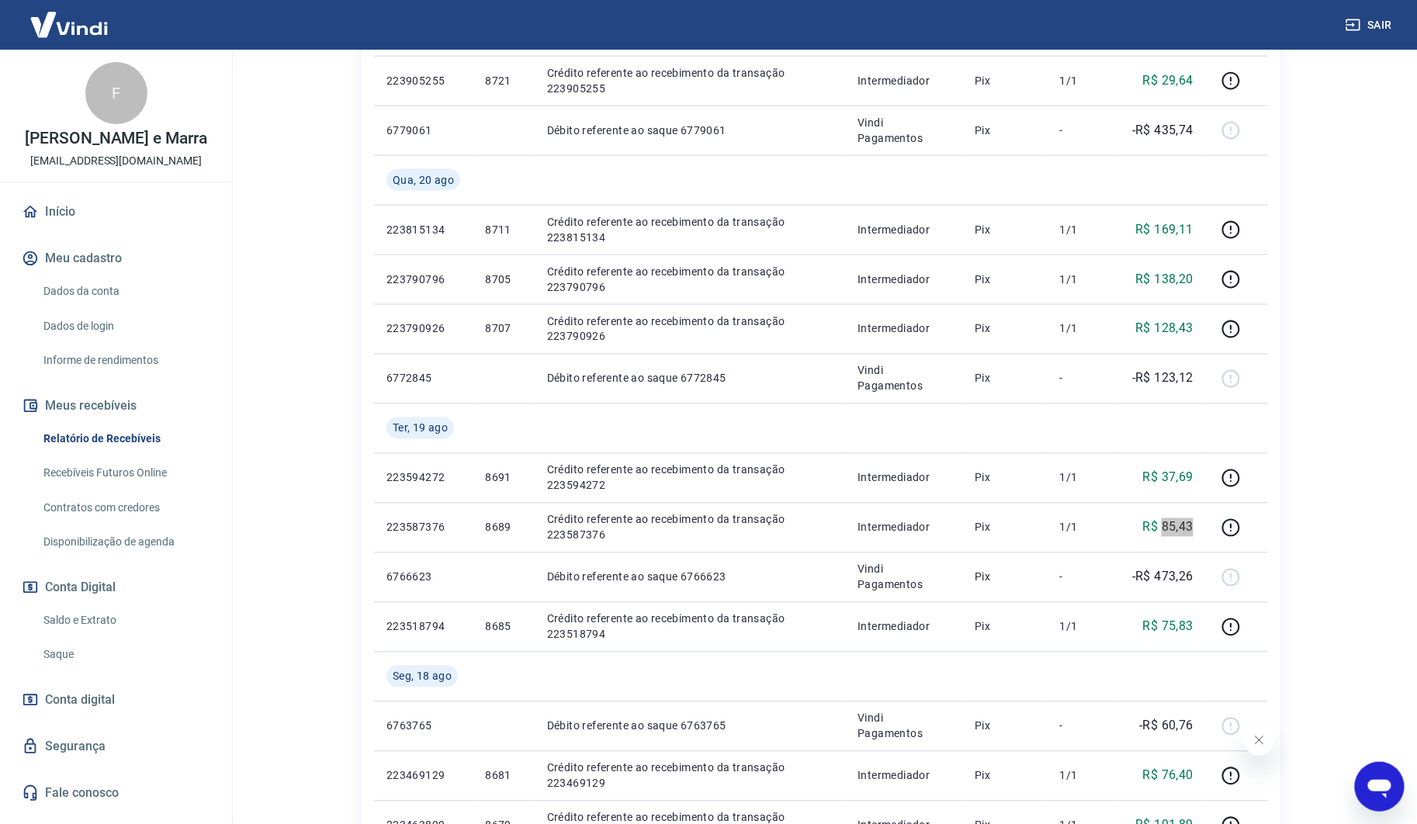
scroll to position [720, 0]
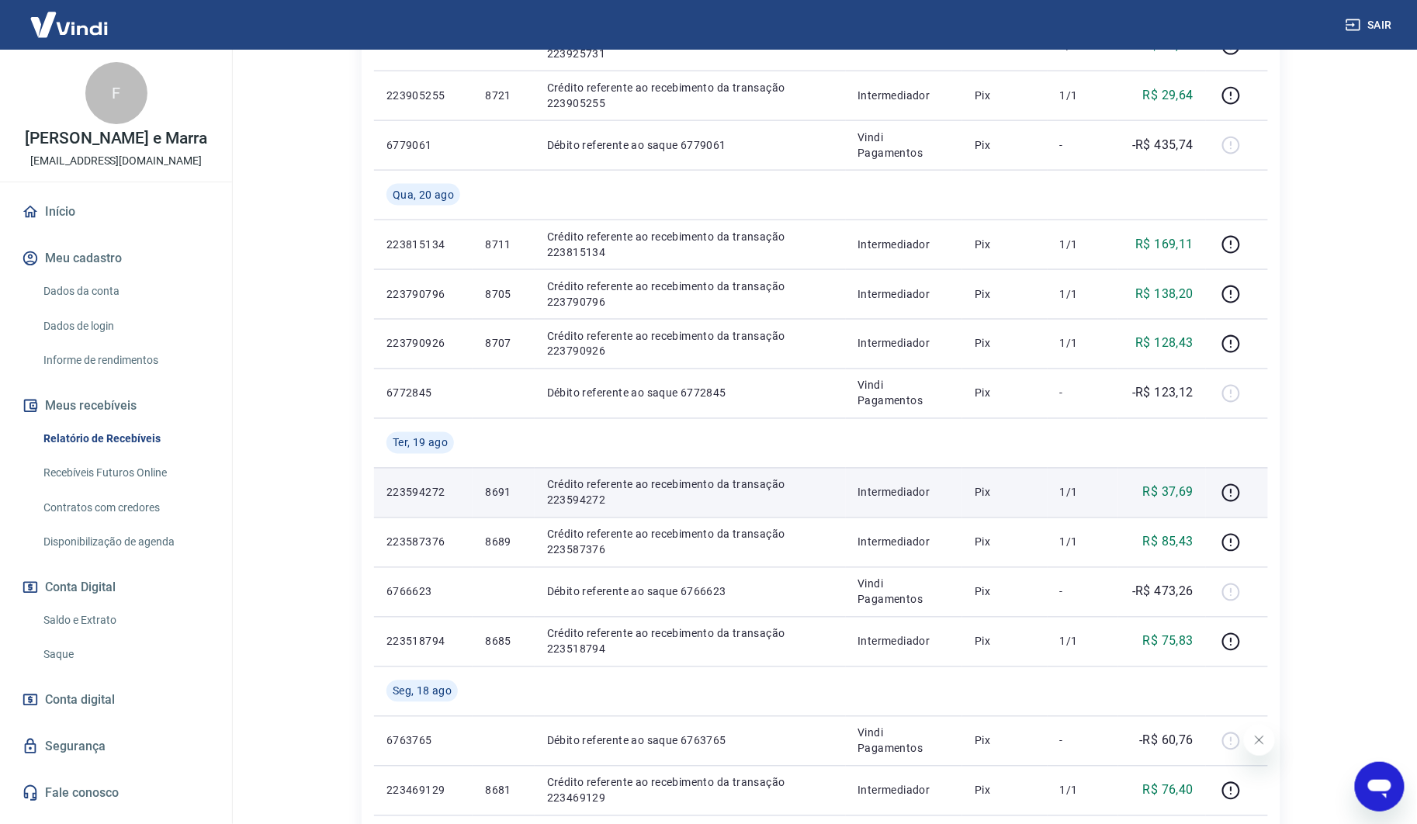
click at [510, 515] on td "8691" at bounding box center [503, 493] width 61 height 50
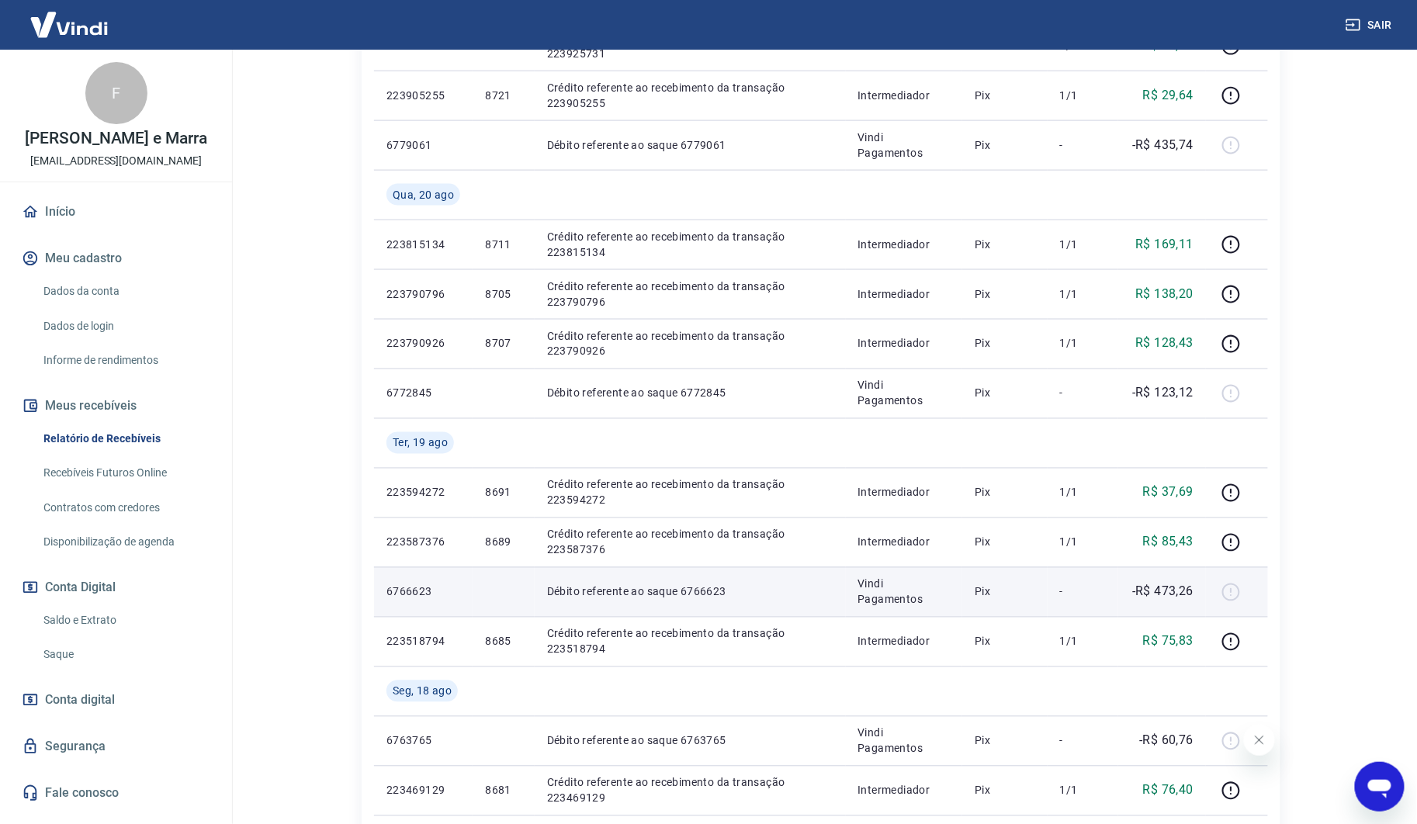
click at [487, 569] on td at bounding box center [503, 592] width 61 height 50
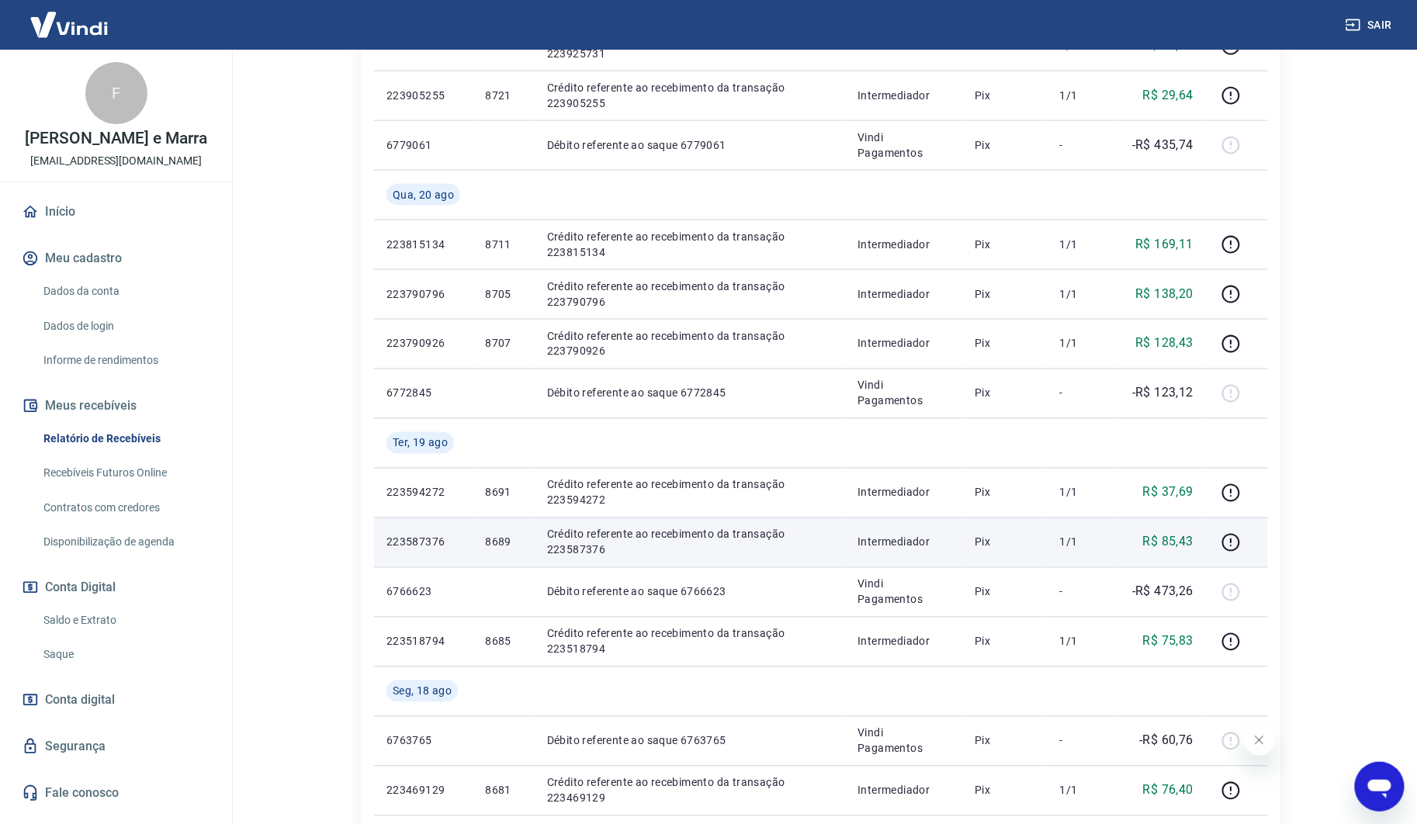
click at [494, 565] on td "8689" at bounding box center [503, 543] width 61 height 50
drag, startPoint x: 491, startPoint y: 557, endPoint x: 501, endPoint y: 551, distance: 11.8
click at [501, 552] on td "8689" at bounding box center [503, 543] width 61 height 50
click at [501, 550] on td "8689" at bounding box center [503, 543] width 61 height 50
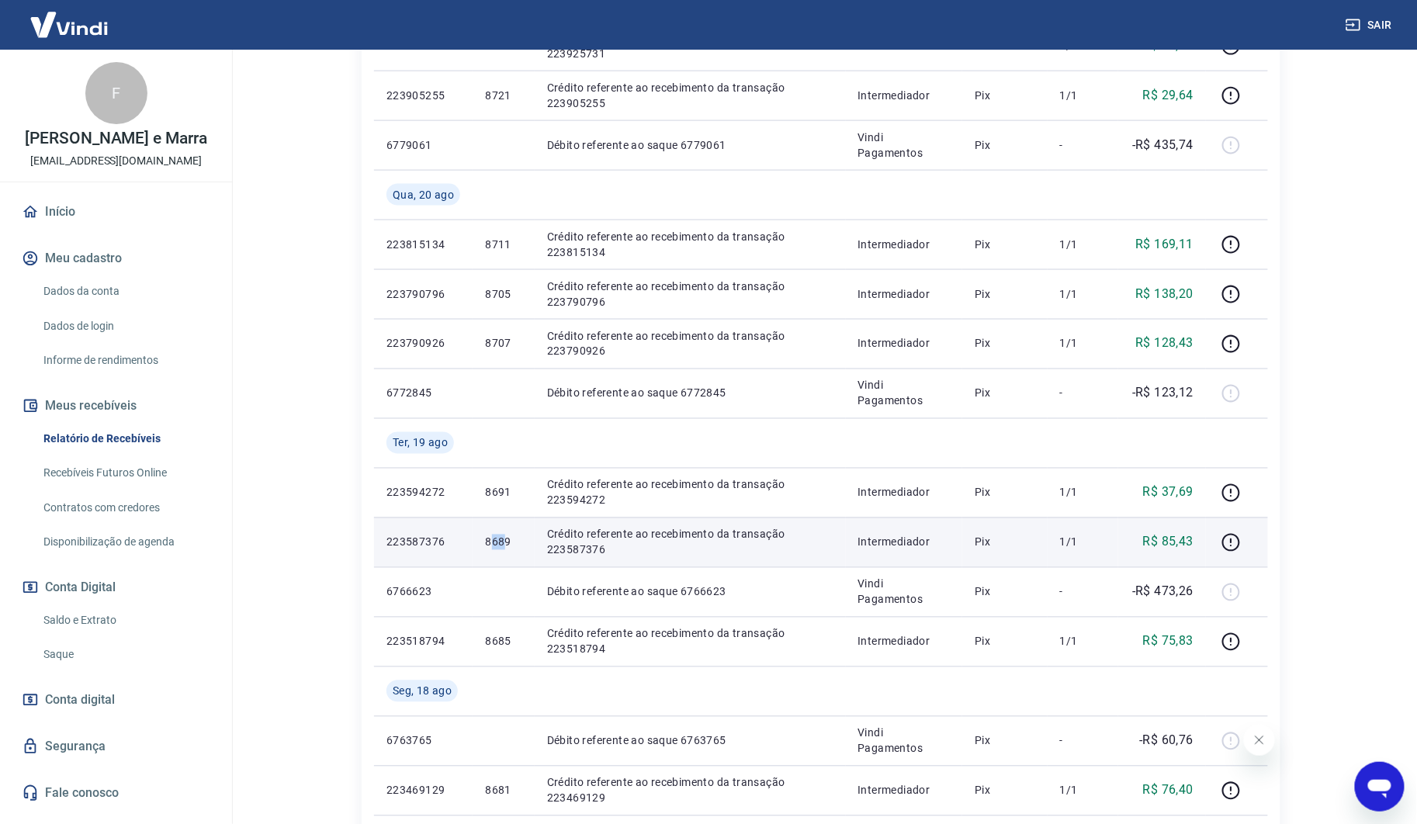
drag, startPoint x: 501, startPoint y: 550, endPoint x: 493, endPoint y: 538, distance: 14.4
click at [493, 538] on p "8689" at bounding box center [503, 543] width 36 height 16
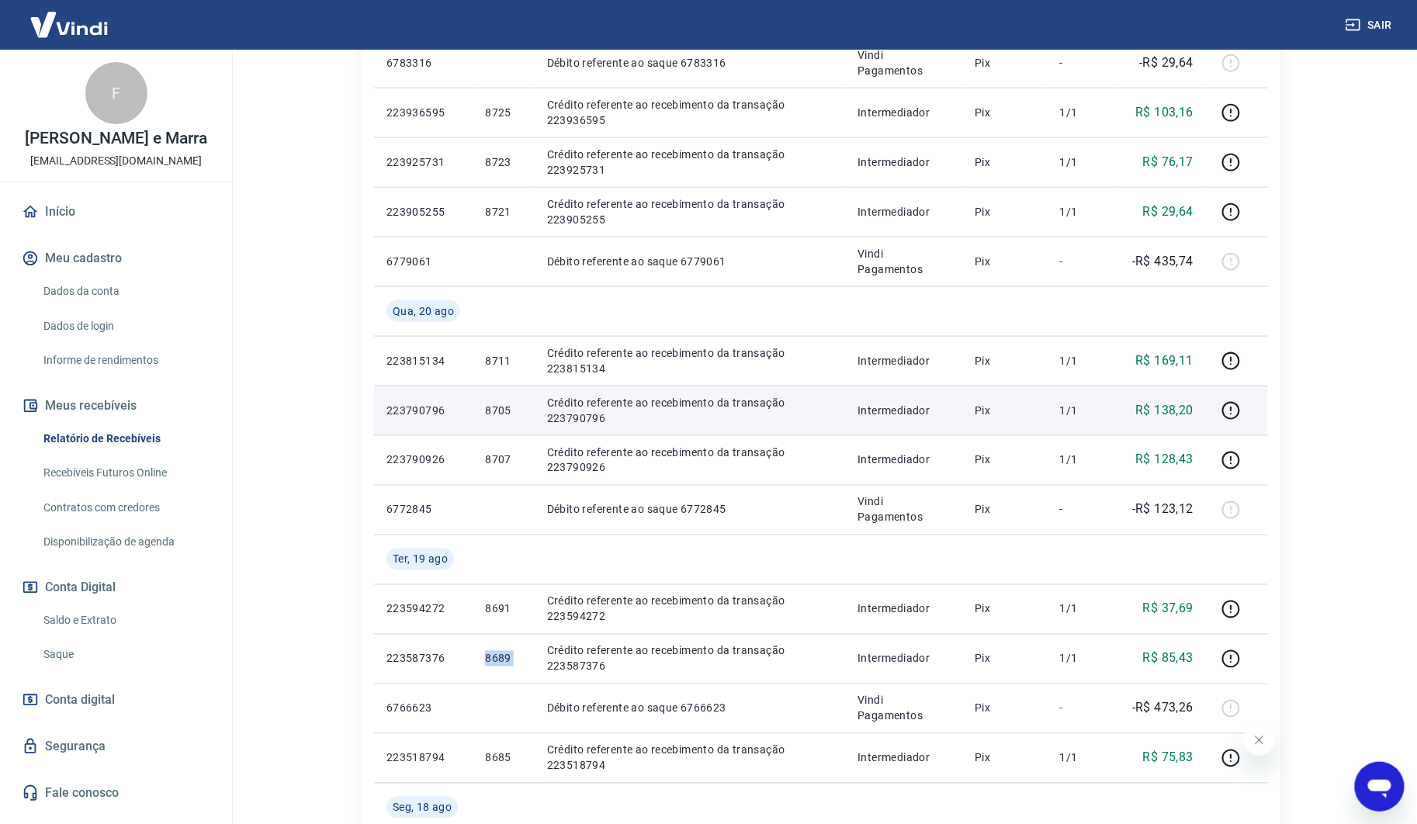
scroll to position [634, 0]
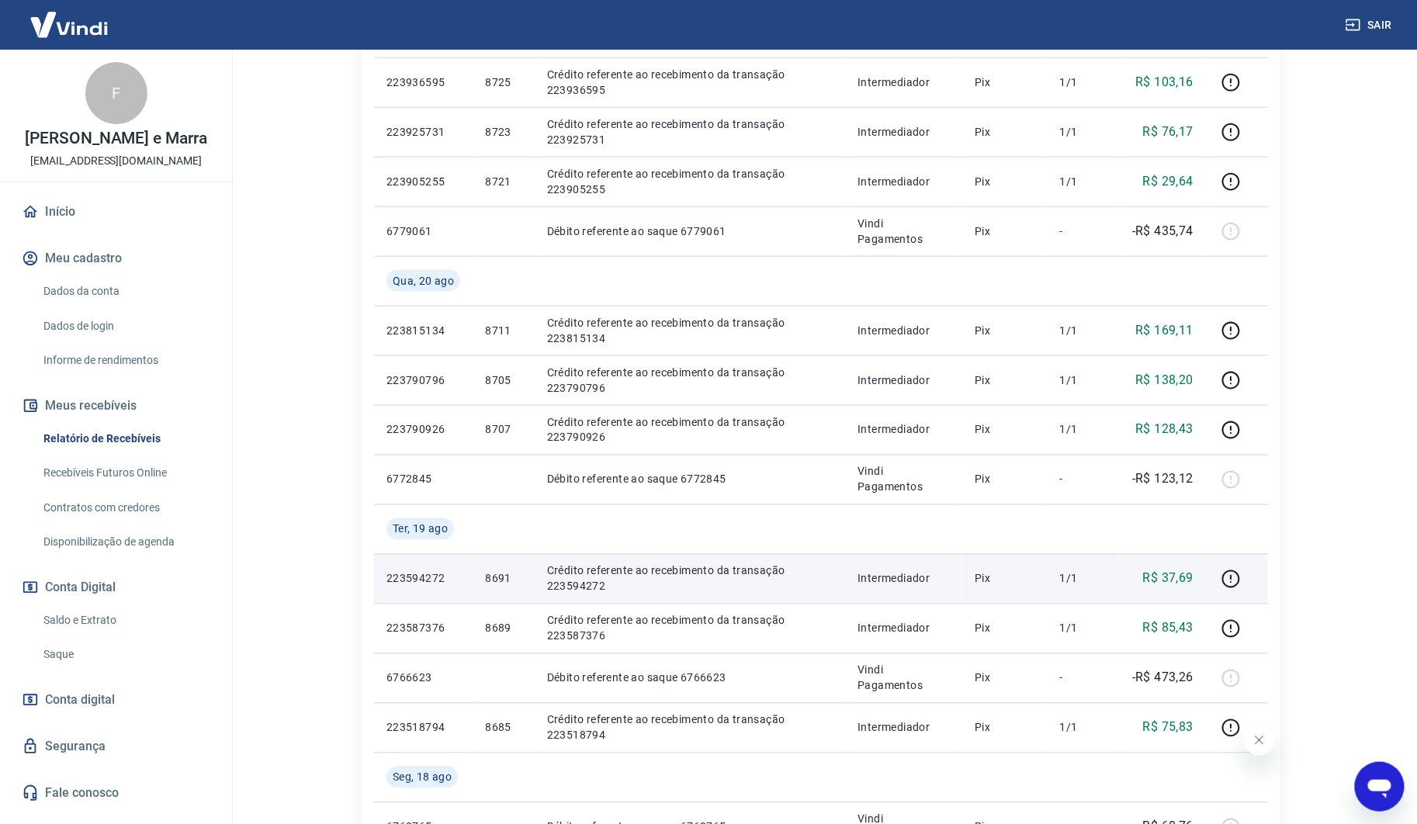
click at [491, 569] on td "8691" at bounding box center [503, 579] width 61 height 50
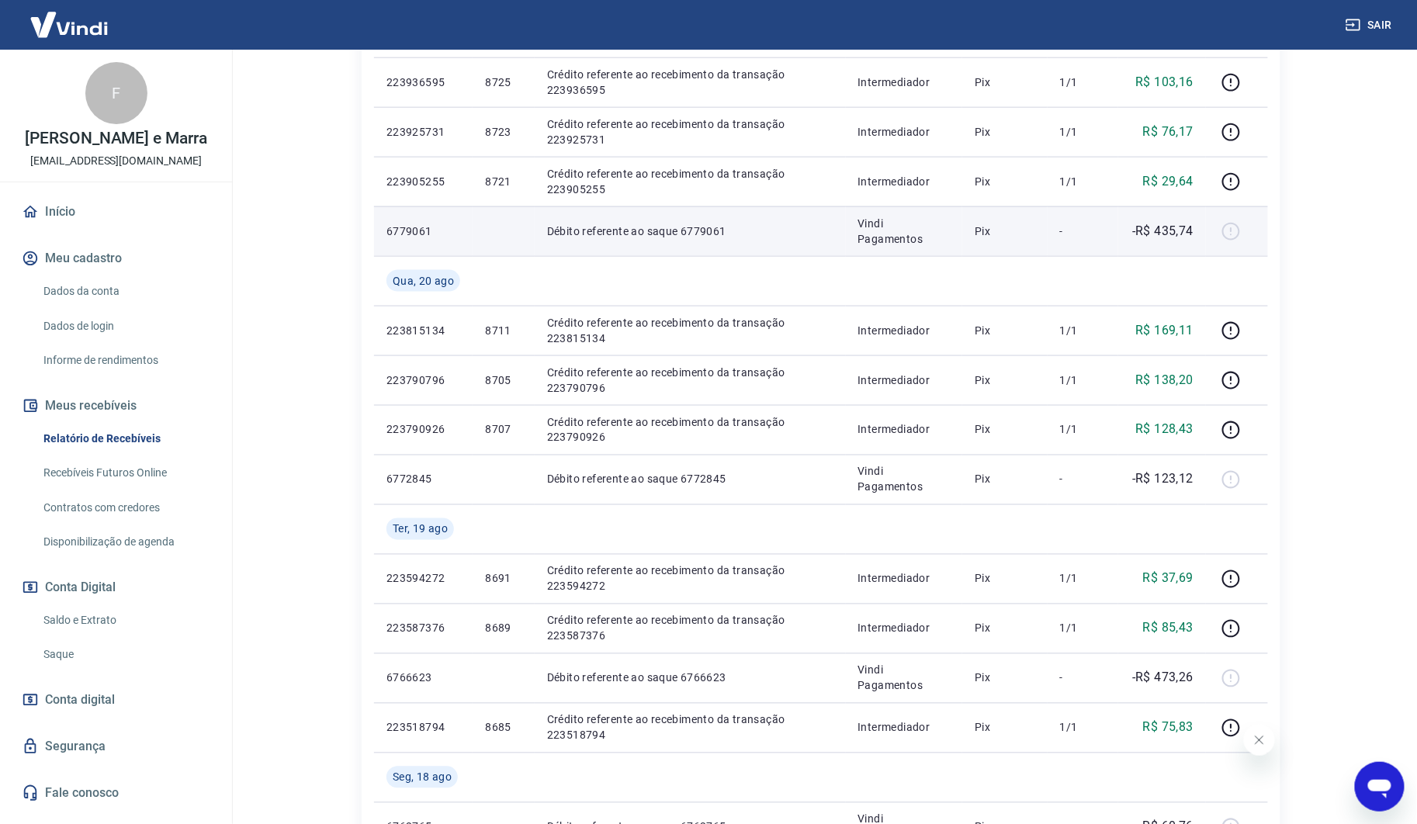
click at [1174, 231] on p "-R$ 435,74" at bounding box center [1162, 231] width 61 height 19
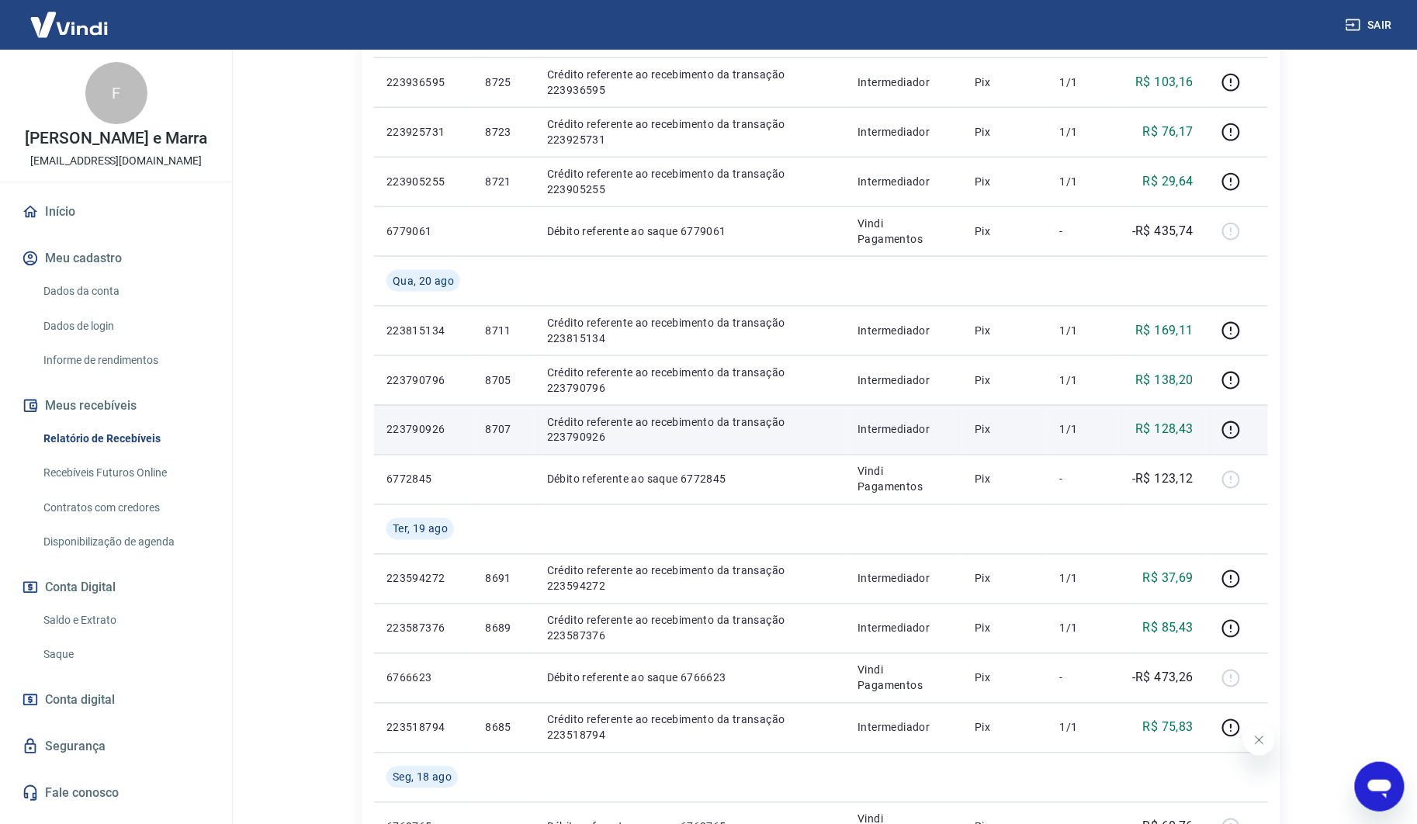
click at [1177, 437] on p "R$ 128,43" at bounding box center [1165, 430] width 58 height 19
click at [1177, 435] on p "R$ 128,43" at bounding box center [1165, 430] width 58 height 19
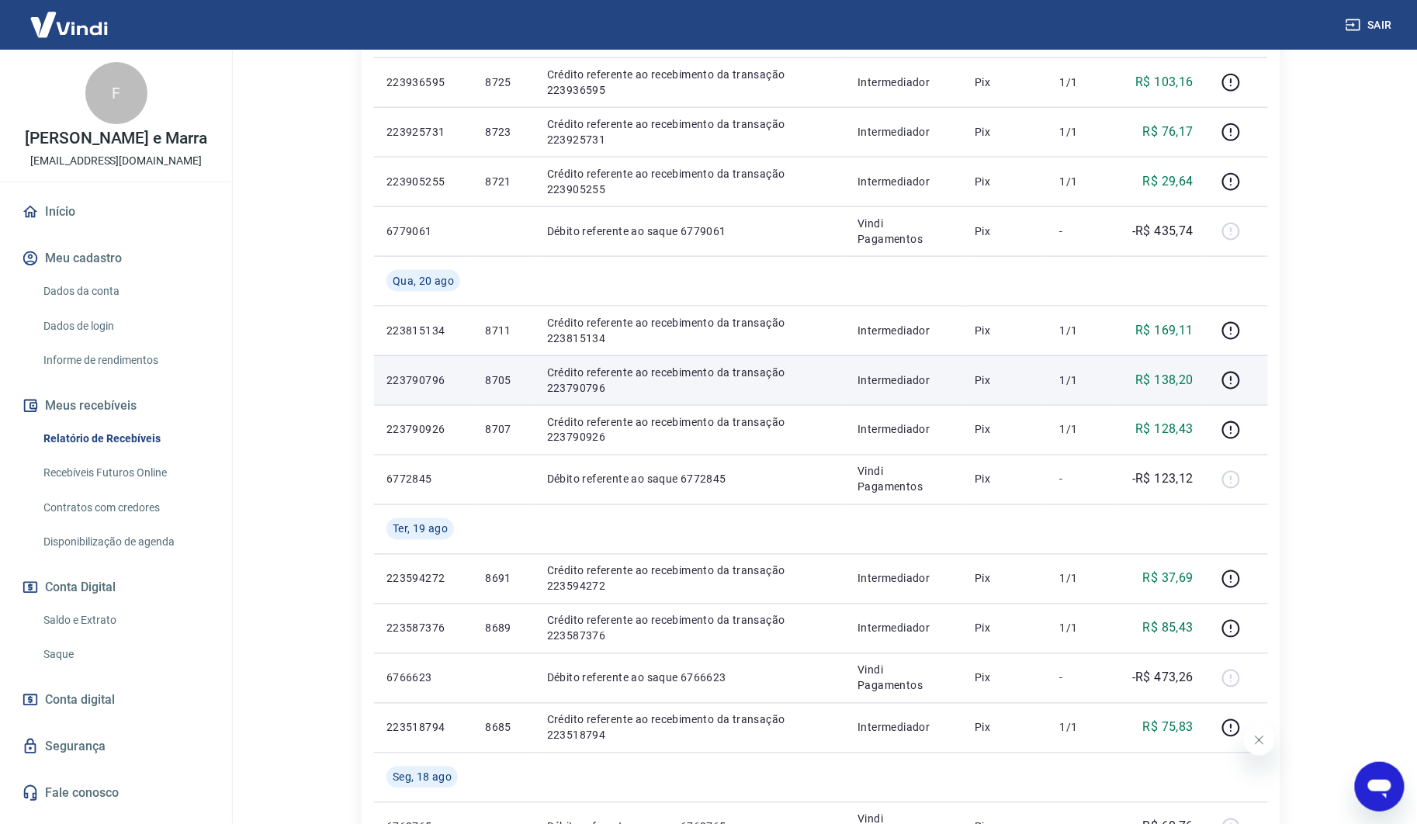
click at [1194, 378] on p "R$ 138,20" at bounding box center [1165, 380] width 58 height 19
drag, startPoint x: 1194, startPoint y: 378, endPoint x: 1177, endPoint y: 397, distance: 25.3
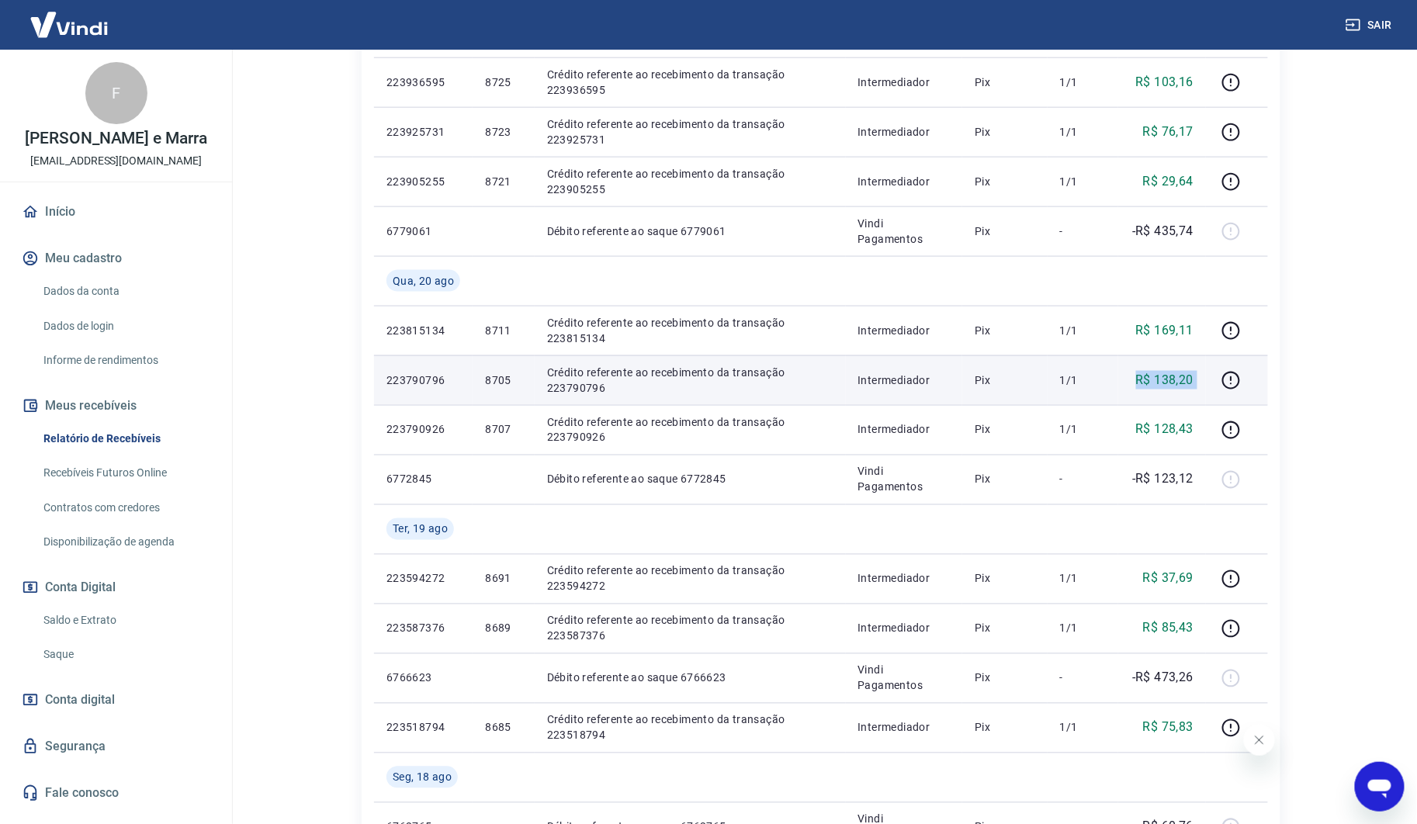
click at [1177, 397] on td "R$ 138,20" at bounding box center [1162, 380] width 88 height 50
click at [1170, 385] on p "R$ 138,20" at bounding box center [1165, 380] width 58 height 19
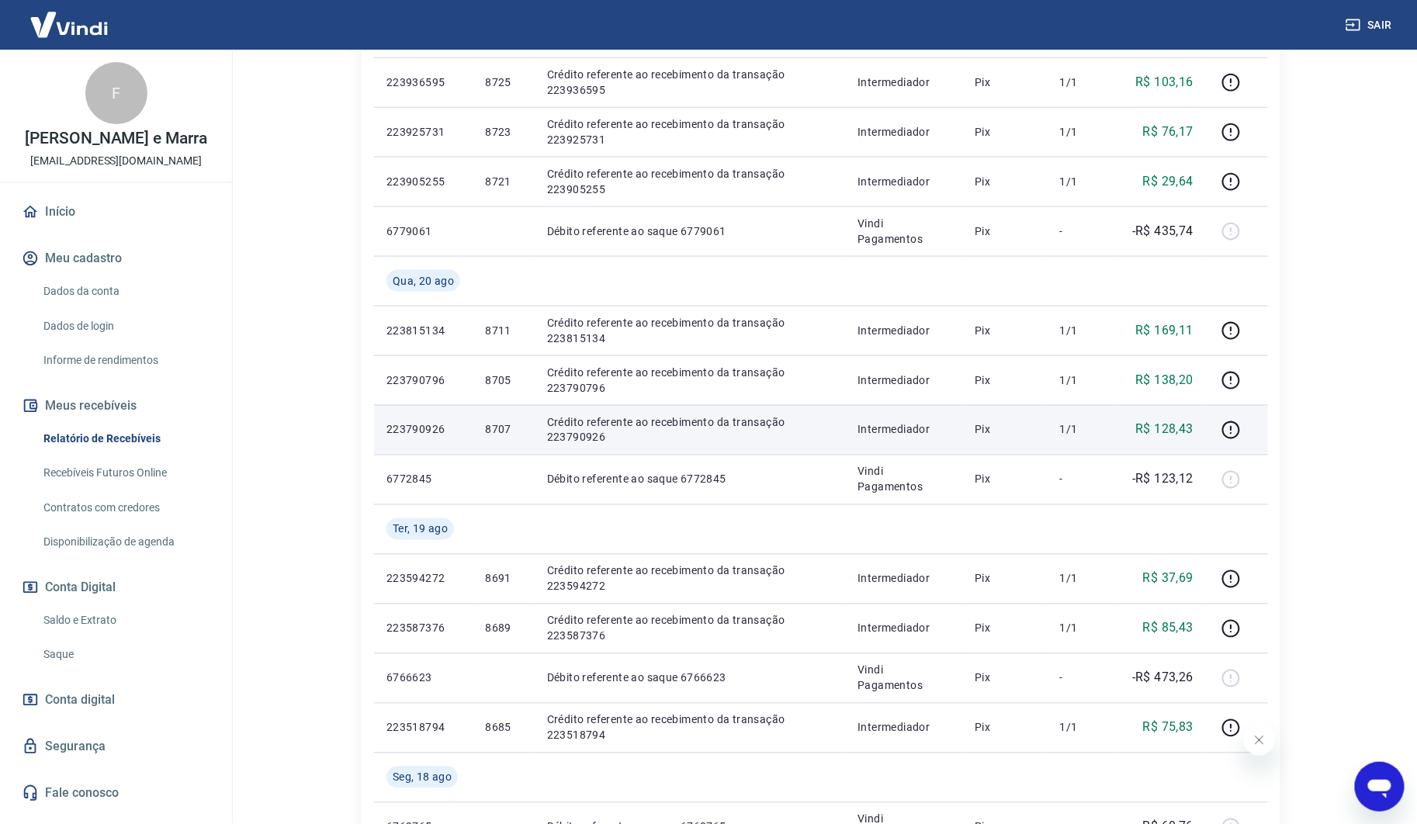
click at [1181, 425] on p "R$ 128,43" at bounding box center [1165, 430] width 58 height 19
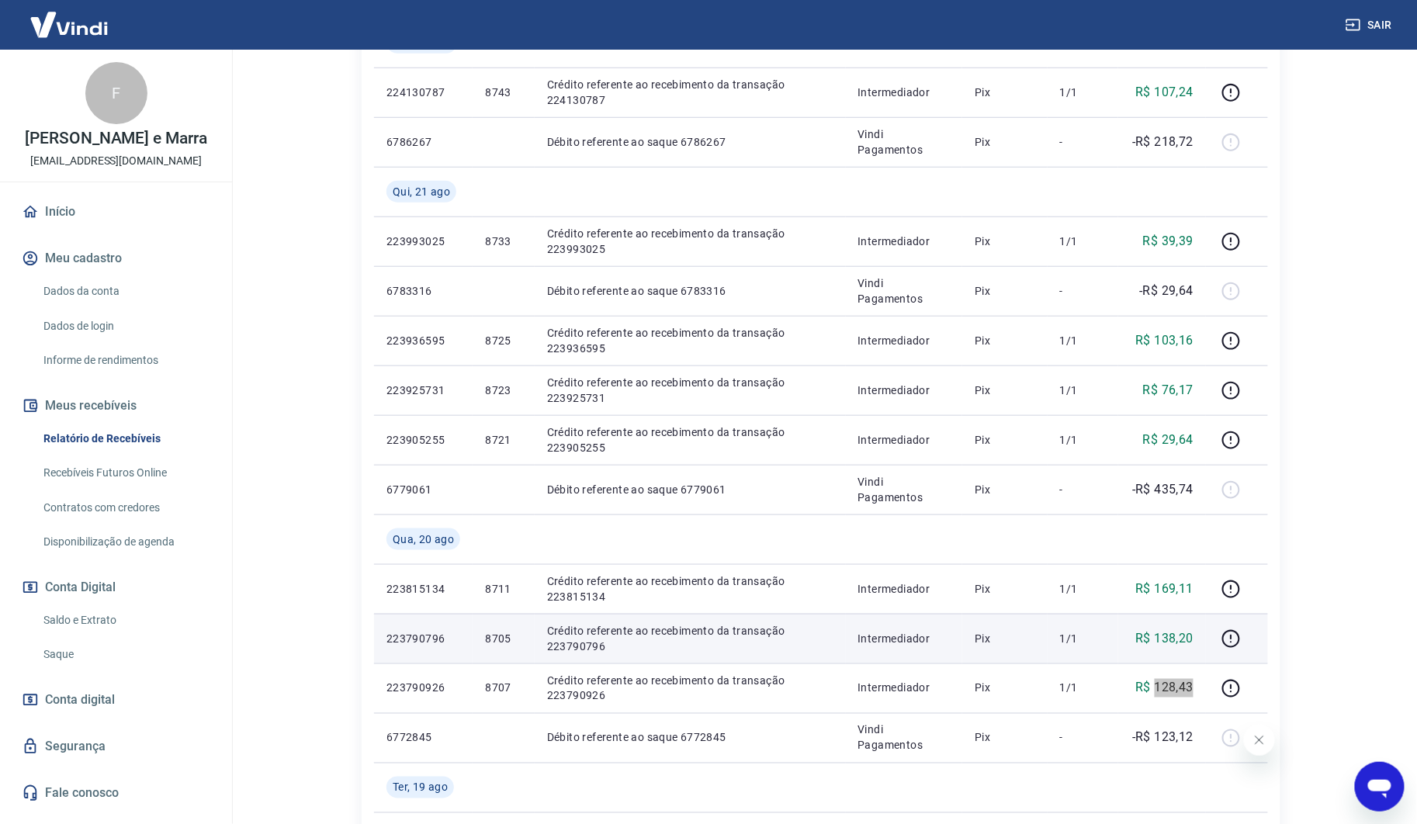
scroll to position [290, 0]
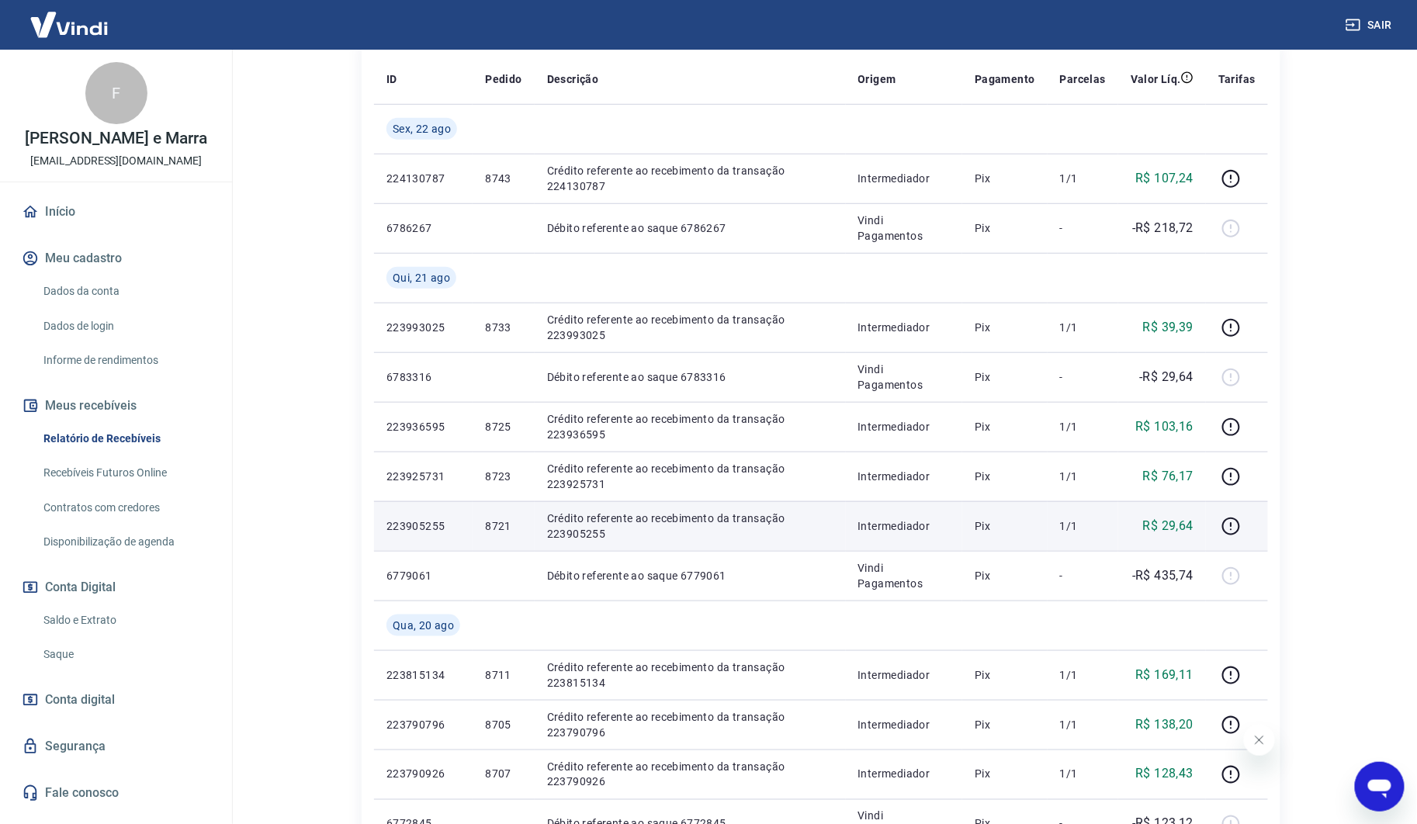
click at [1188, 528] on p "R$ 29,64" at bounding box center [1168, 526] width 50 height 19
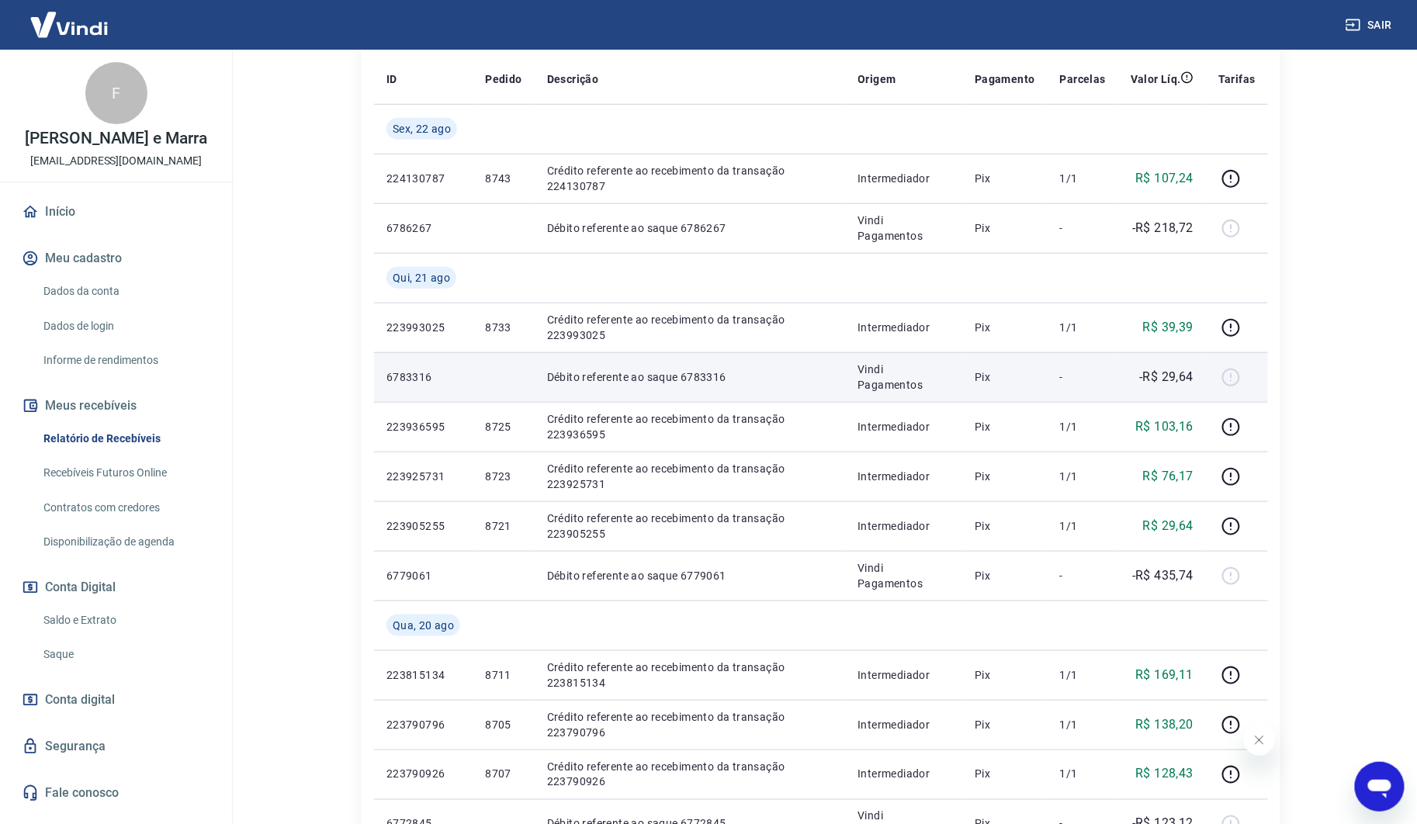
click at [1186, 380] on p "-R$ 29,64" at bounding box center [1167, 377] width 54 height 19
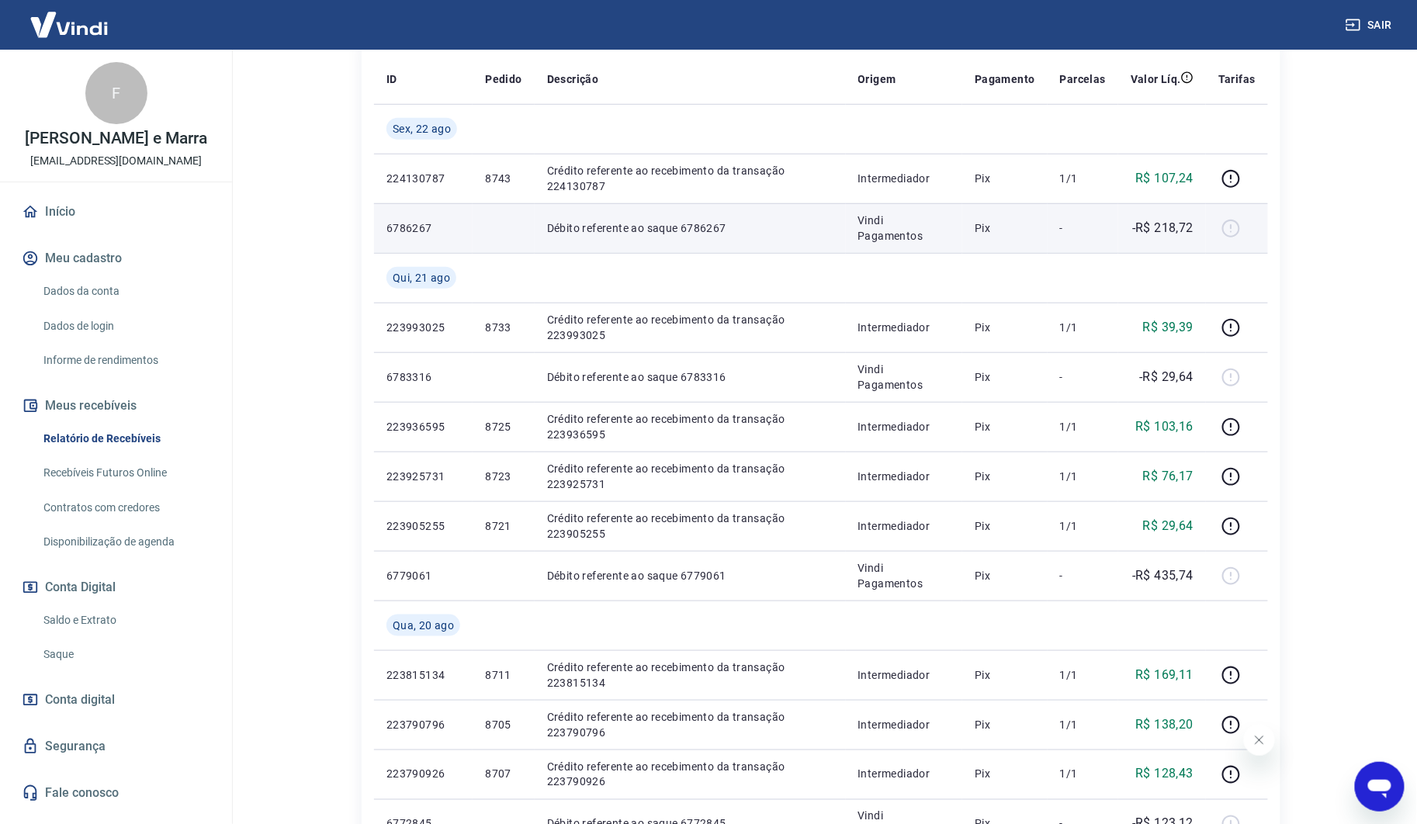
click at [1189, 238] on td "-R$ 218,72" at bounding box center [1162, 228] width 88 height 50
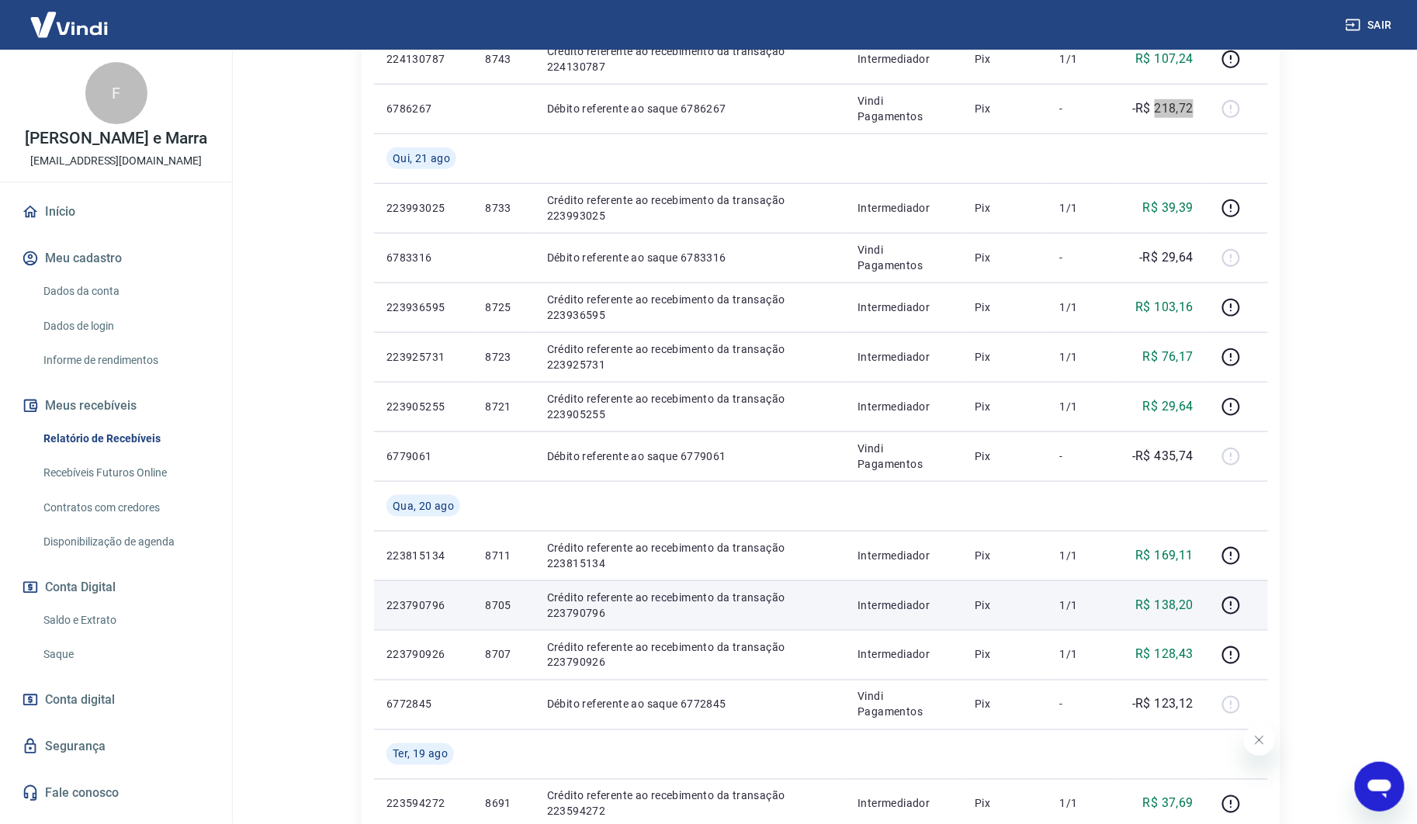
scroll to position [376, 0]
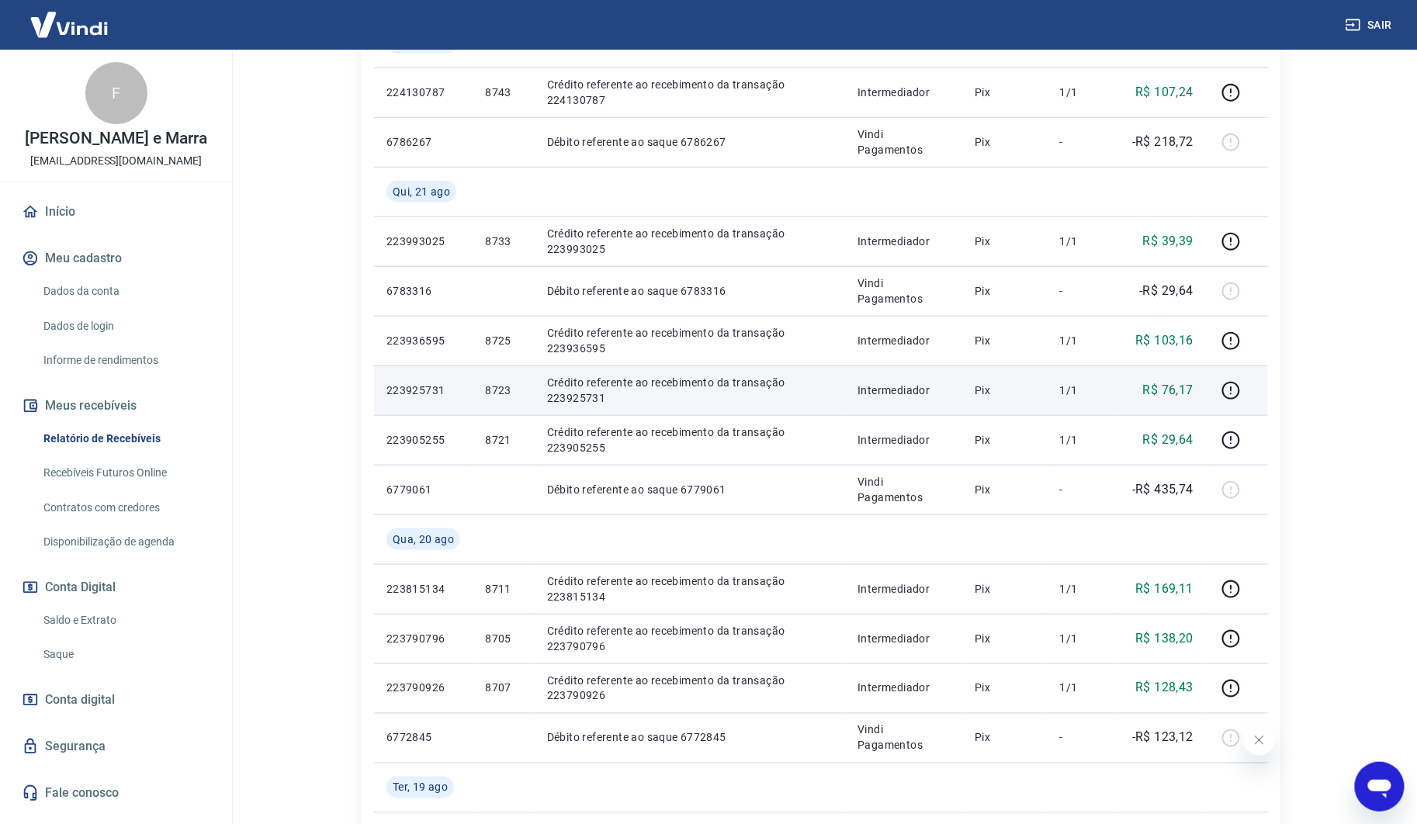
click at [1181, 384] on p "R$ 76,17" at bounding box center [1168, 390] width 50 height 19
click at [1174, 382] on p "R$ 76,17" at bounding box center [1168, 390] width 50 height 19
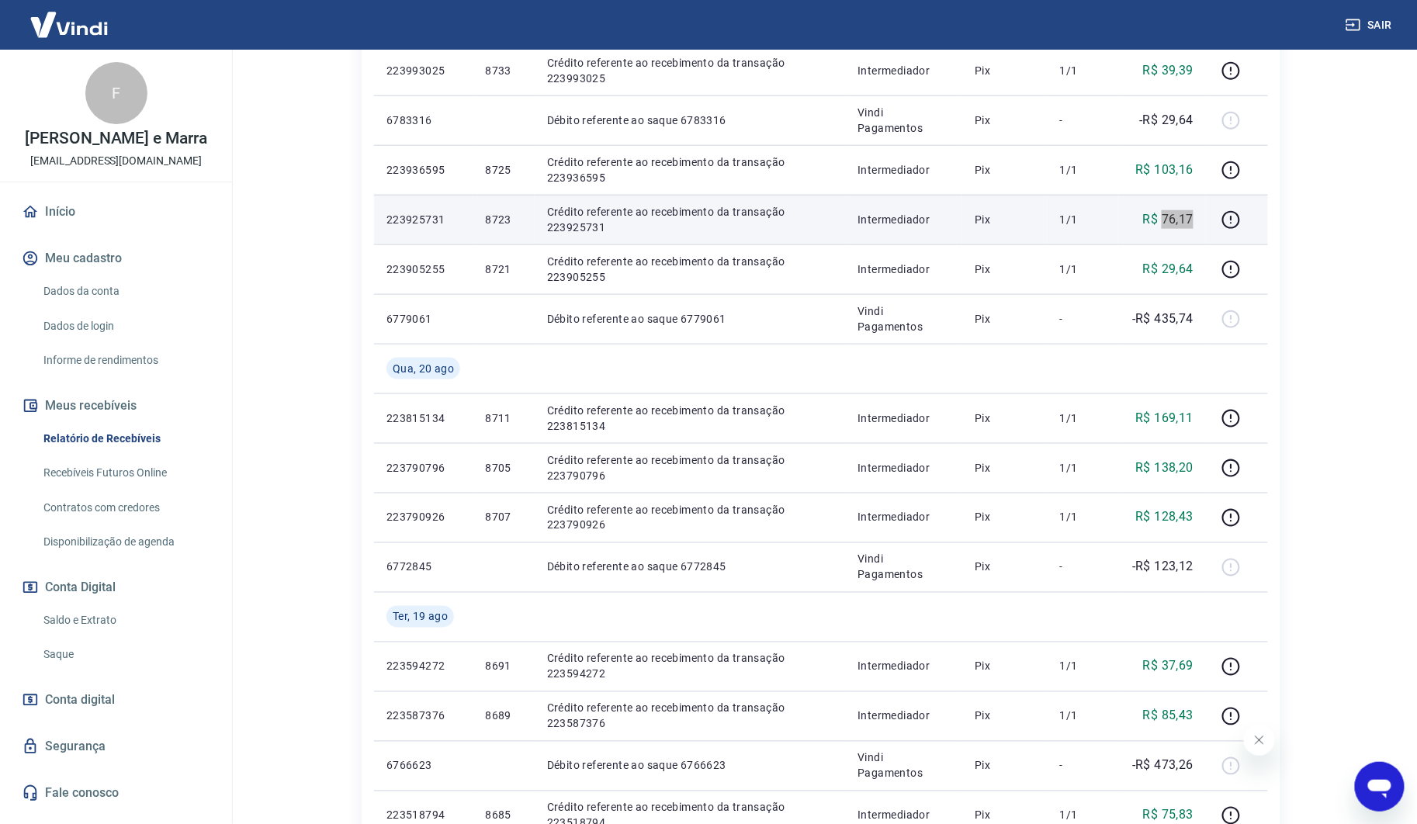
scroll to position [548, 0]
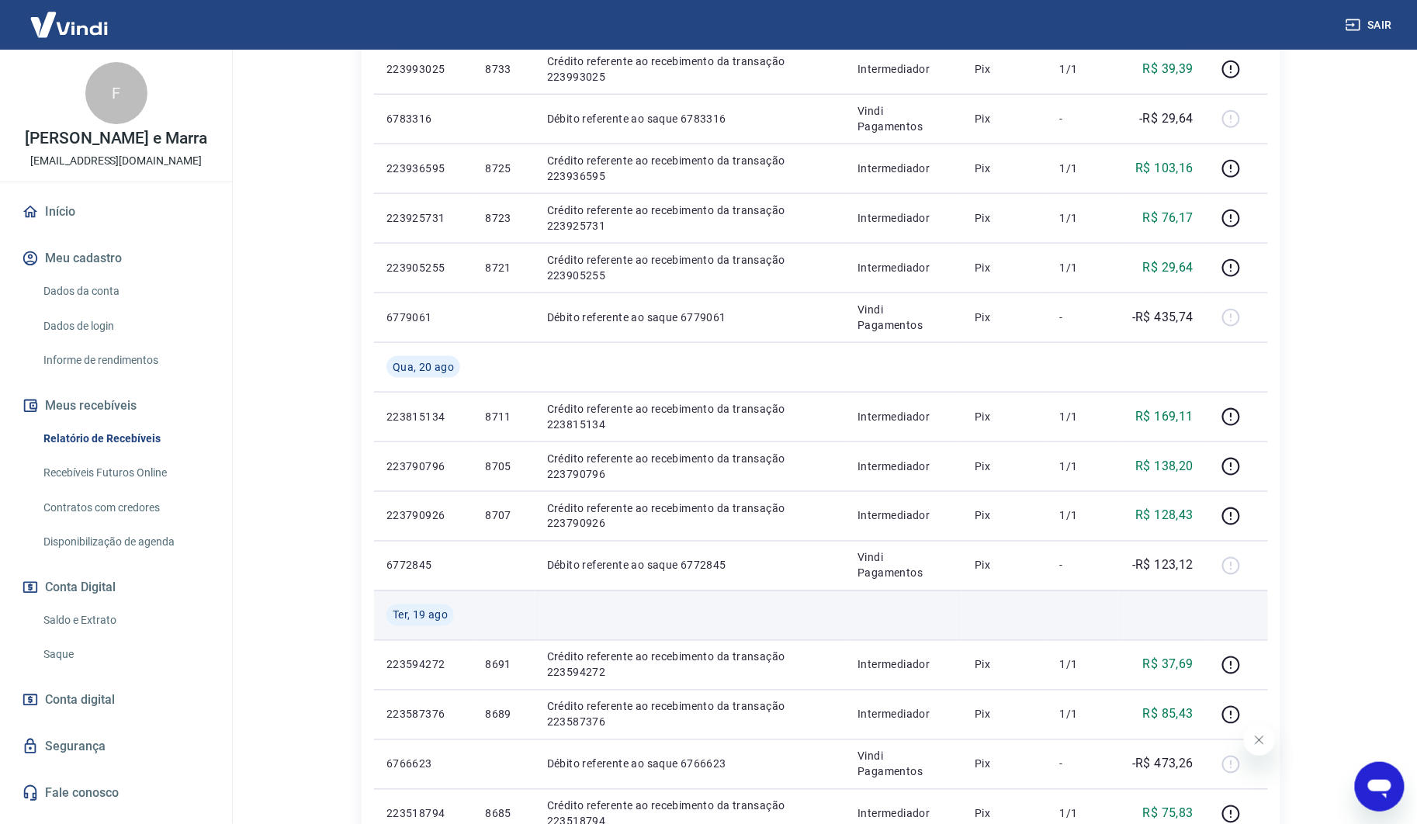
drag, startPoint x: 1104, startPoint y: 570, endPoint x: 989, endPoint y: 639, distance: 134.0
click at [1006, 633] on tbody "[DATE] 224130787 8743 Crédito referente ao recebimento da transação 224130787 I…" at bounding box center [821, 467] width 894 height 1242
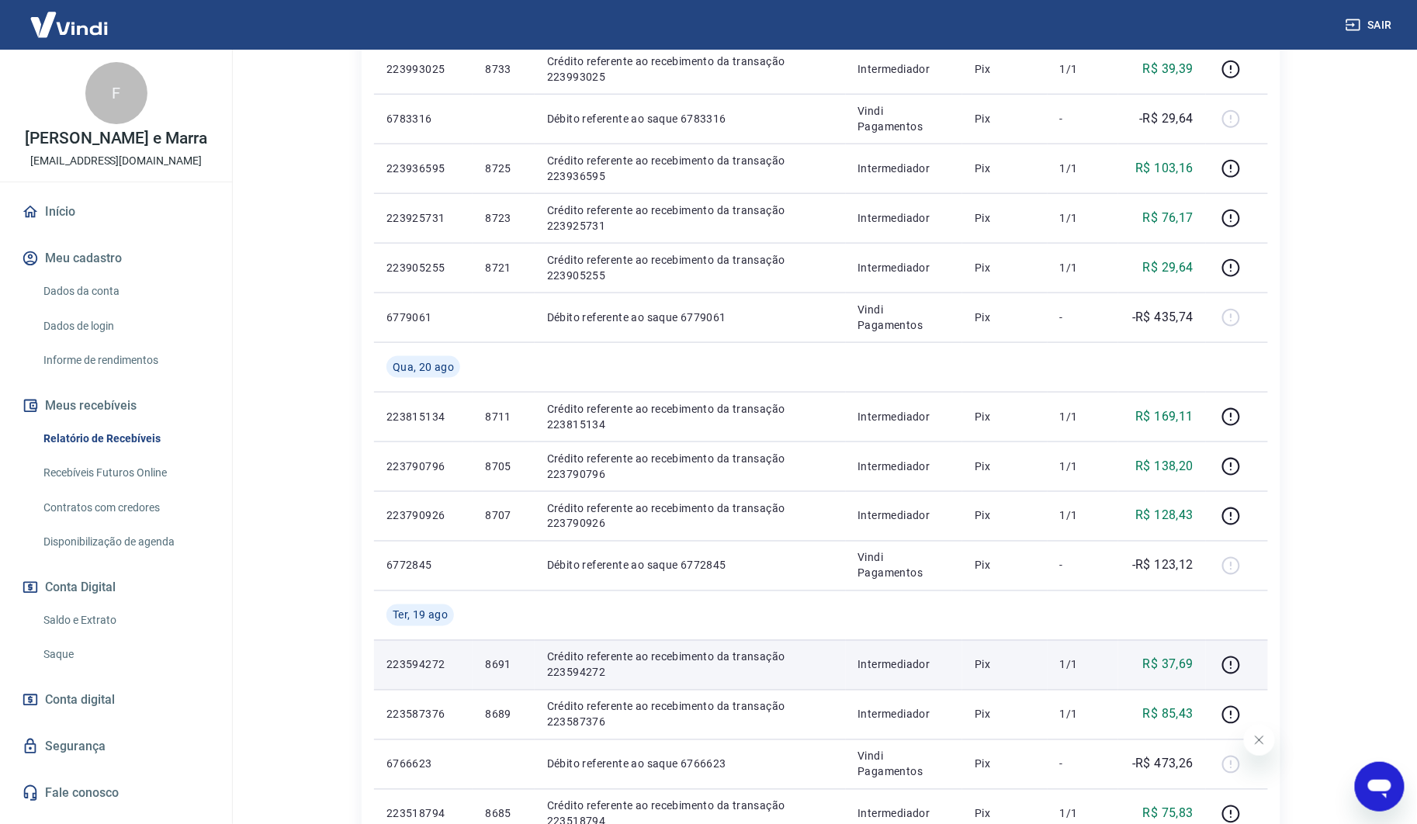
click at [825, 648] on td "Crédito referente ao recebimento da transação 223594272" at bounding box center [690, 665] width 311 height 50
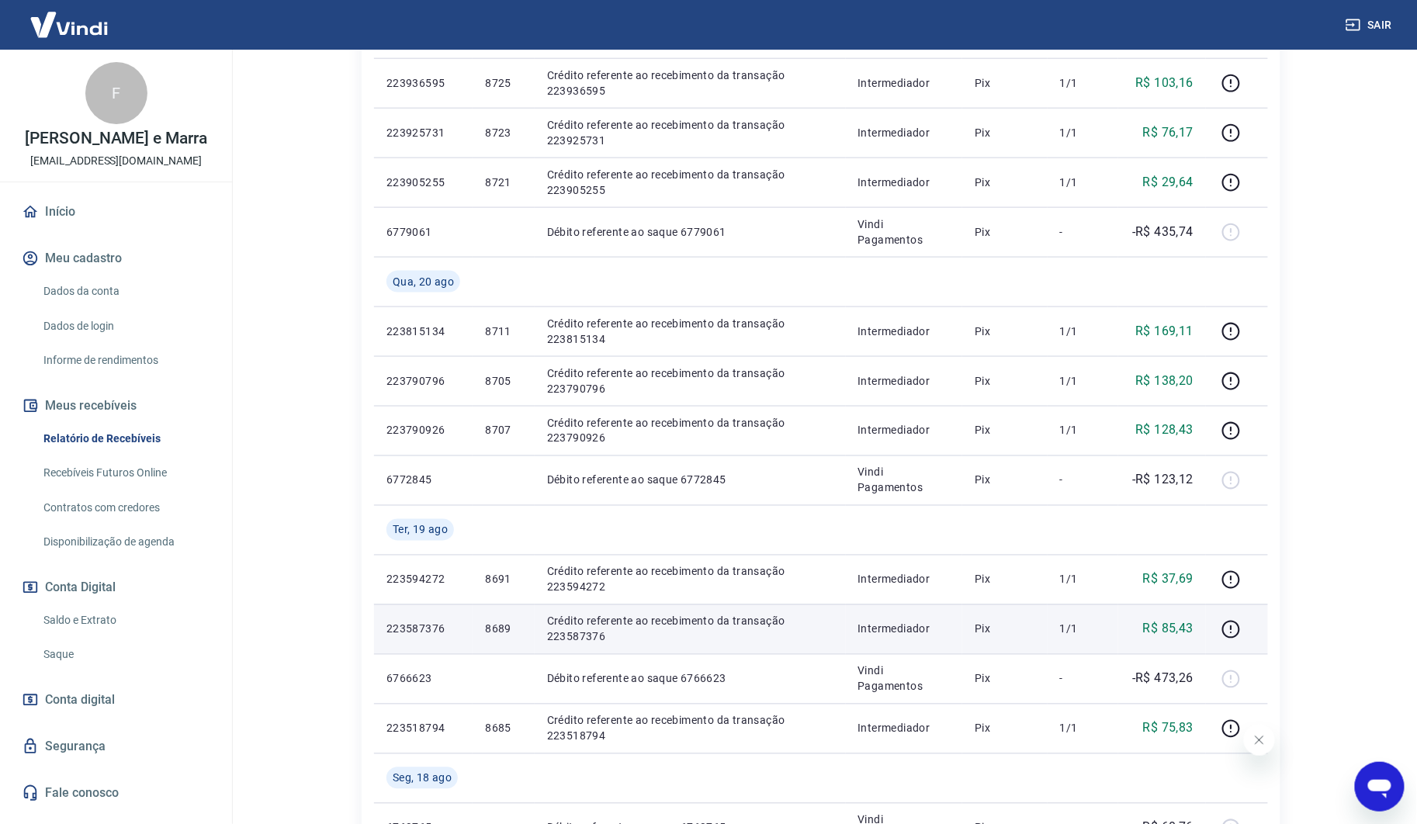
scroll to position [634, 0]
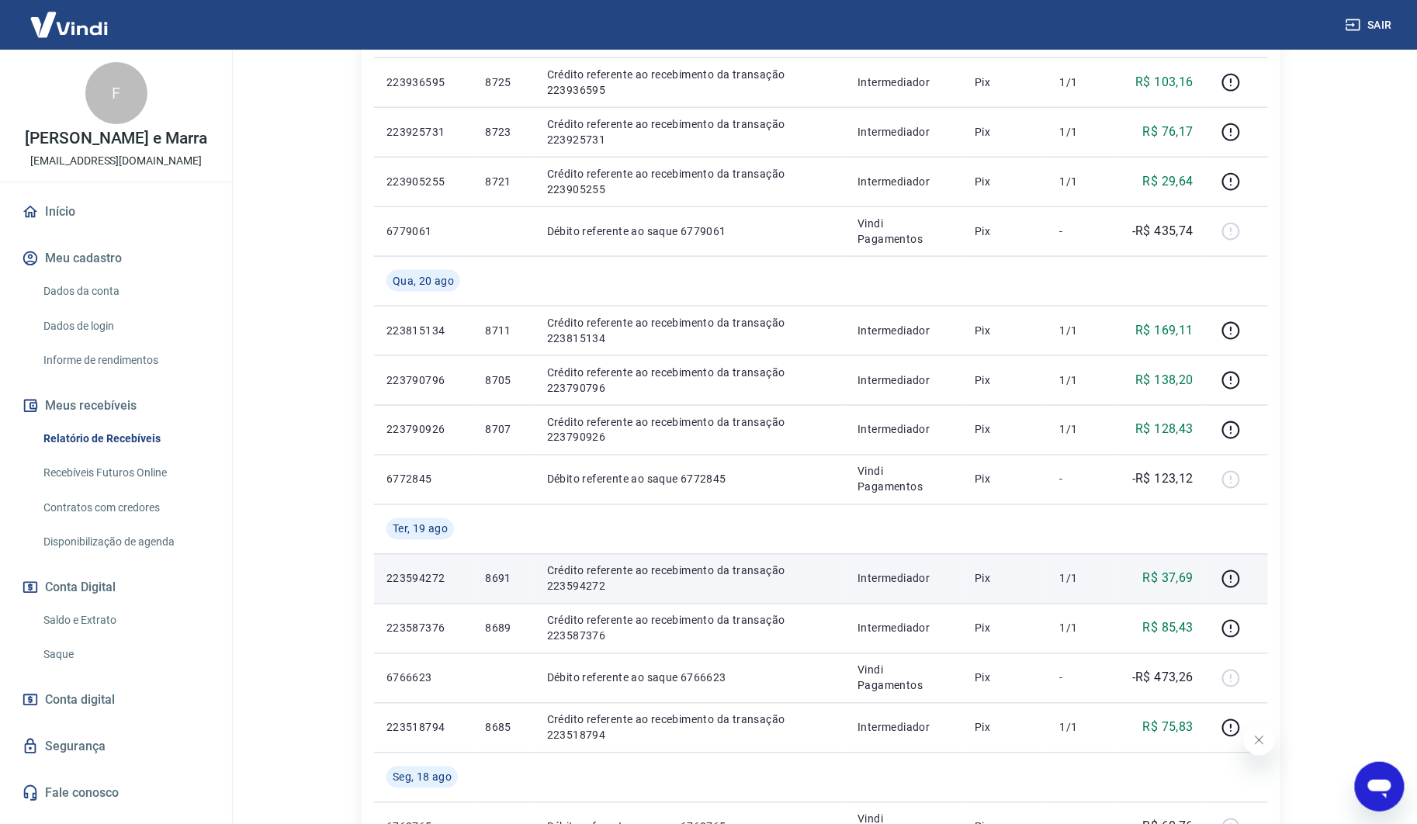
click at [486, 572] on p "8691" at bounding box center [503, 579] width 36 height 16
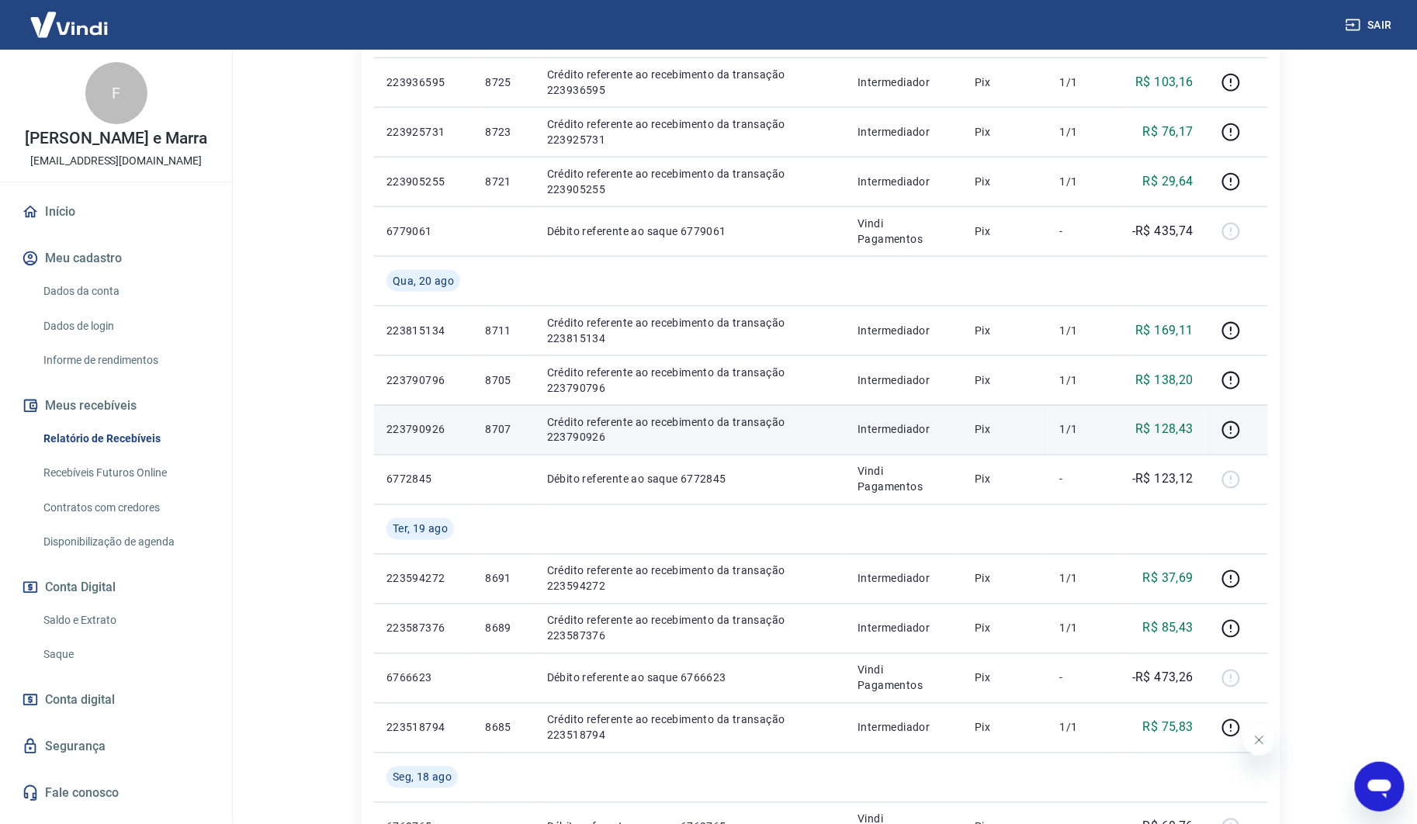
click at [497, 423] on p "8707" at bounding box center [503, 430] width 36 height 16
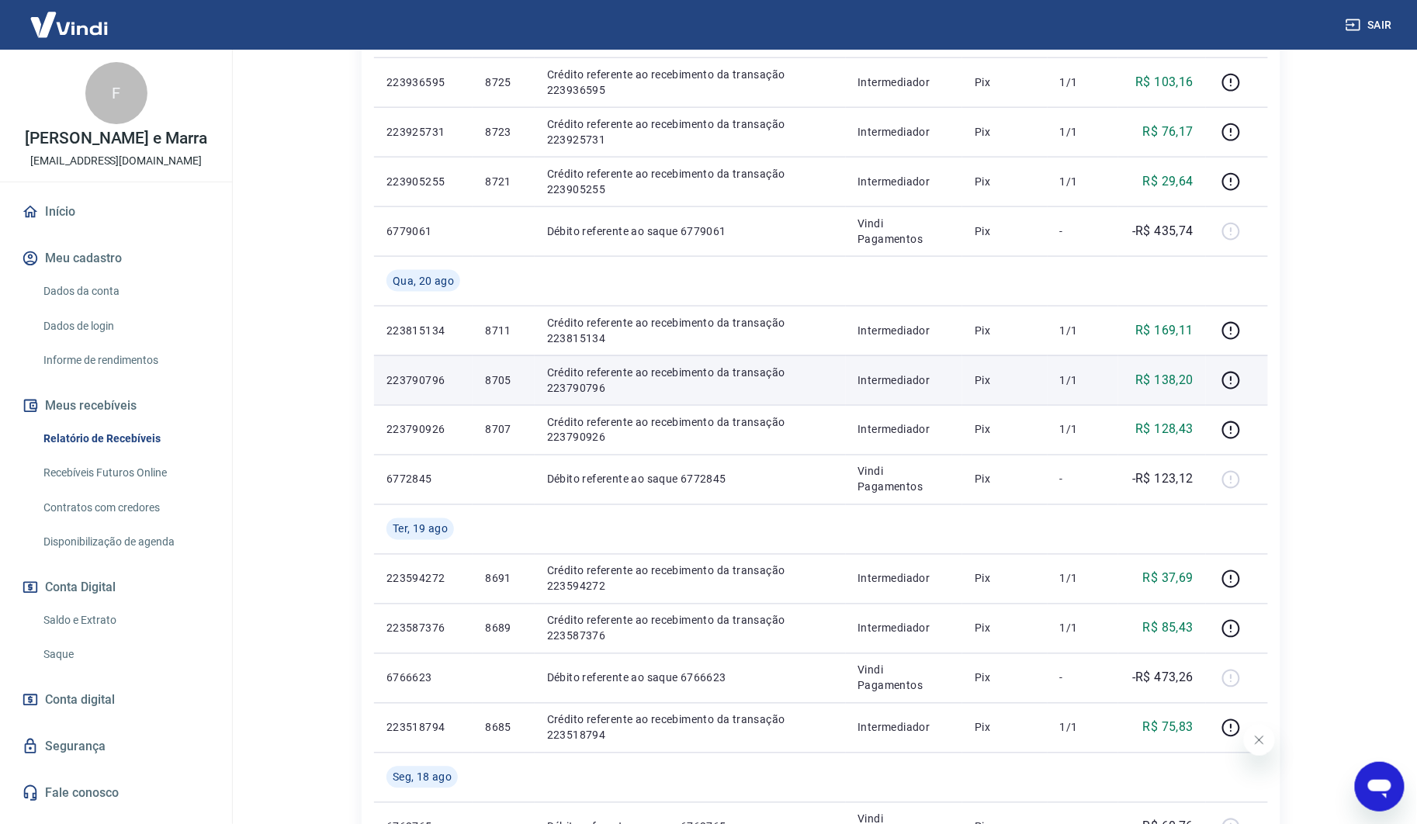
click at [508, 384] on p "8705" at bounding box center [503, 381] width 36 height 16
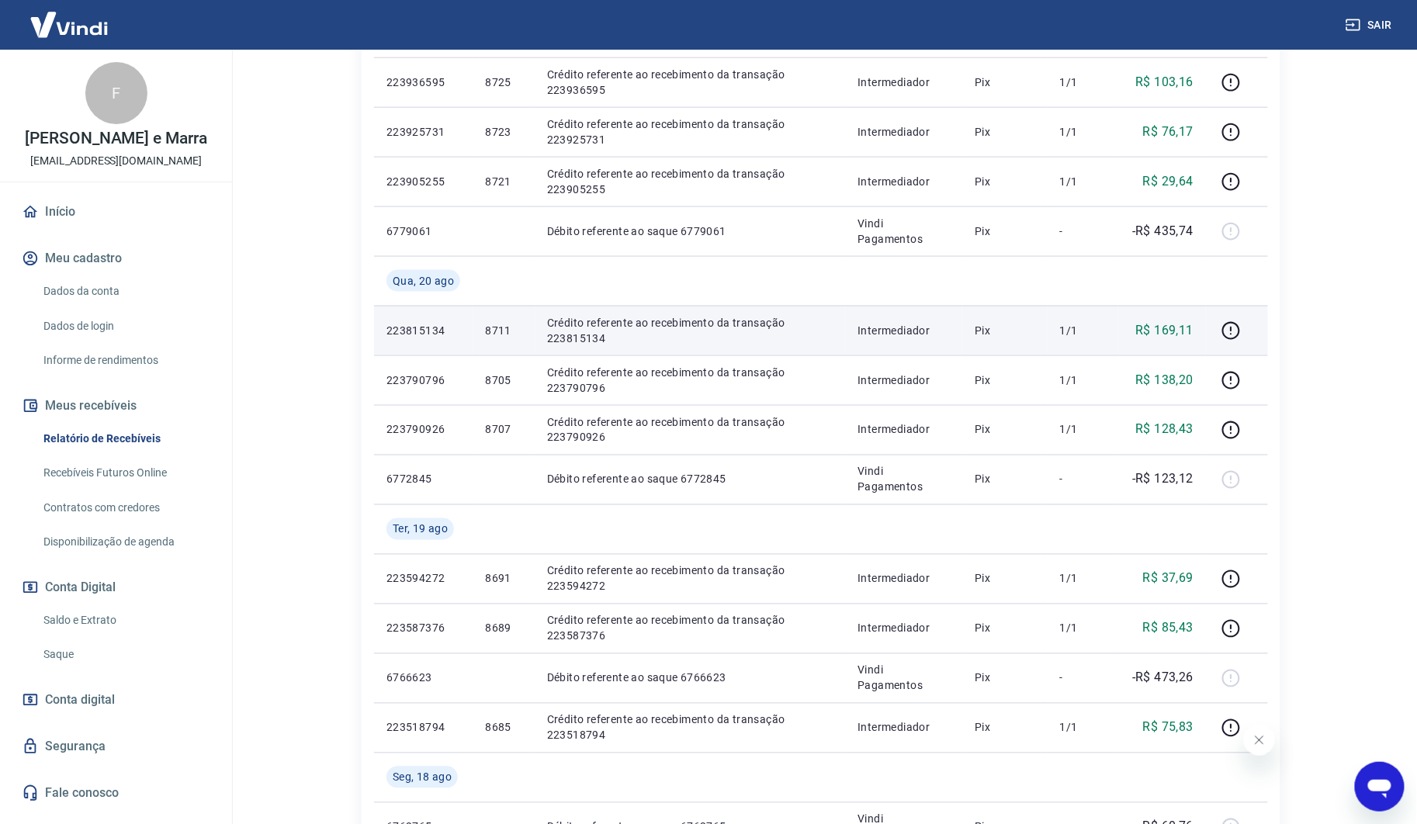
click at [495, 328] on p "8711" at bounding box center [503, 331] width 36 height 16
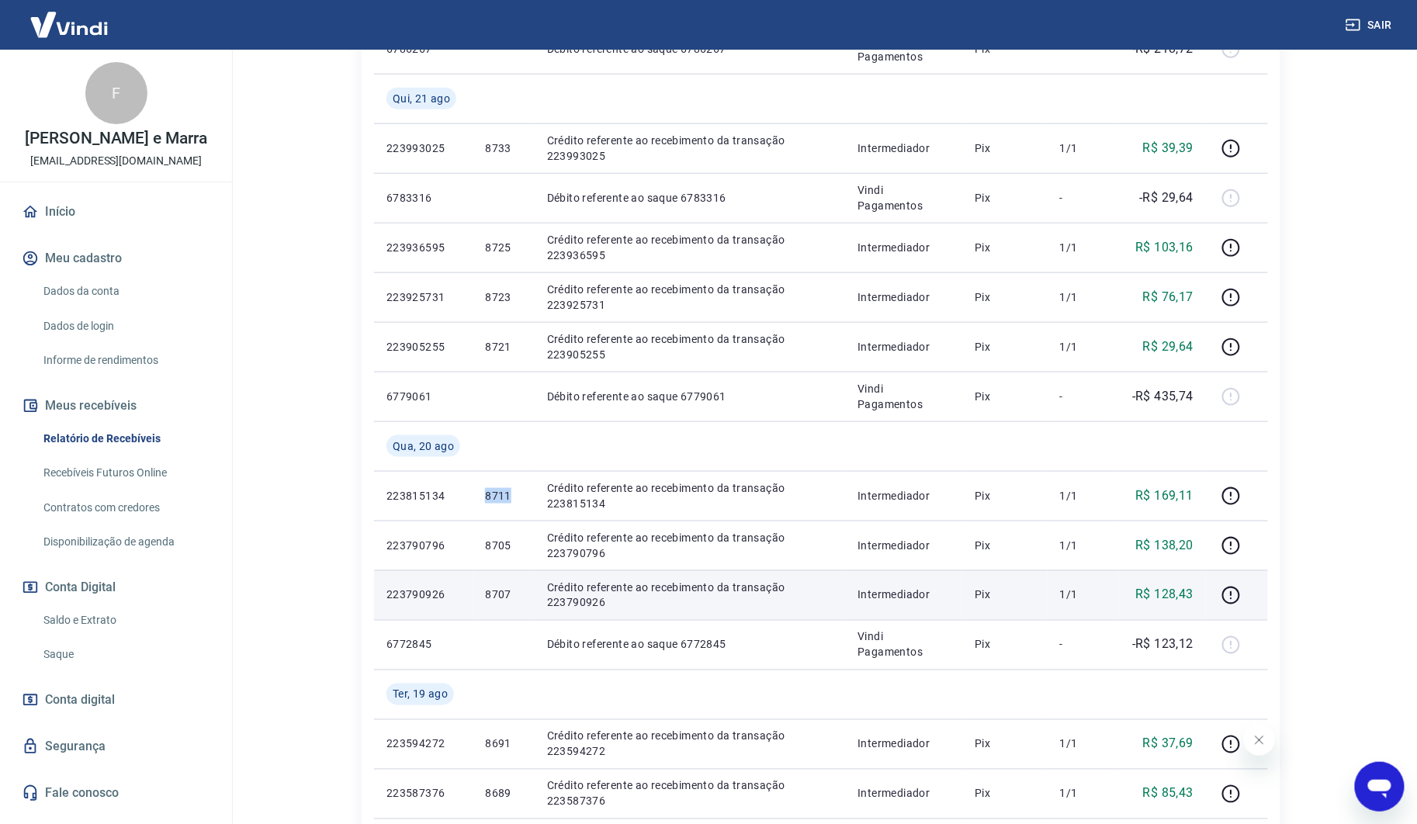
scroll to position [462, 0]
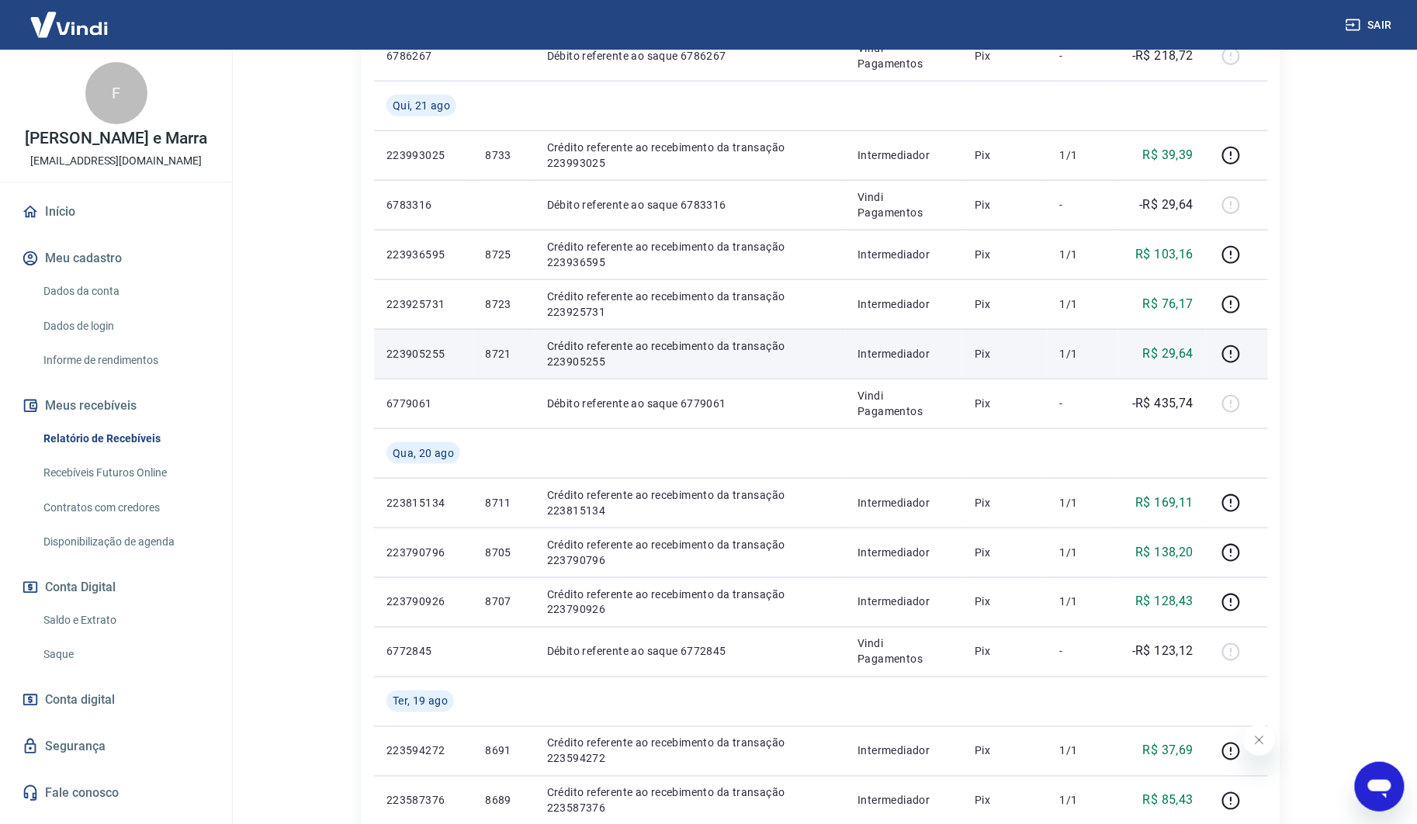
click at [501, 347] on p "8721" at bounding box center [503, 354] width 36 height 16
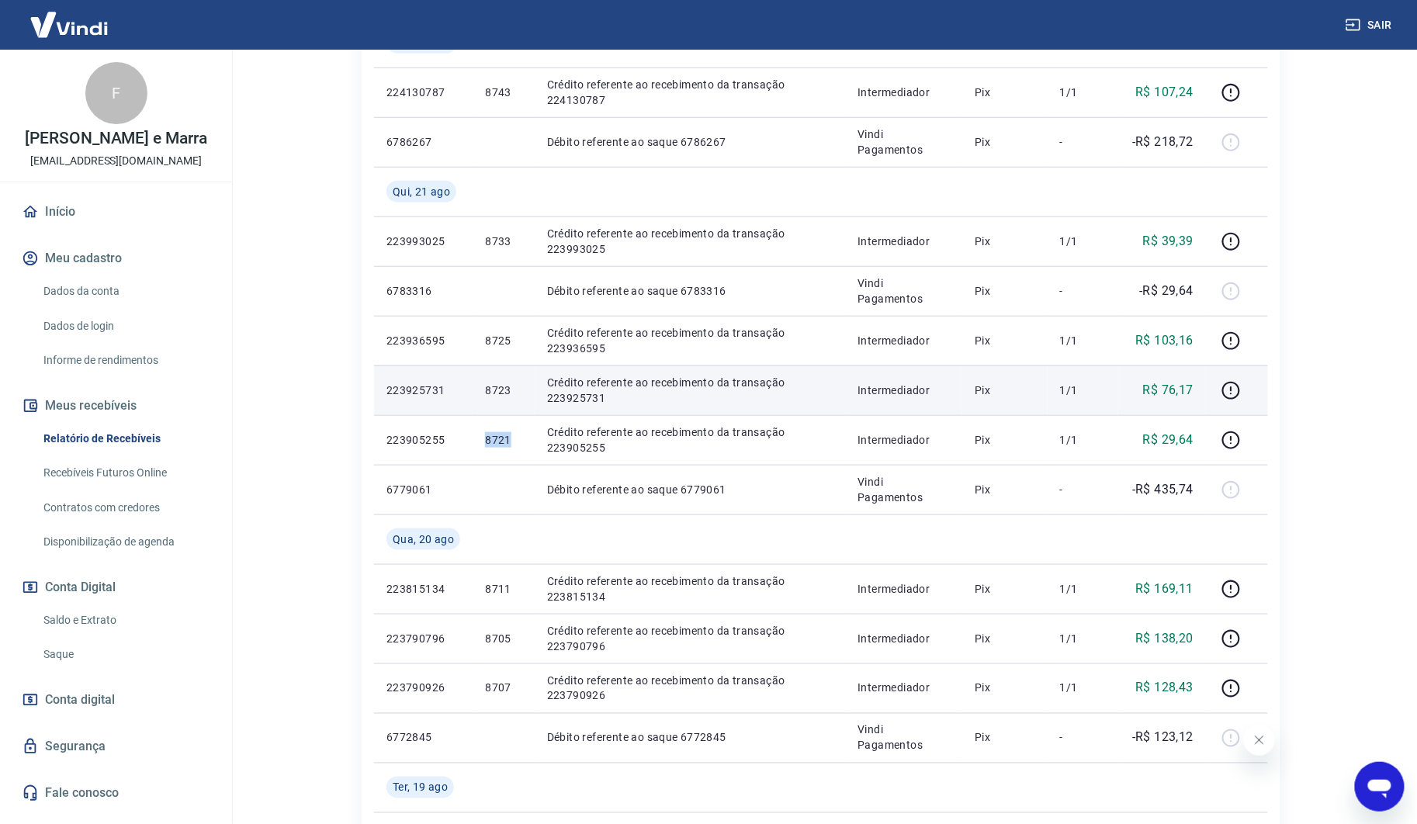
scroll to position [290, 0]
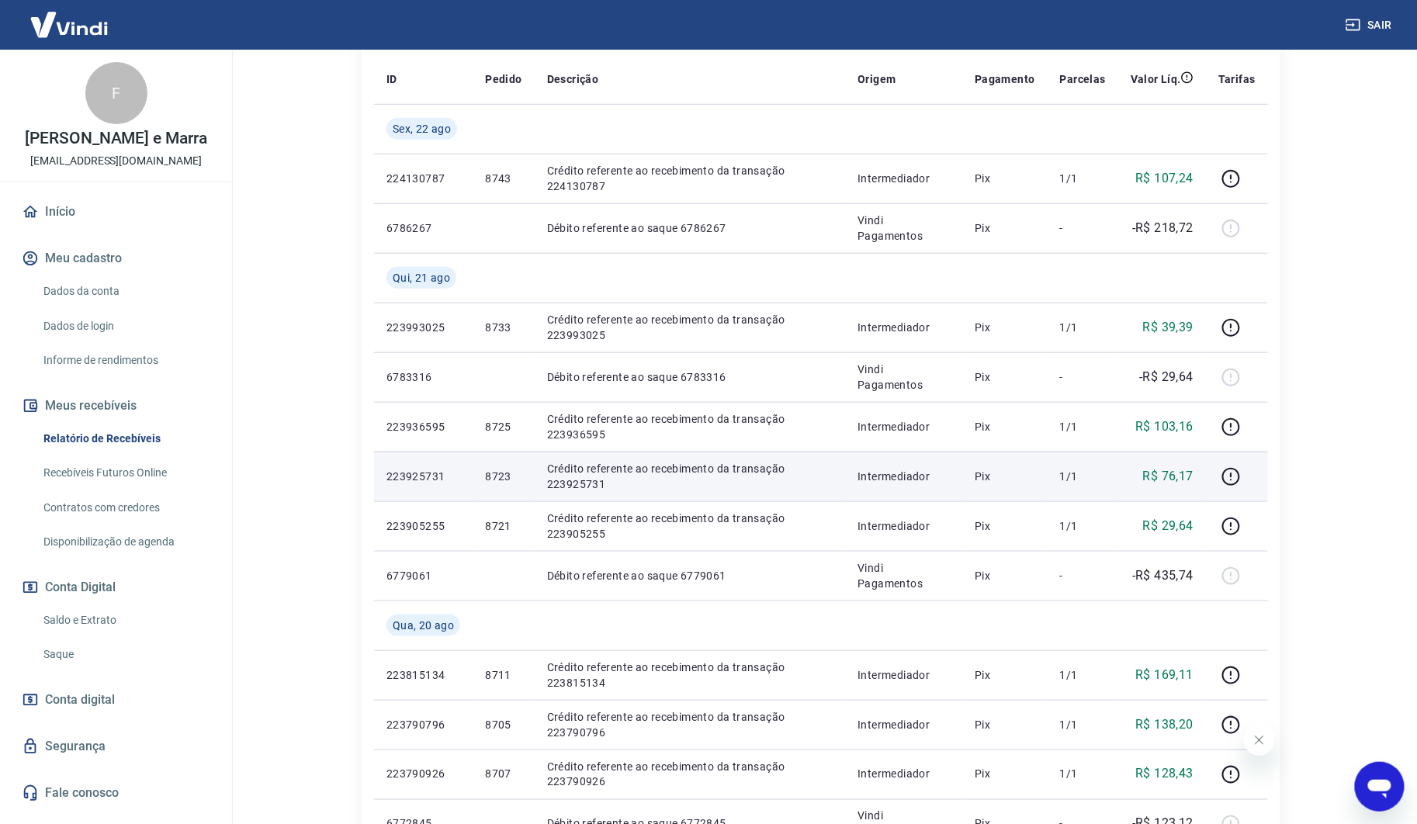
click at [508, 482] on p "8723" at bounding box center [503, 477] width 36 height 16
click at [505, 482] on p "8723" at bounding box center [503, 477] width 36 height 16
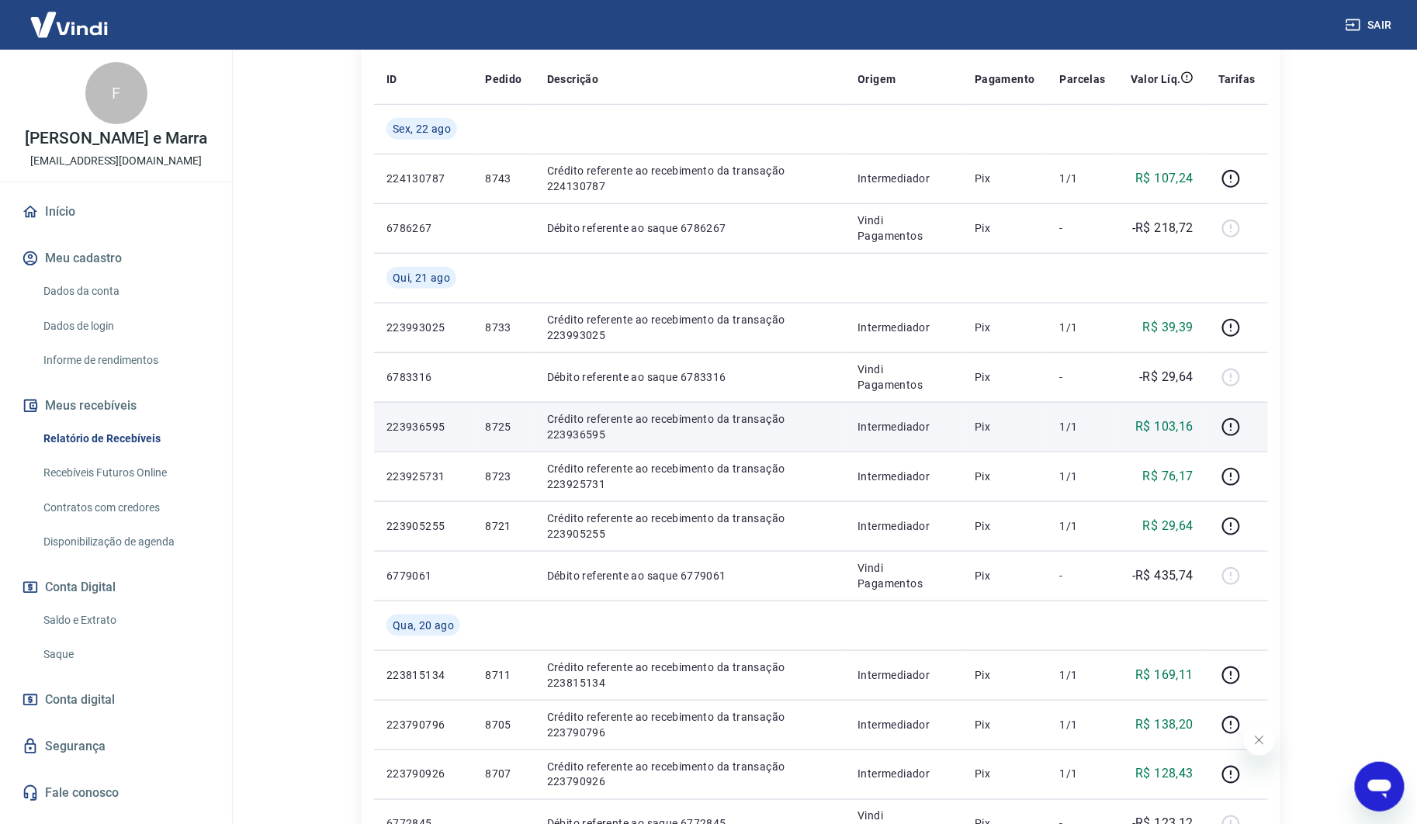
click at [492, 411] on td "8725" at bounding box center [503, 427] width 61 height 50
click at [489, 422] on p "8725" at bounding box center [503, 427] width 36 height 16
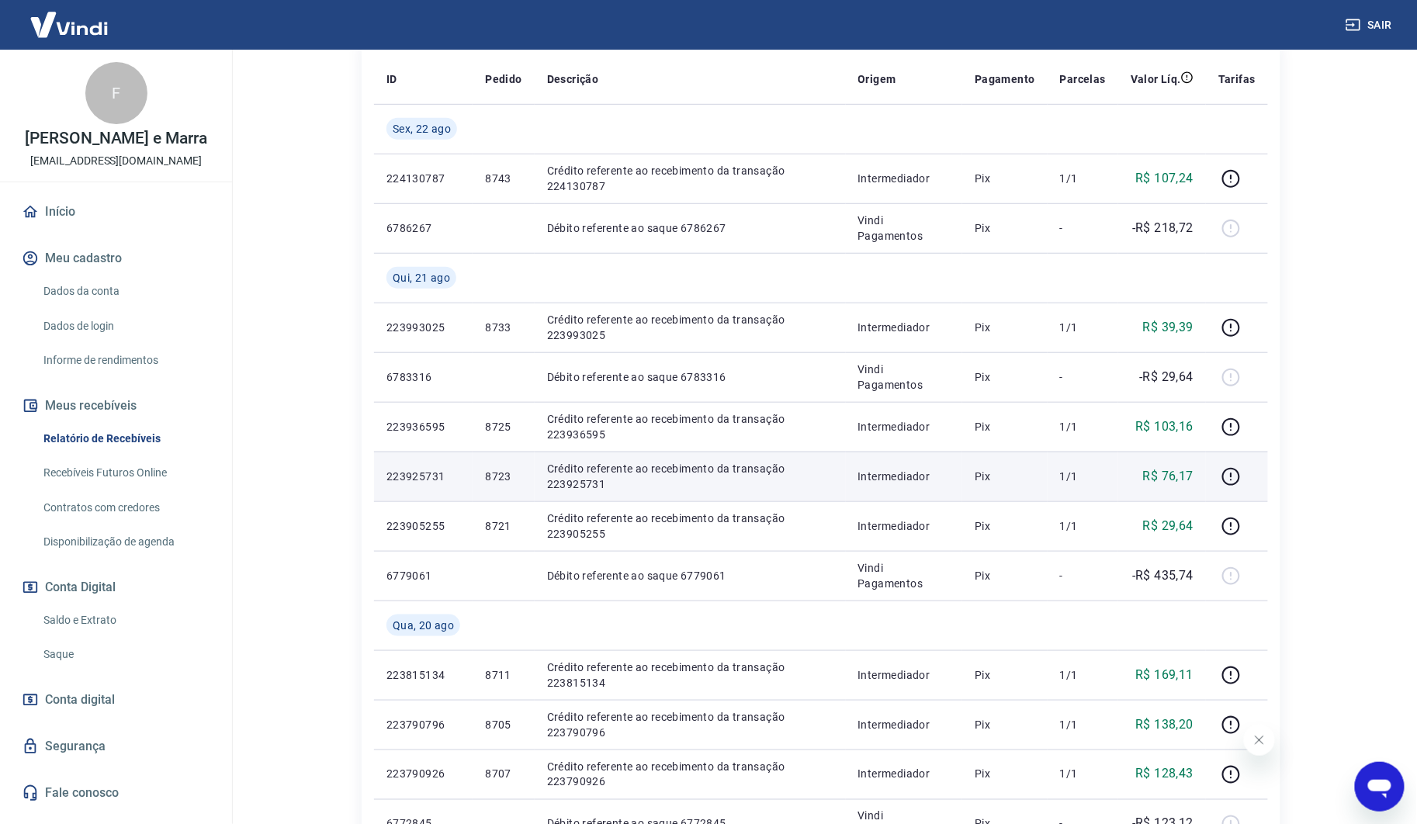
click at [498, 478] on p "8723" at bounding box center [503, 477] width 36 height 16
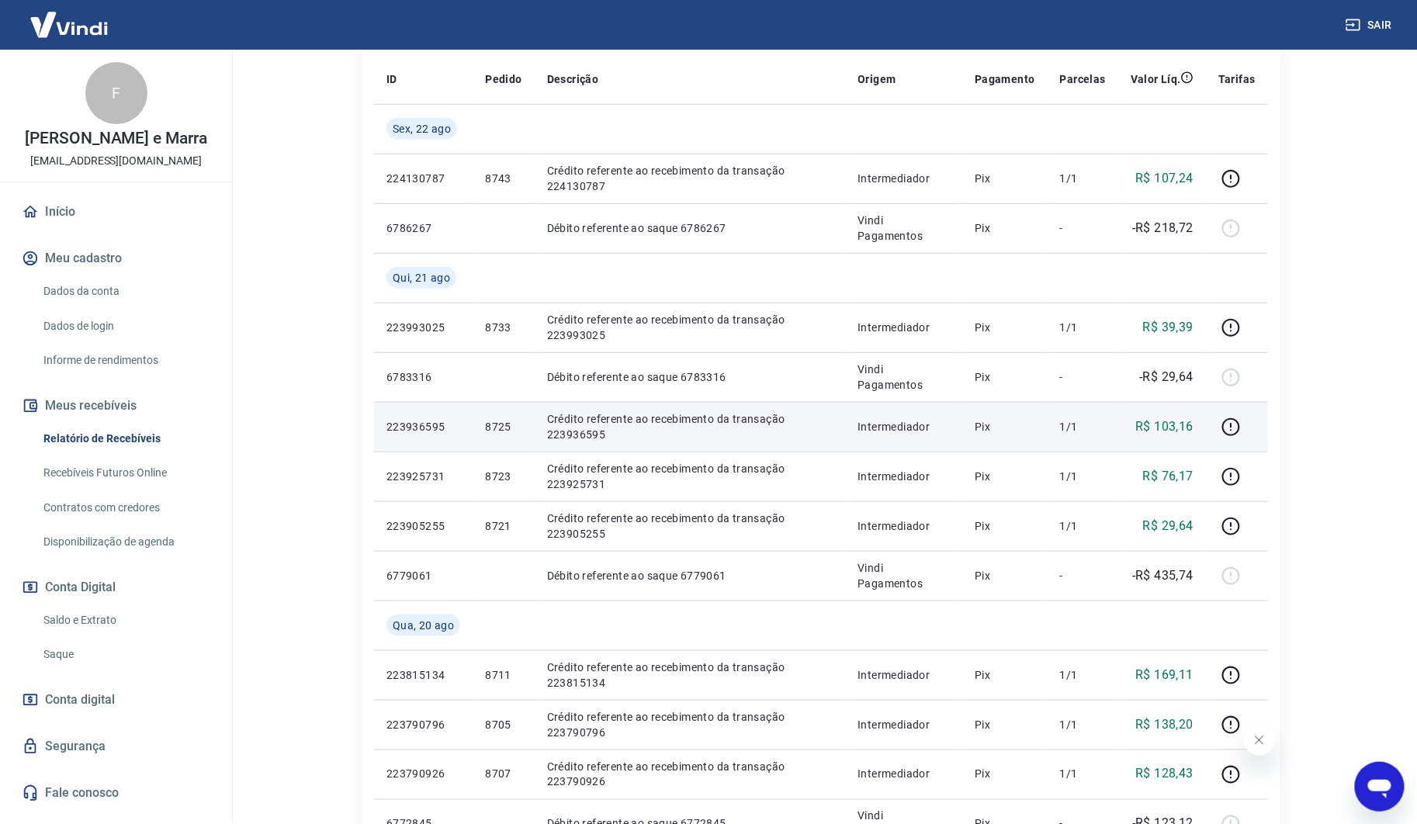
click at [493, 433] on p "8725" at bounding box center [503, 427] width 36 height 16
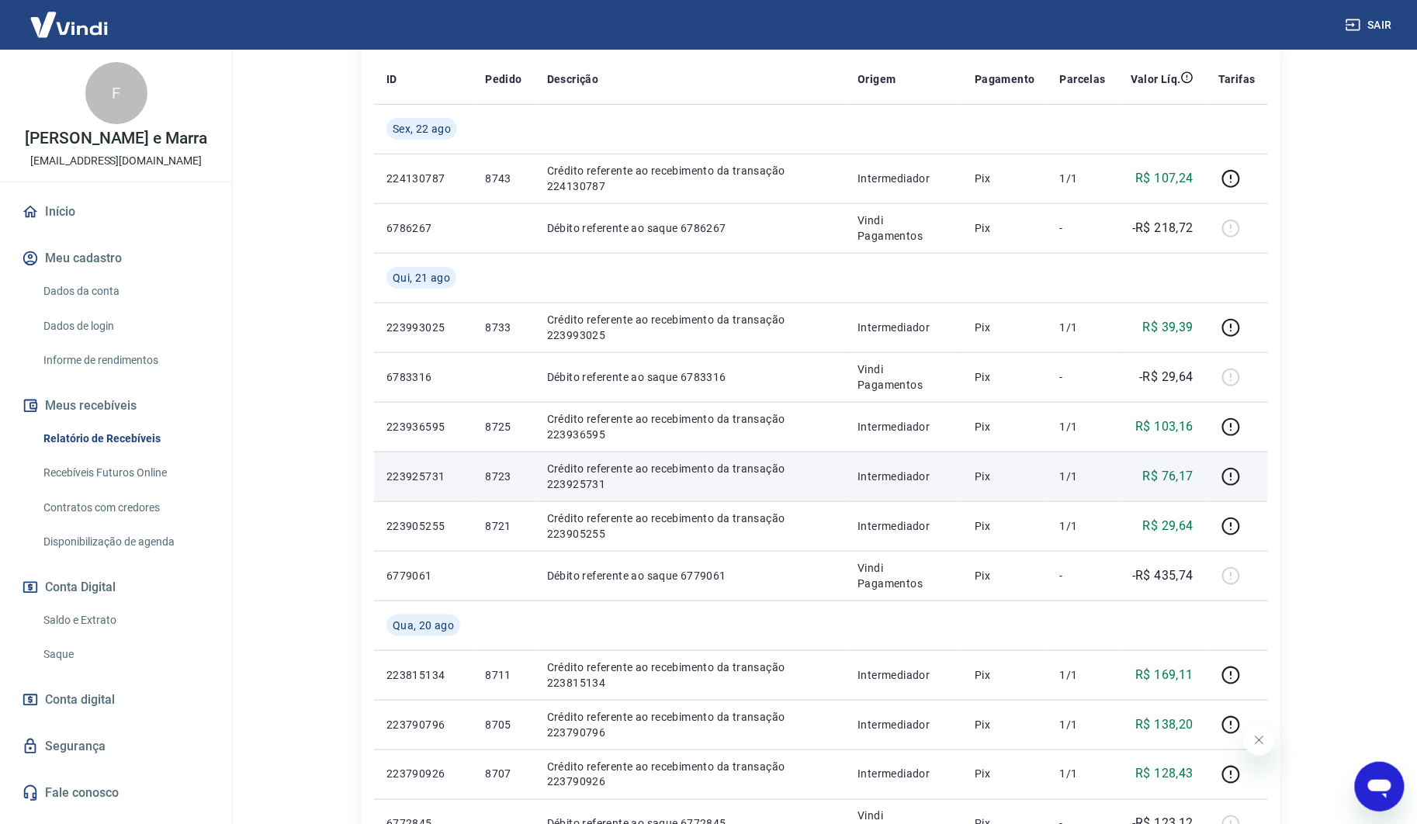
click at [494, 477] on p "8723" at bounding box center [503, 477] width 36 height 16
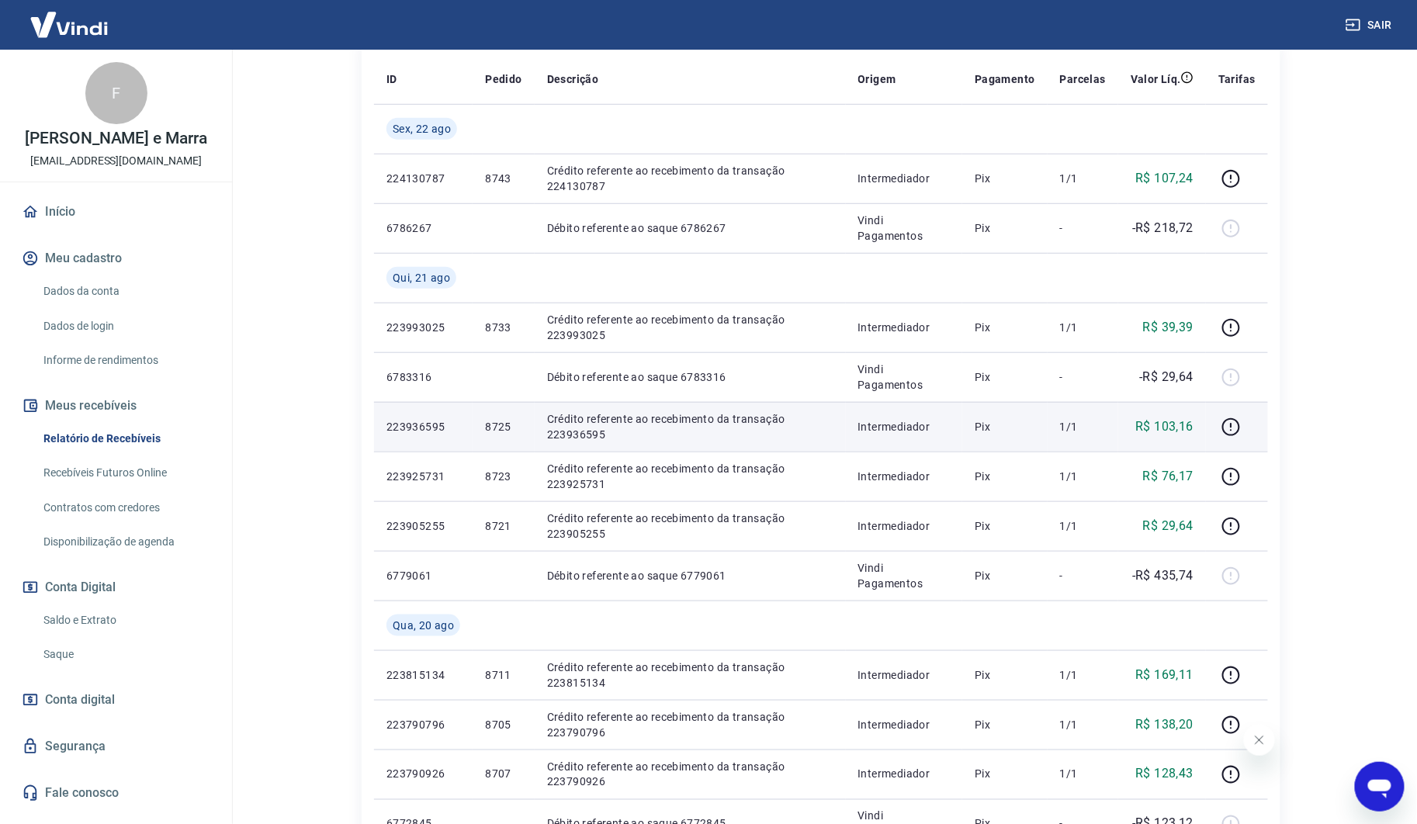
click at [536, 421] on td "Crédito referente ao recebimento da transação 223936595" at bounding box center [690, 427] width 311 height 50
click at [501, 422] on p "8725" at bounding box center [503, 427] width 36 height 16
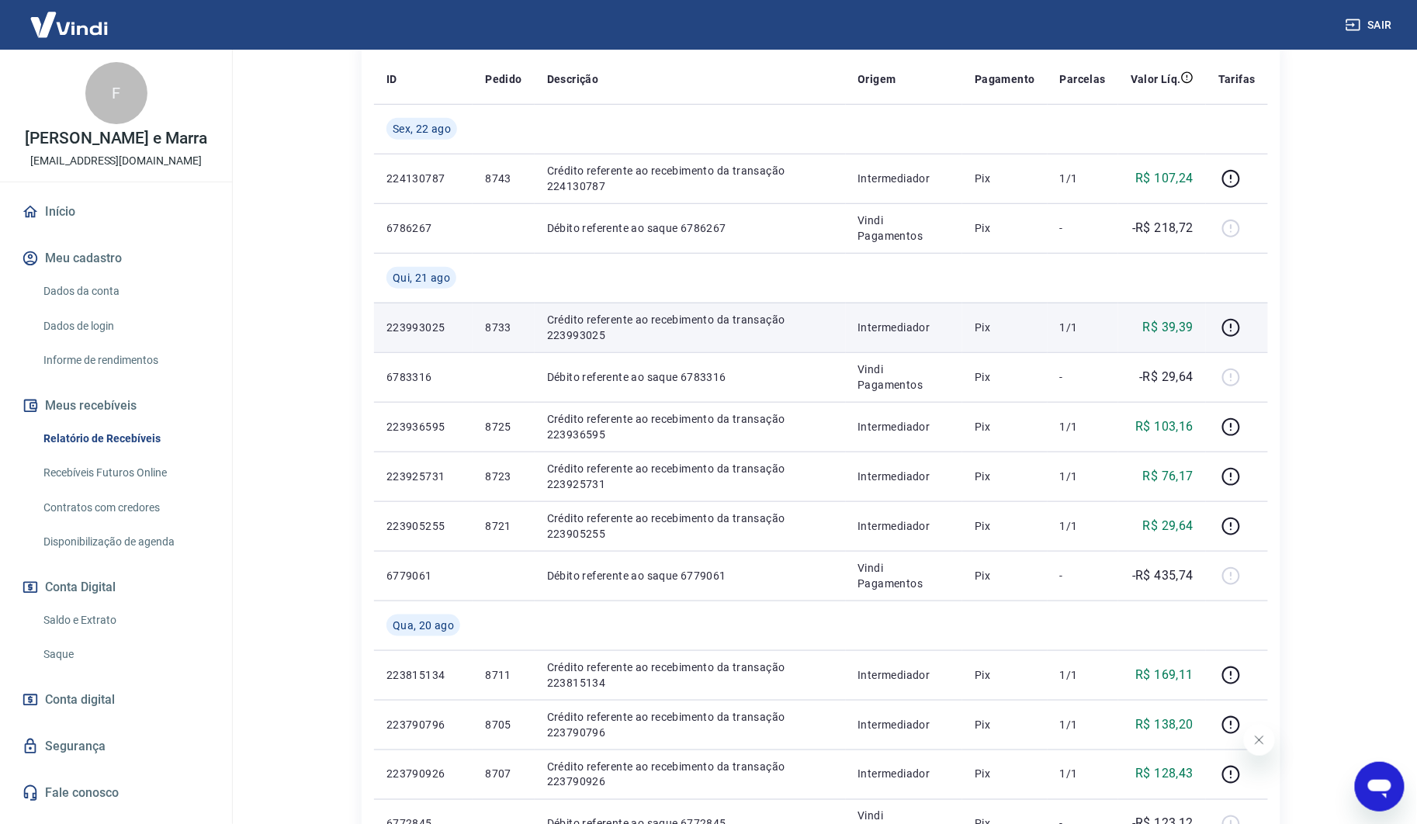
drag, startPoint x: 501, startPoint y: 422, endPoint x: 492, endPoint y: 321, distance: 102.0
click at [492, 321] on p "8733" at bounding box center [503, 328] width 36 height 16
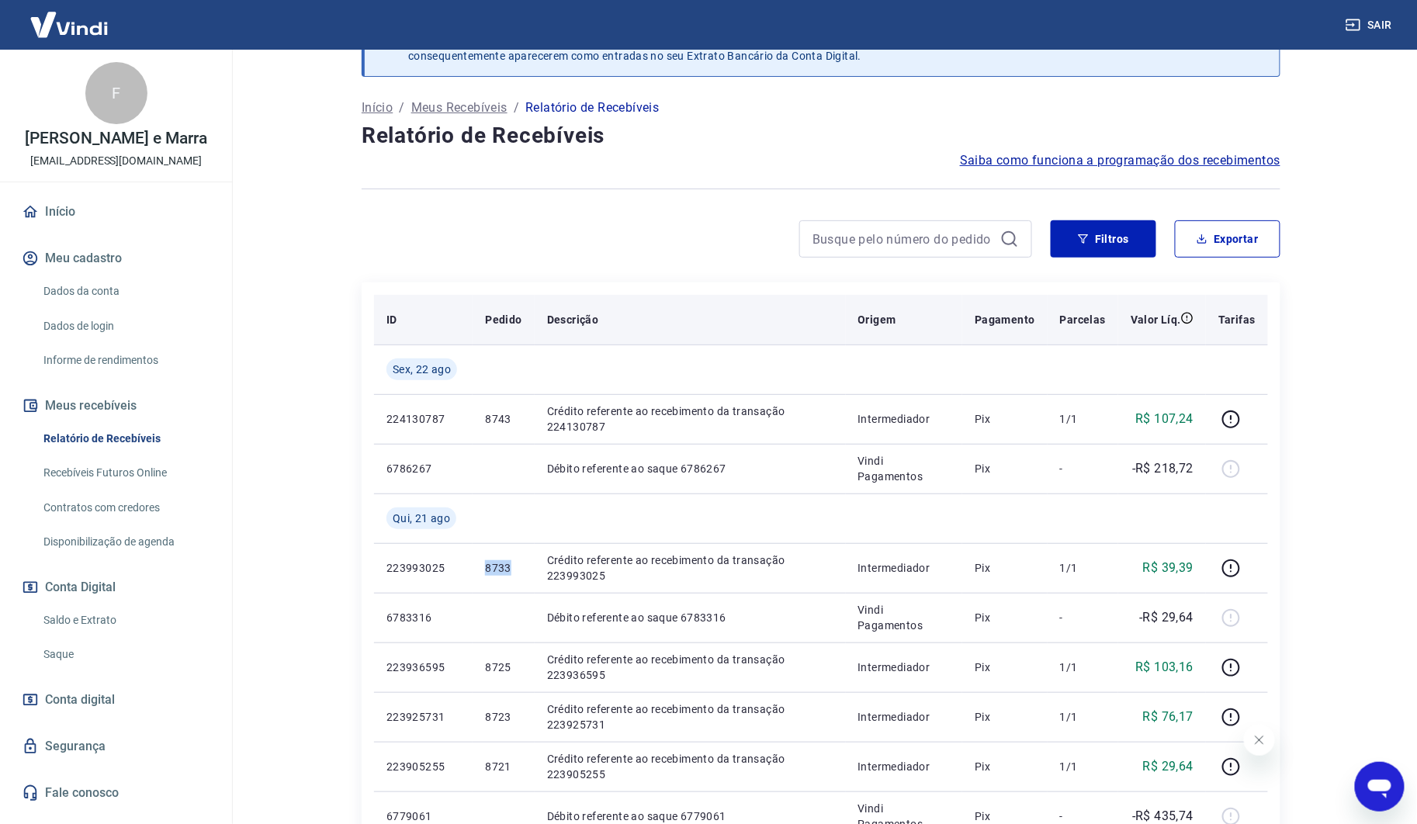
scroll to position [31, 0]
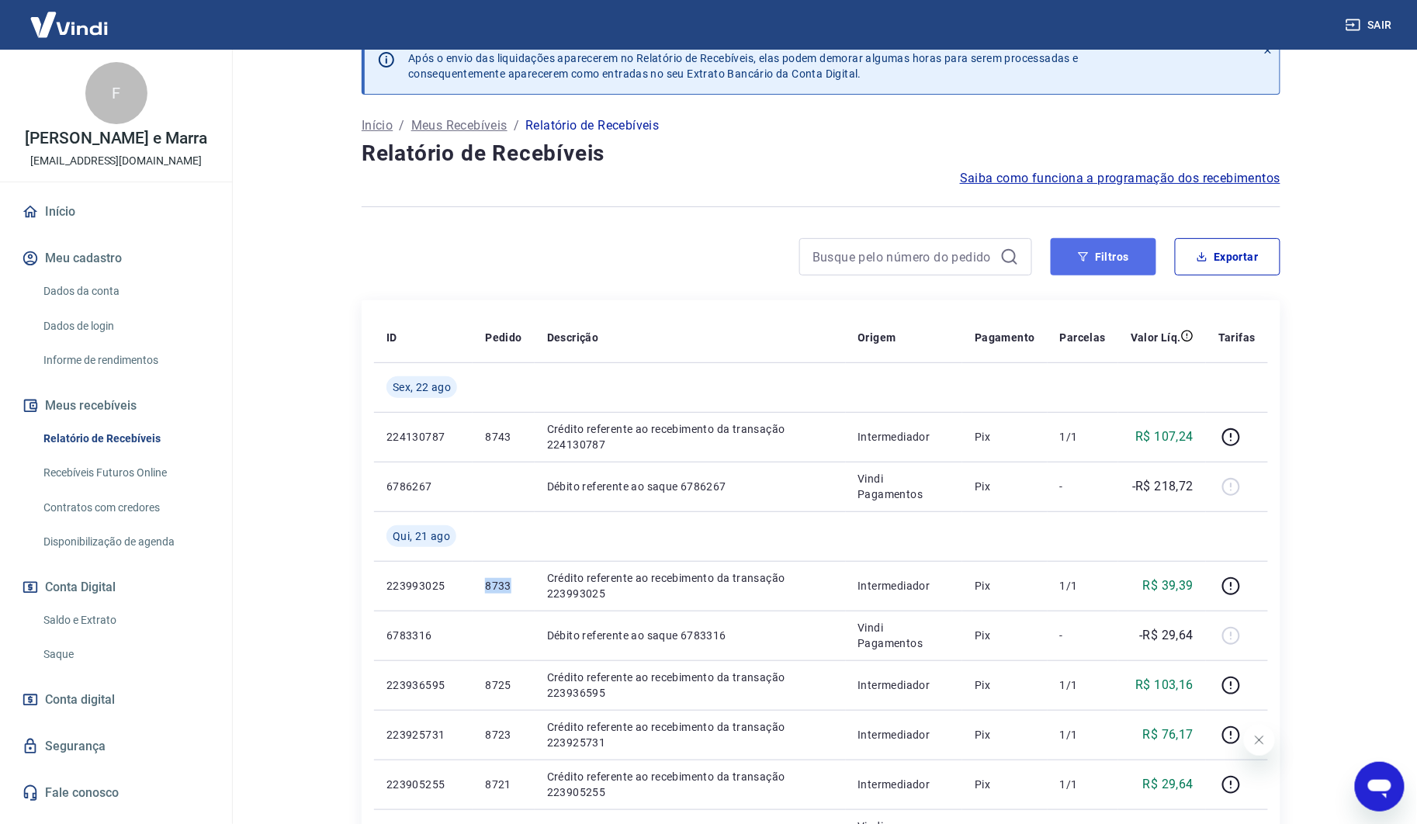
click at [1097, 248] on button "Filtros" at bounding box center [1104, 256] width 106 height 37
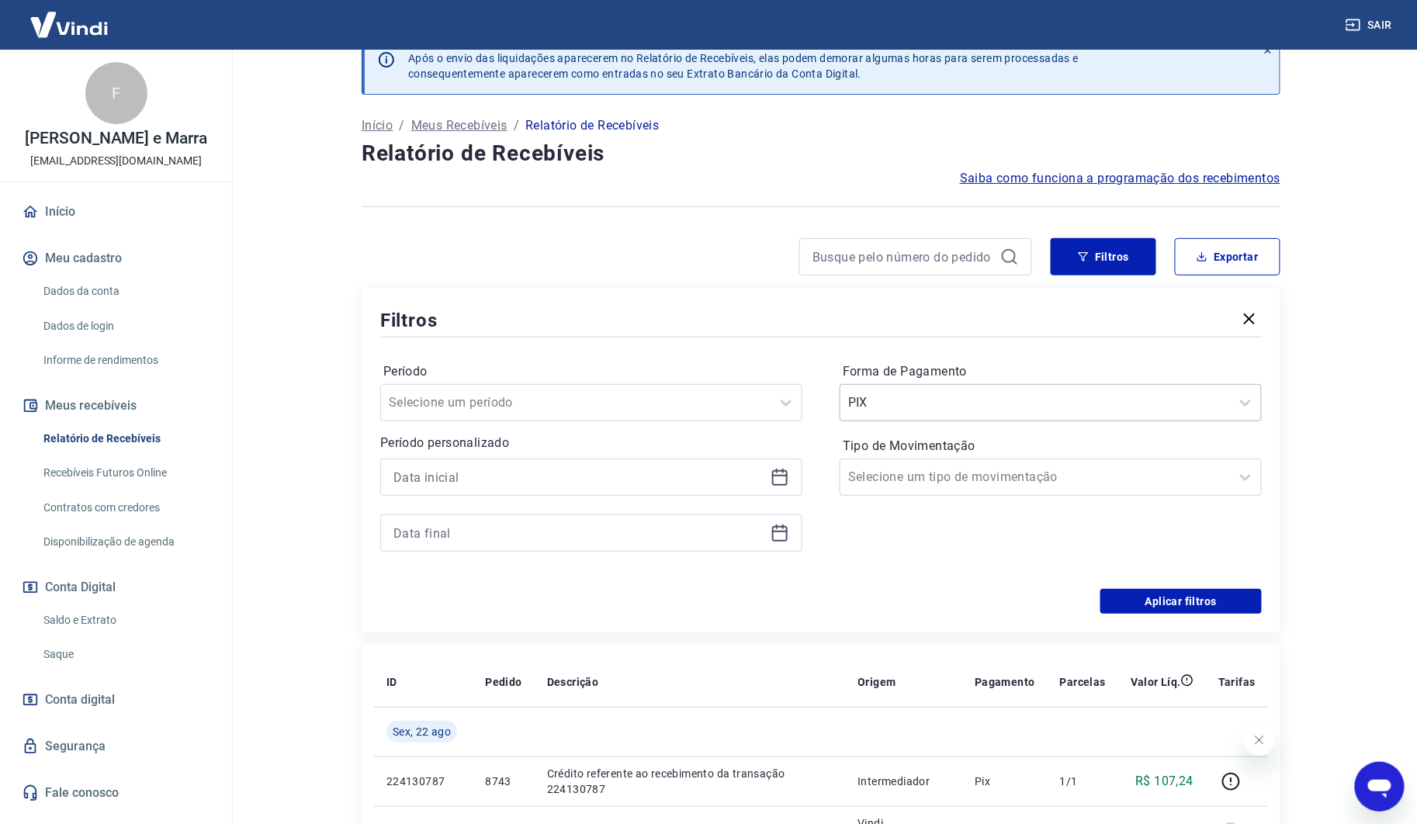
click at [984, 404] on input "Forma de Pagamento" at bounding box center [926, 403] width 157 height 19
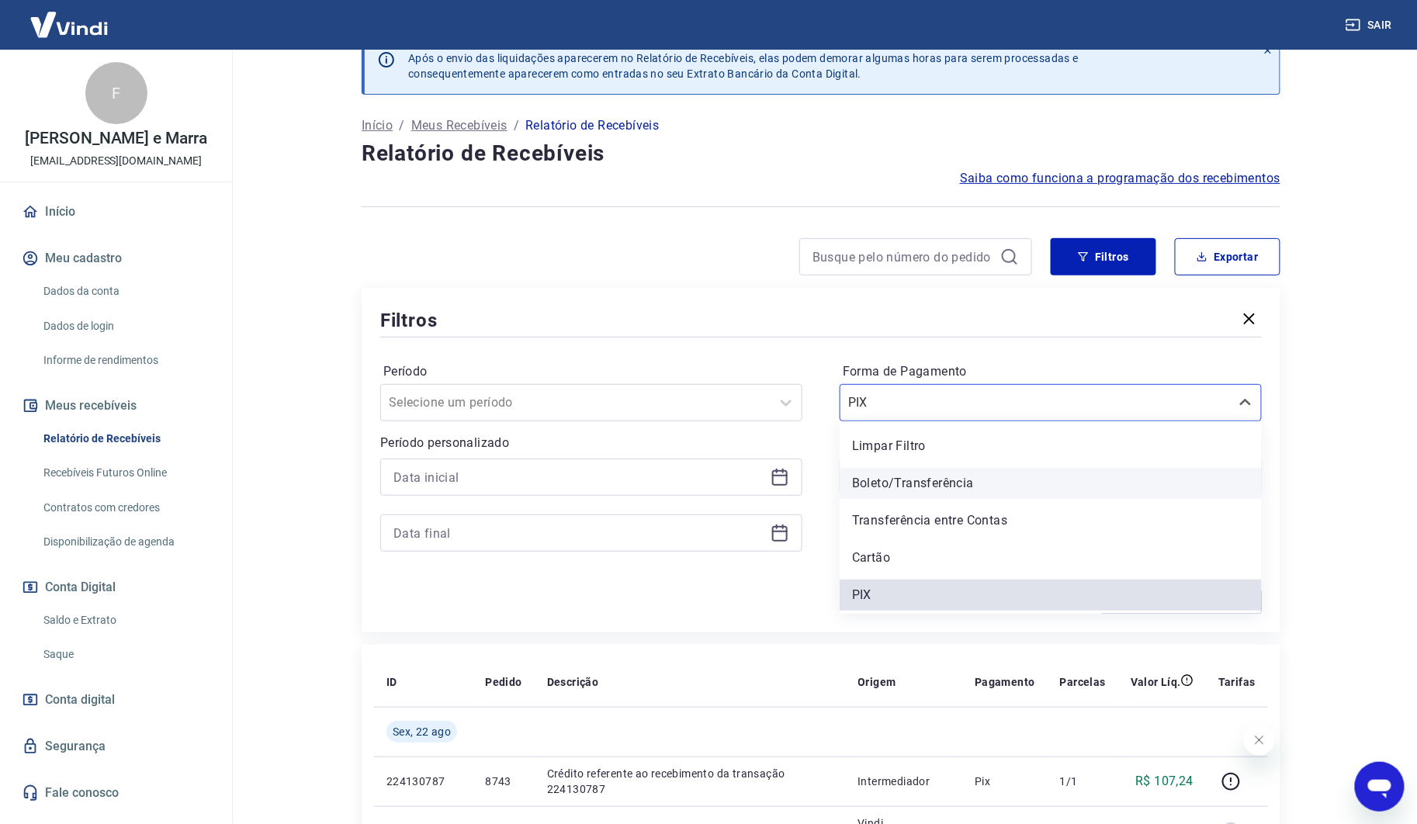
click at [952, 475] on div "Boleto/Transferência" at bounding box center [1051, 483] width 422 height 31
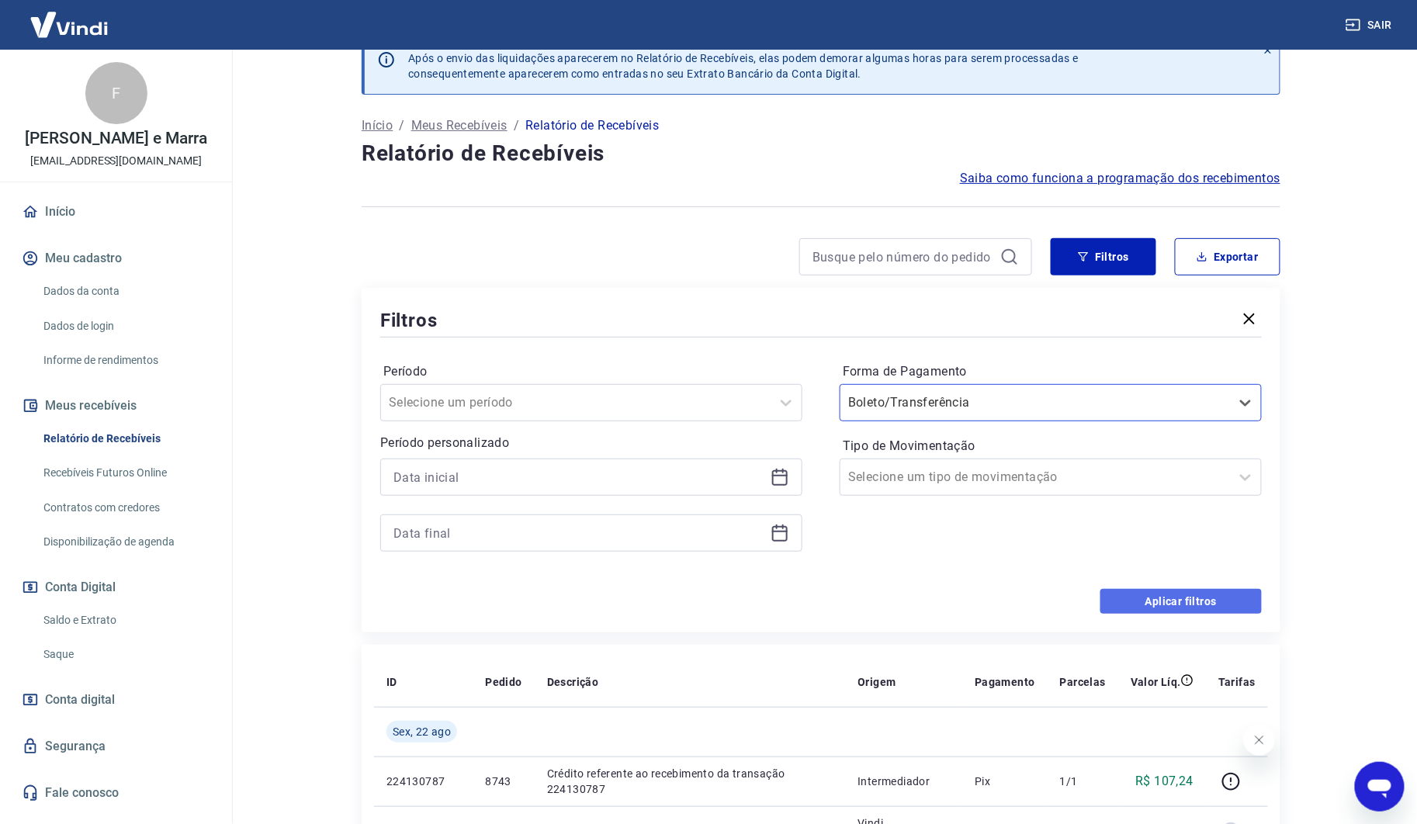
click at [1119, 612] on button "Aplicar filtros" at bounding box center [1181, 601] width 161 height 25
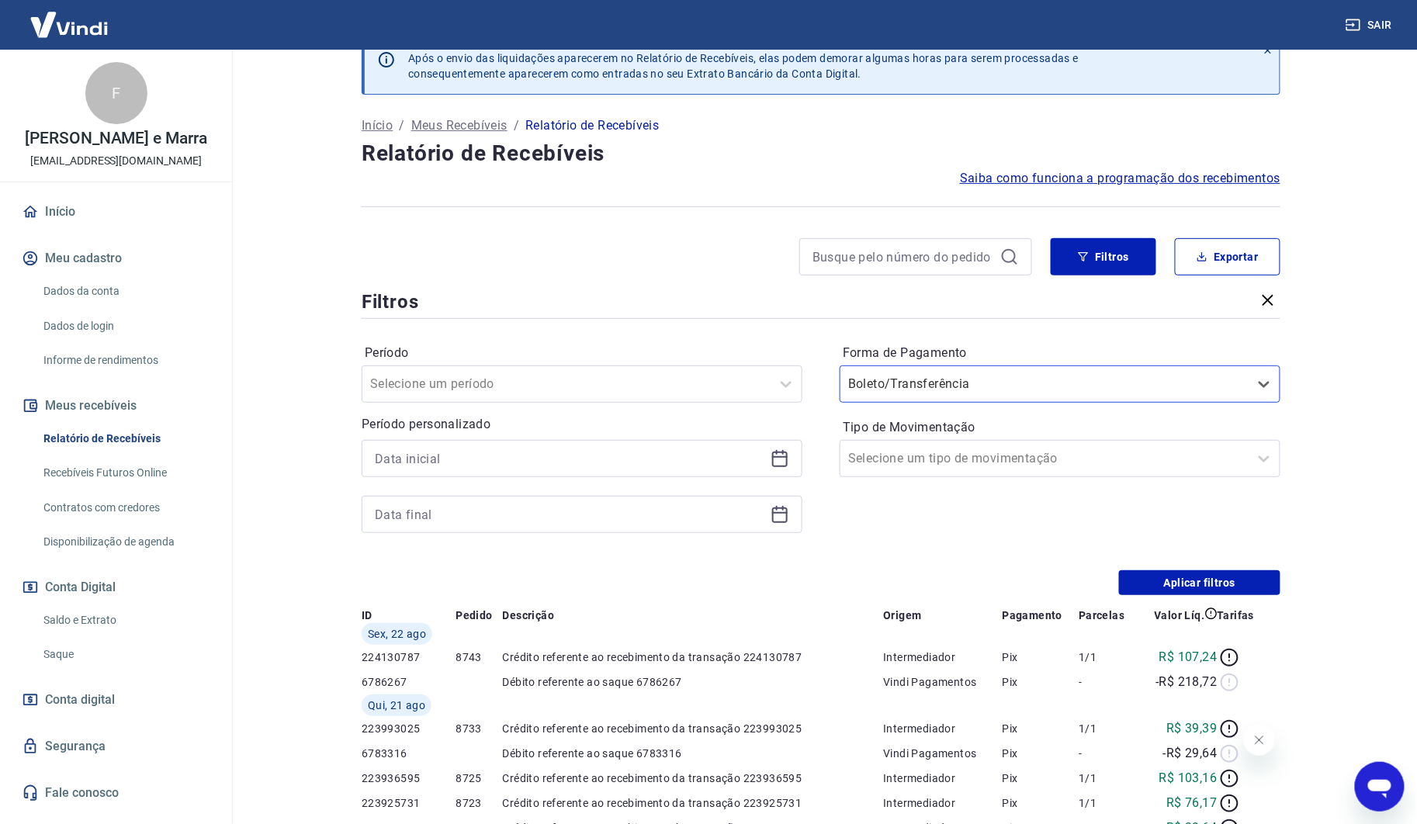
click at [1125, 613] on div "Após o envio das liquidações aparecerem no Relatório de Recebíveis, elas podem …" at bounding box center [821, 724] width 956 height 1411
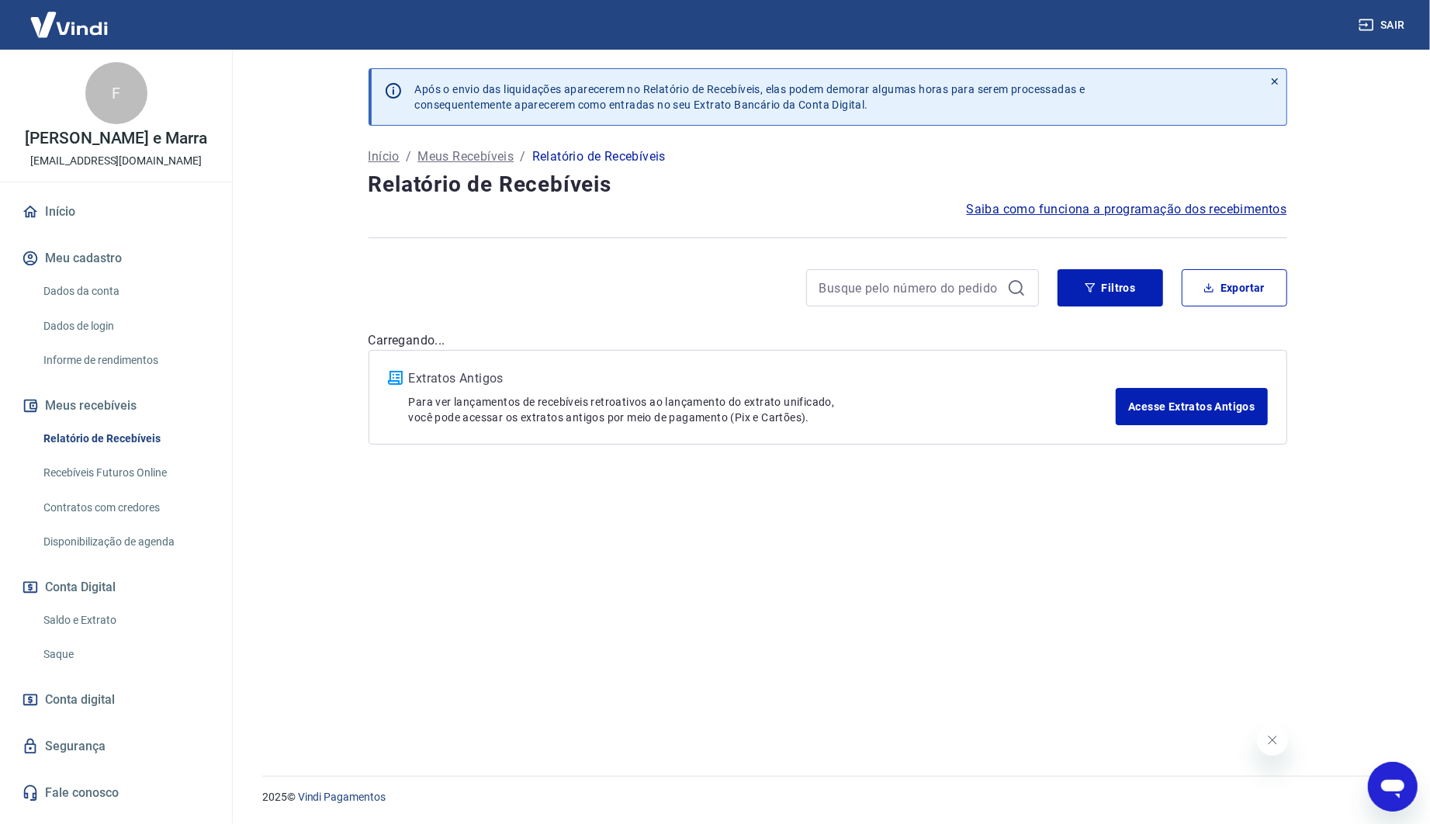
click at [1266, 740] on icon "Fechar mensagem da empresa" at bounding box center [1272, 739] width 12 height 12
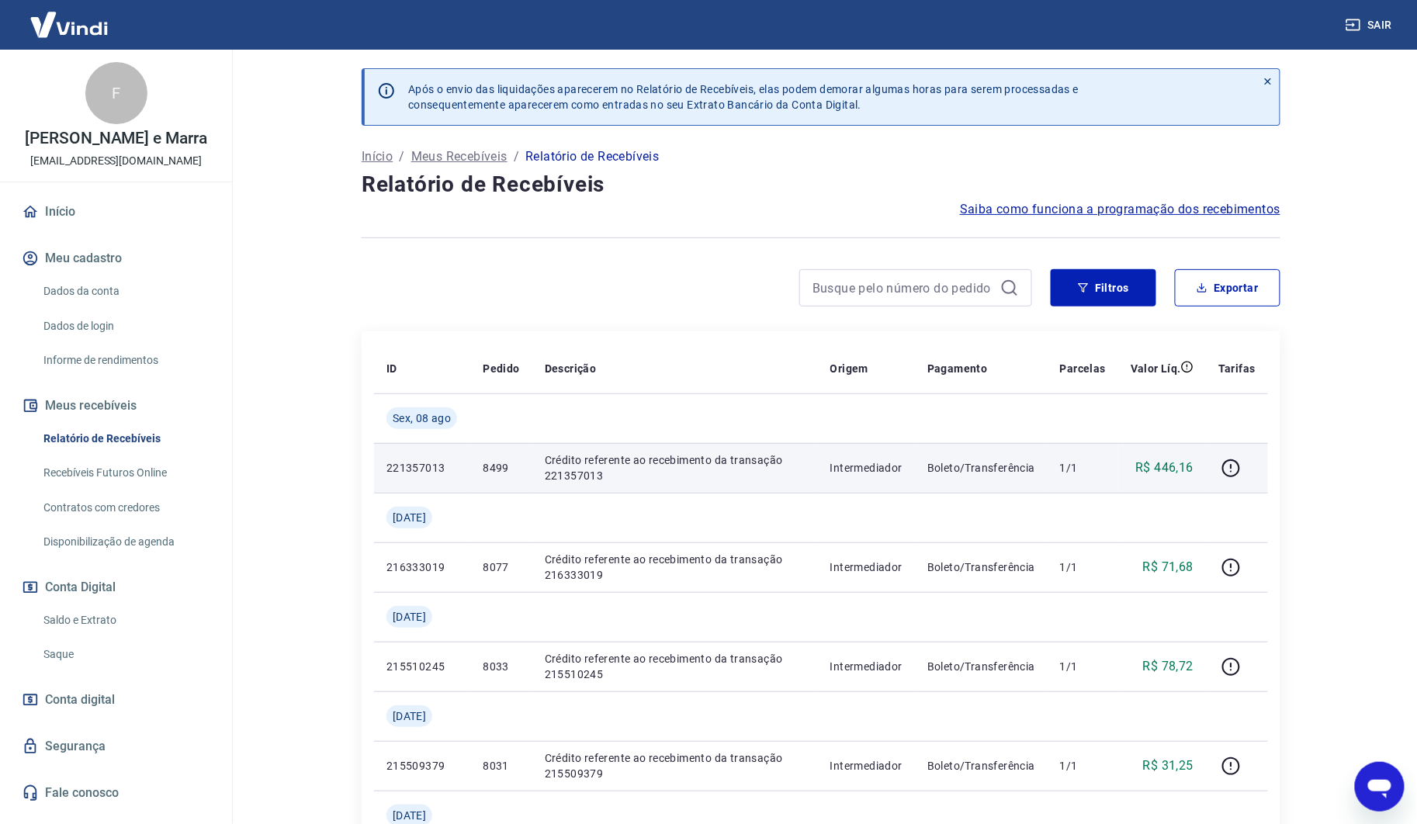
click at [381, 448] on td "221357013" at bounding box center [422, 468] width 96 height 50
click at [484, 466] on p "8499" at bounding box center [501, 468] width 36 height 16
